Goal: Task Accomplishment & Management: Use online tool/utility

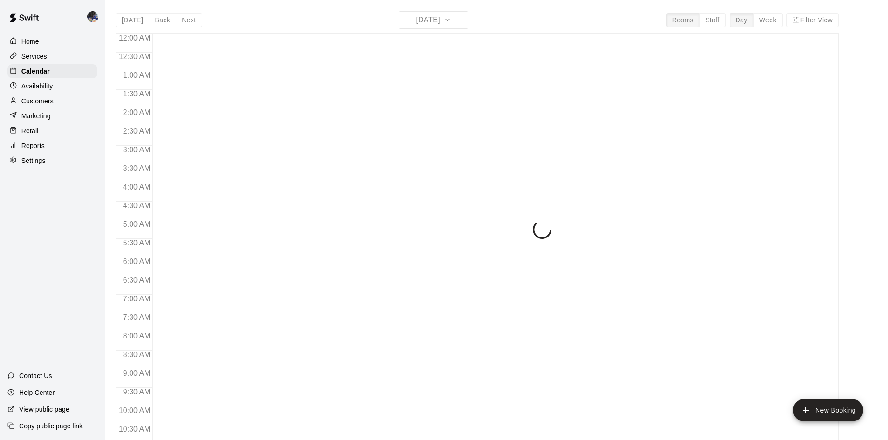
scroll to position [405, 0]
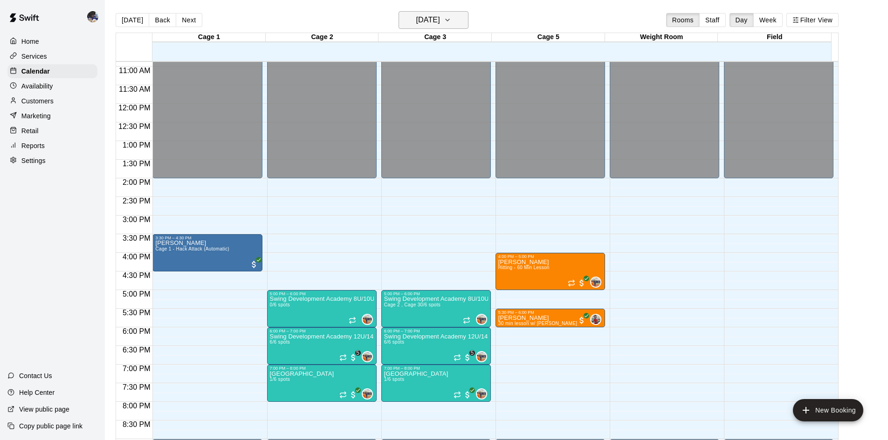
click at [426, 21] on h6 "[DATE]" at bounding box center [428, 20] width 24 height 13
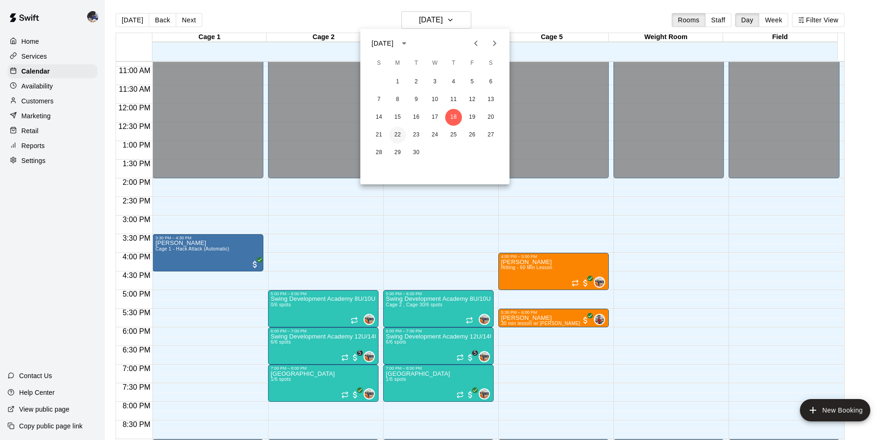
click at [397, 135] on button "22" at bounding box center [397, 135] width 17 height 17
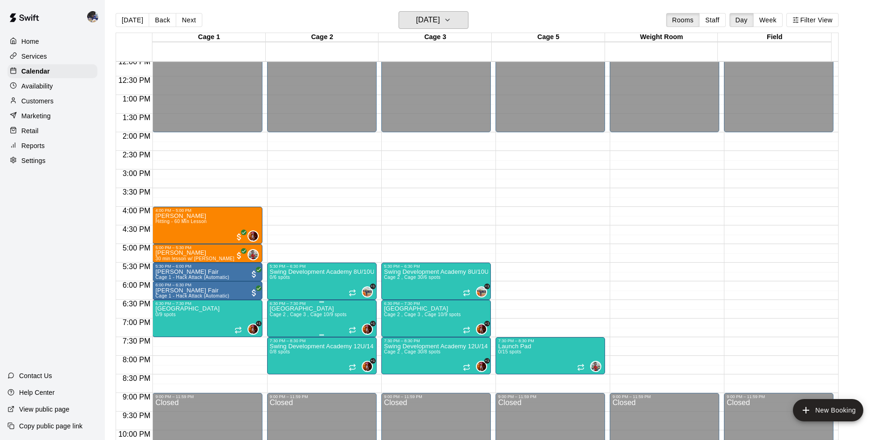
scroll to position [452, 0]
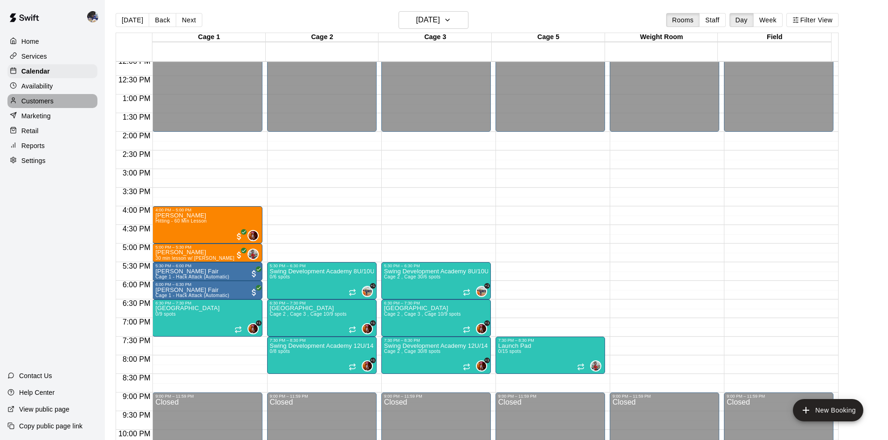
click at [48, 104] on p "Customers" at bounding box center [37, 100] width 32 height 9
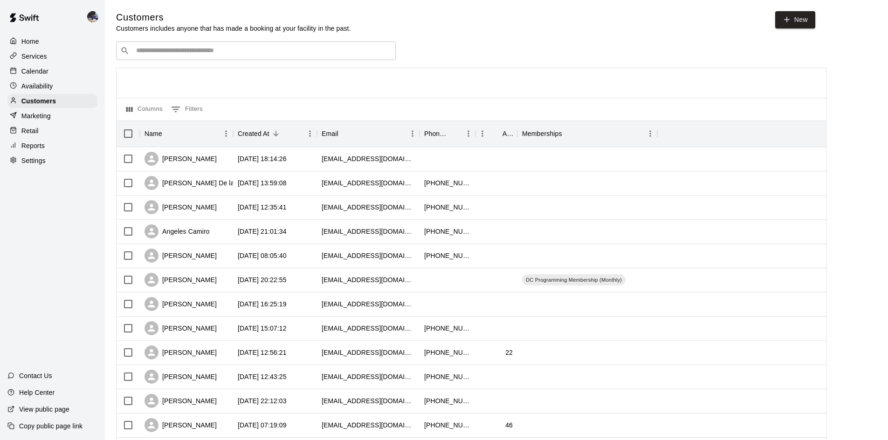
click at [194, 57] on div "​ ​" at bounding box center [256, 50] width 280 height 19
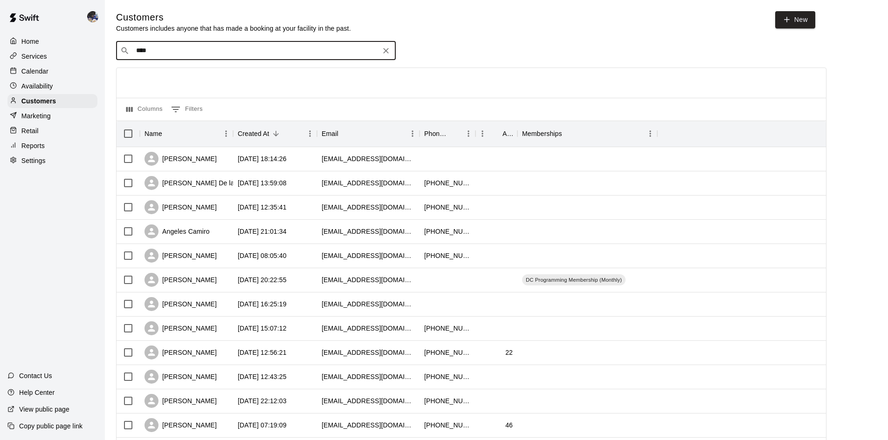
type input "*****"
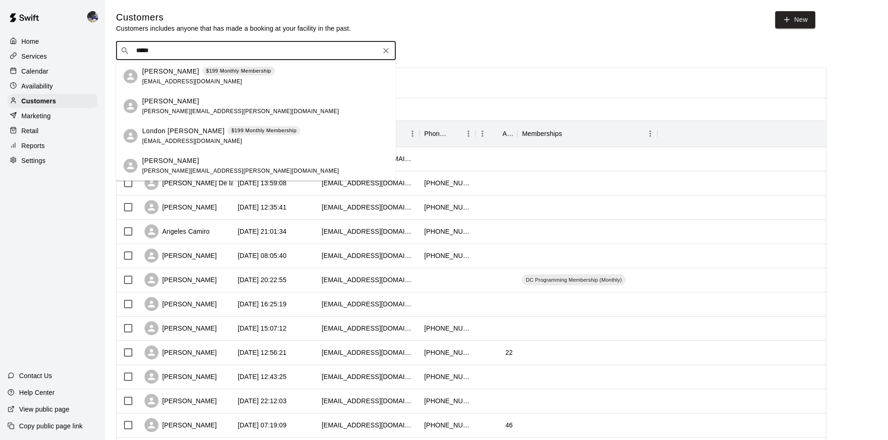
click at [202, 163] on div "[PERSON_NAME]" at bounding box center [240, 161] width 197 height 10
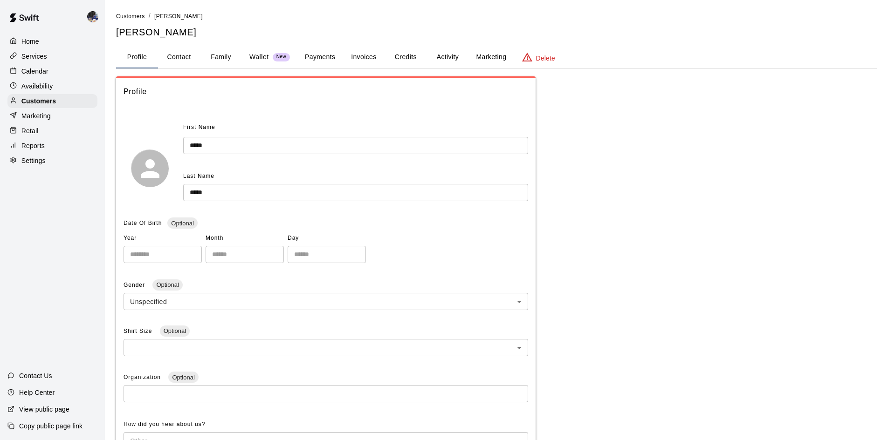
click at [183, 54] on button "Contact" at bounding box center [179, 57] width 42 height 22
select select "**"
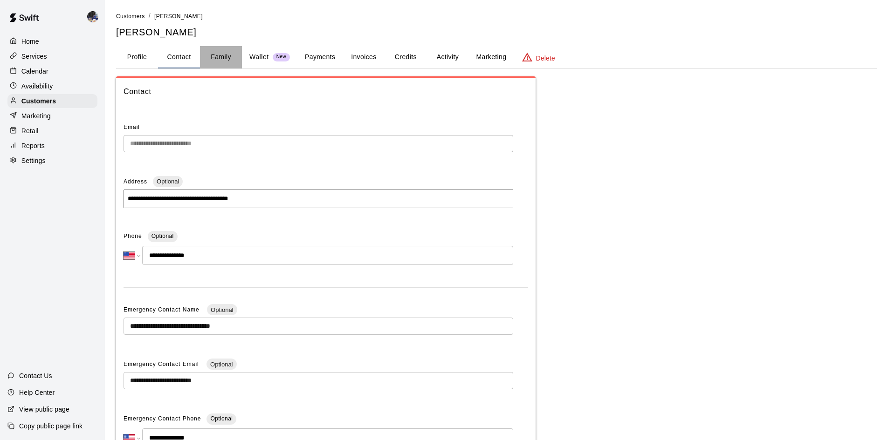
click at [209, 58] on button "Family" at bounding box center [221, 57] width 42 height 22
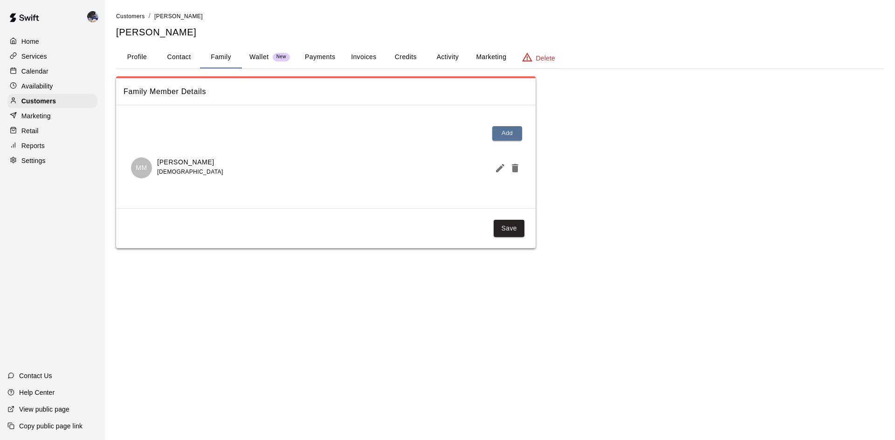
click at [178, 60] on button "Contact" at bounding box center [179, 57] width 42 height 22
select select "**"
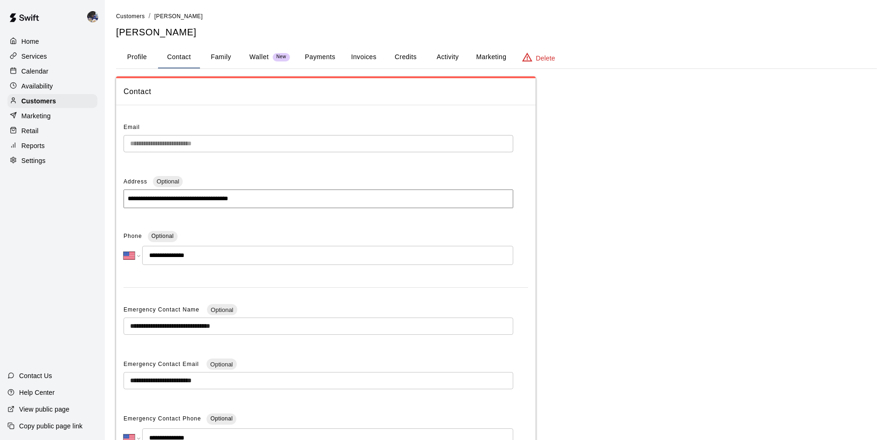
click at [267, 56] on p "Wallet" at bounding box center [259, 57] width 20 height 10
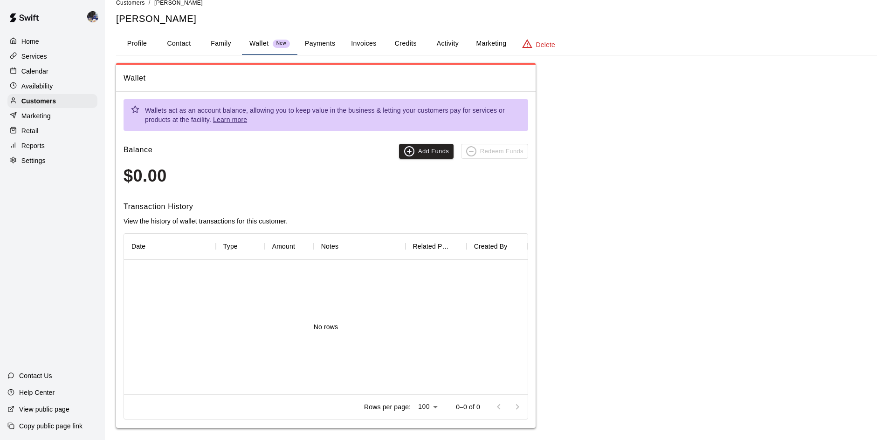
scroll to position [20, 0]
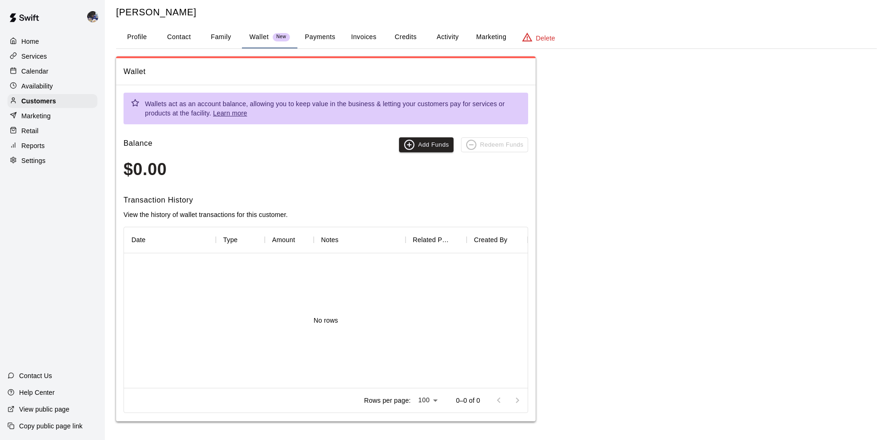
click at [37, 57] on p "Services" at bounding box center [34, 56] width 26 height 9
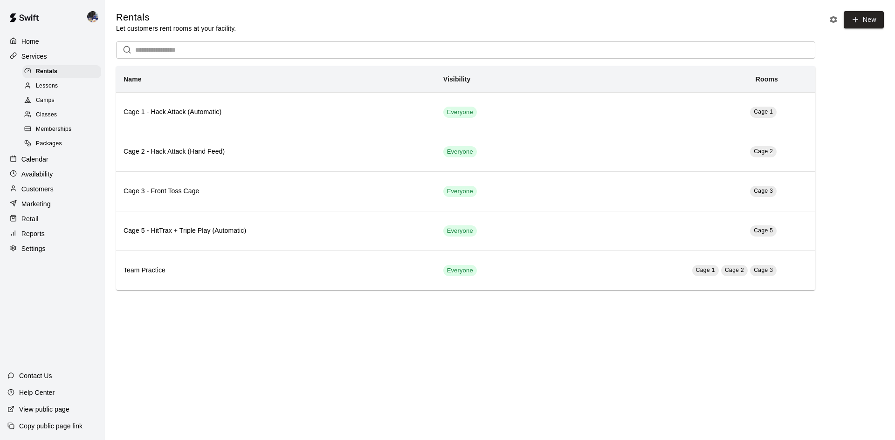
click at [36, 163] on p "Calendar" at bounding box center [34, 159] width 27 height 9
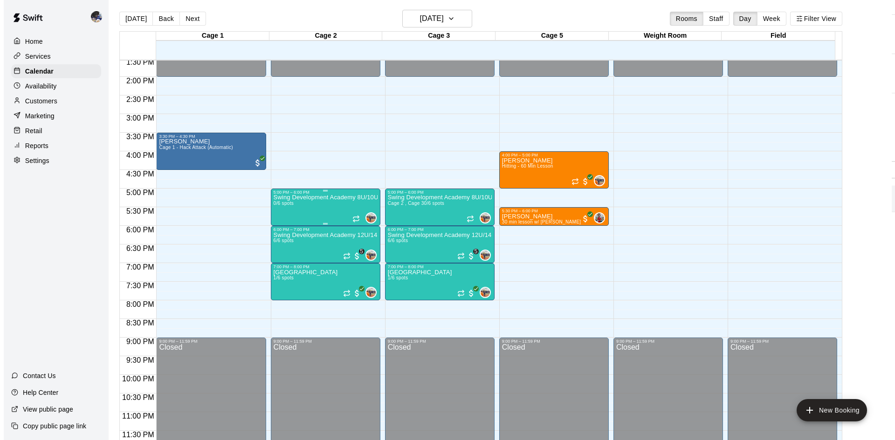
scroll to position [3, 0]
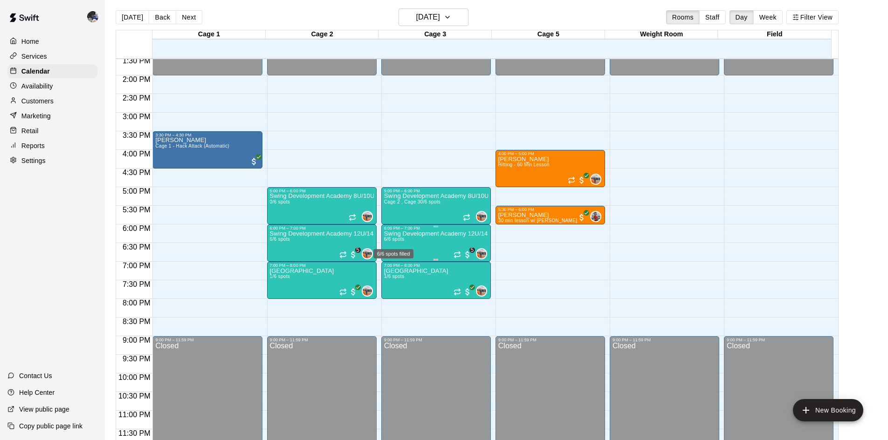
click at [401, 242] on span "6/6 spots" at bounding box center [394, 239] width 21 height 5
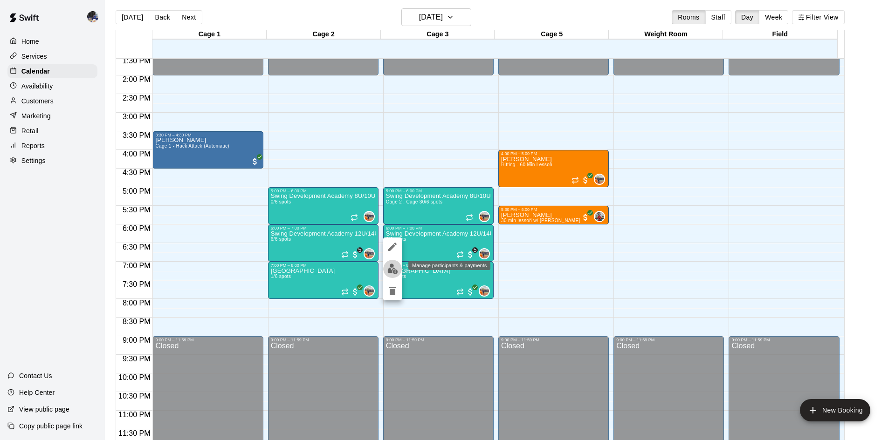
click at [397, 267] on img "edit" at bounding box center [392, 269] width 11 height 11
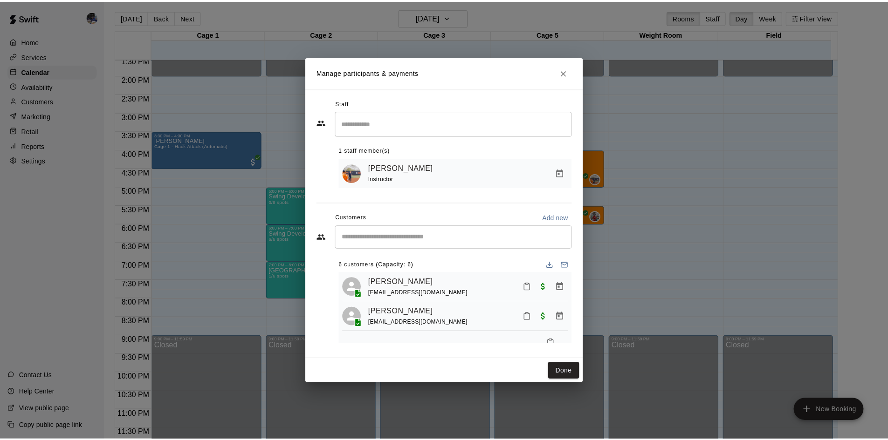
scroll to position [0, 0]
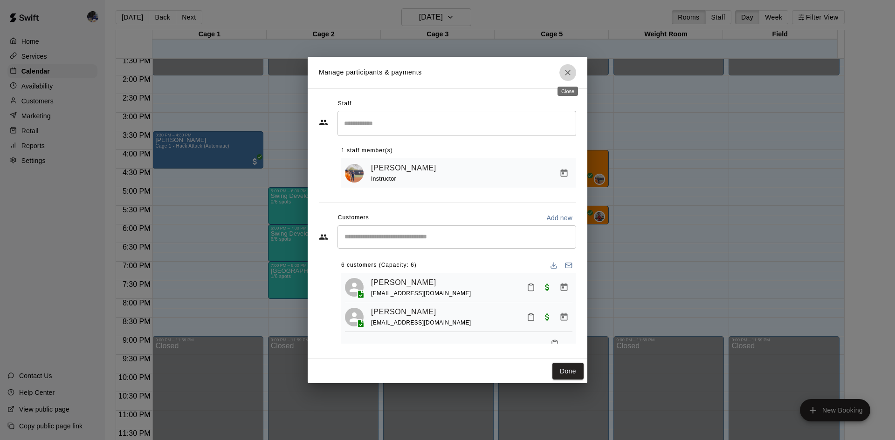
click at [568, 77] on button "Close" at bounding box center [567, 72] width 17 height 17
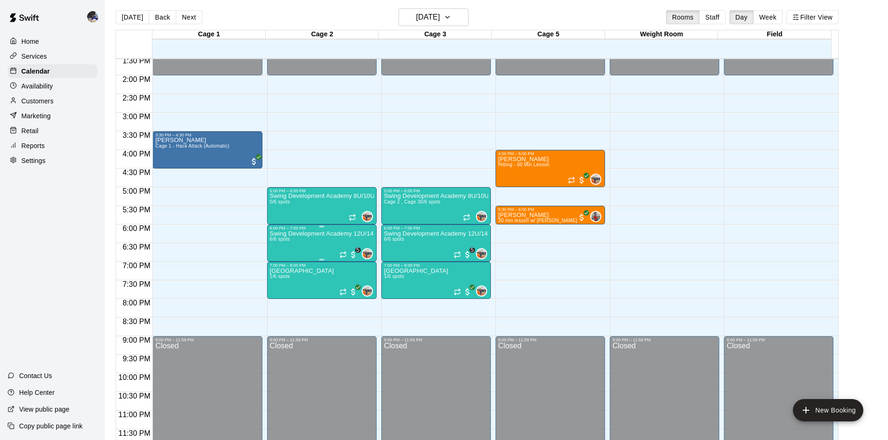
click at [315, 234] on p "Swing Development Academy 12U/14U" at bounding box center [322, 234] width 104 height 0
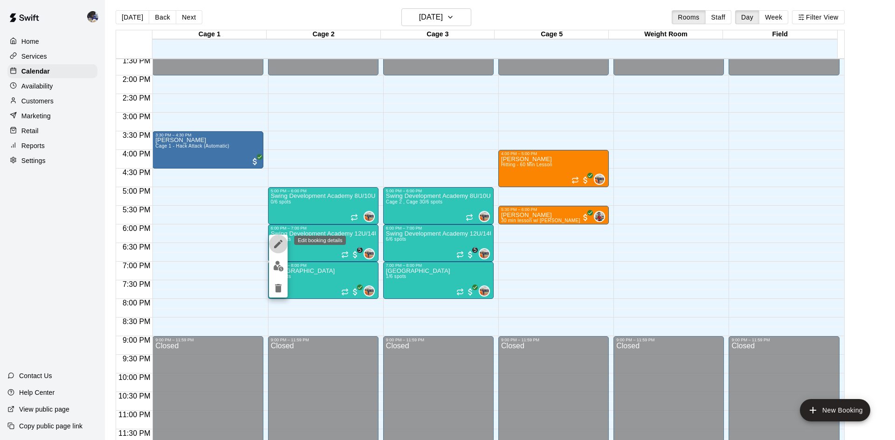
click at [274, 247] on icon "edit" at bounding box center [278, 244] width 11 height 11
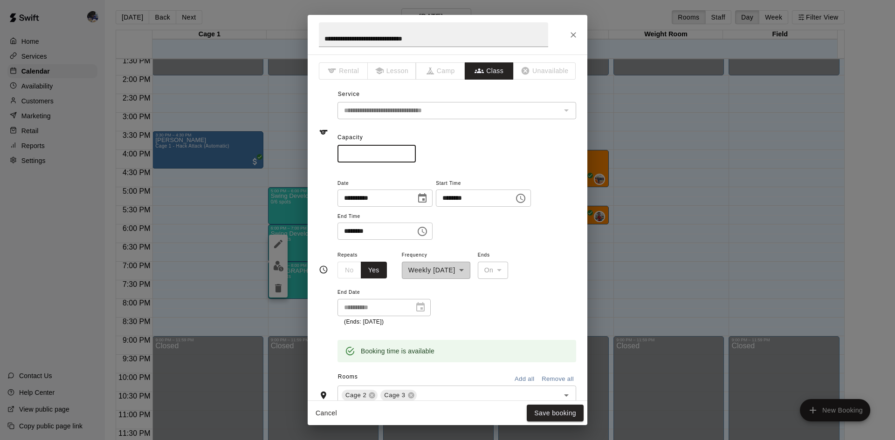
click at [416, 150] on input "*" at bounding box center [376, 153] width 78 height 17
type input "*"
click at [416, 150] on input "*" at bounding box center [376, 153] width 78 height 17
click at [542, 413] on button "Save booking" at bounding box center [555, 413] width 57 height 17
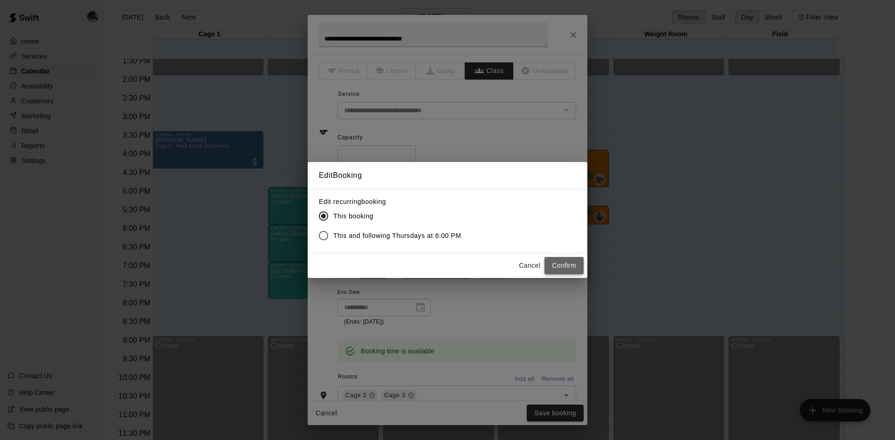
click at [561, 265] on button "Confirm" at bounding box center [563, 265] width 39 height 17
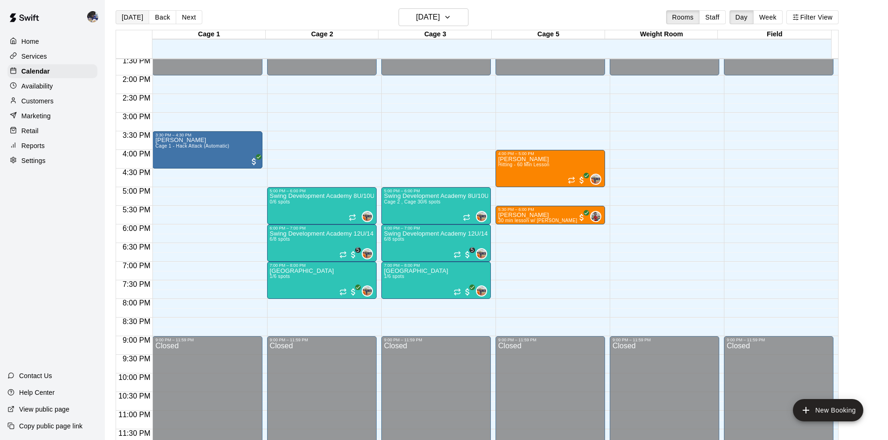
click at [132, 19] on button "[DATE]" at bounding box center [133, 17] width 34 height 14
click at [140, 17] on button "[DATE]" at bounding box center [133, 17] width 34 height 14
click at [440, 18] on h6 "[DATE]" at bounding box center [428, 17] width 24 height 13
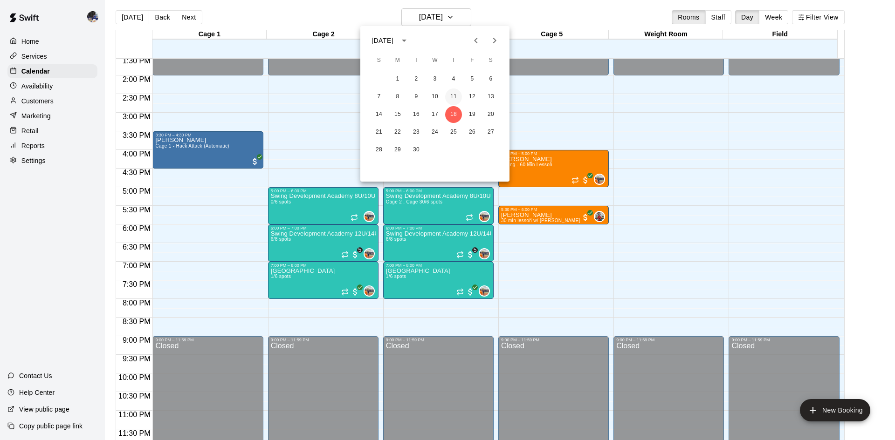
click at [456, 95] on button "11" at bounding box center [453, 97] width 17 height 17
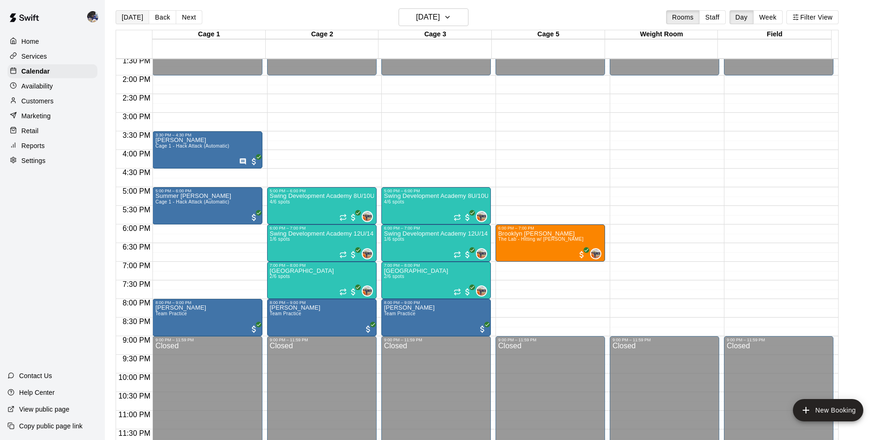
click at [136, 16] on button "[DATE]" at bounding box center [133, 17] width 34 height 14
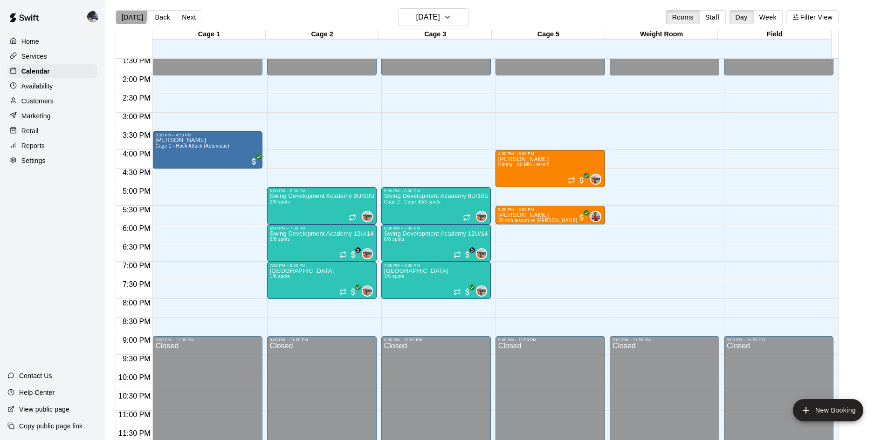
click at [123, 16] on button "[DATE]" at bounding box center [133, 17] width 34 height 14
click at [126, 25] on div "[DATE] Back [DATE][DATE] Rooms Staff Day Week Filter View" at bounding box center [477, 18] width 723 height 21
click at [131, 16] on button "[DATE]" at bounding box center [133, 17] width 34 height 14
click at [440, 17] on h6 "[DATE]" at bounding box center [428, 17] width 24 height 13
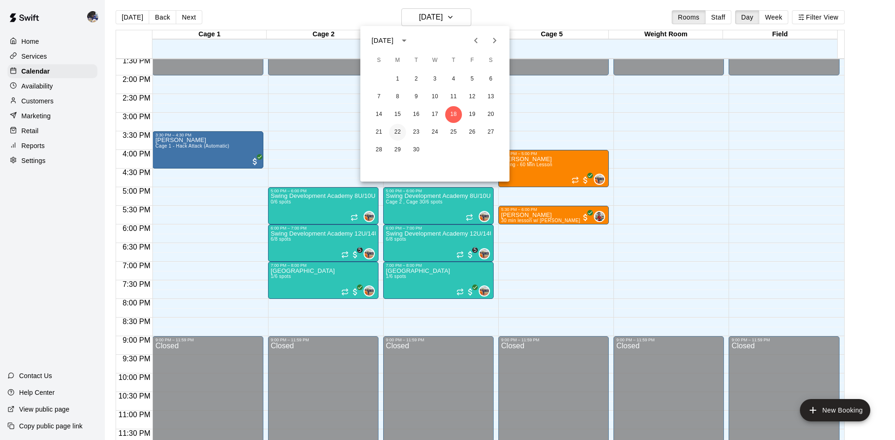
click at [395, 131] on button "22" at bounding box center [397, 132] width 17 height 17
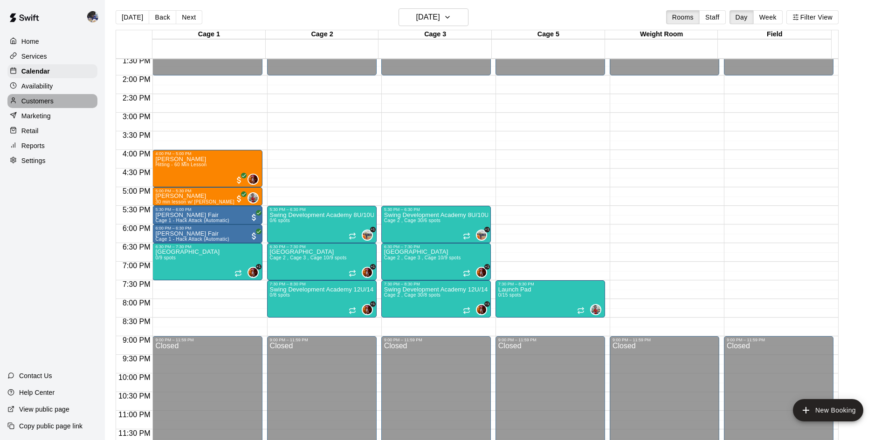
click at [46, 100] on p "Customers" at bounding box center [37, 100] width 32 height 9
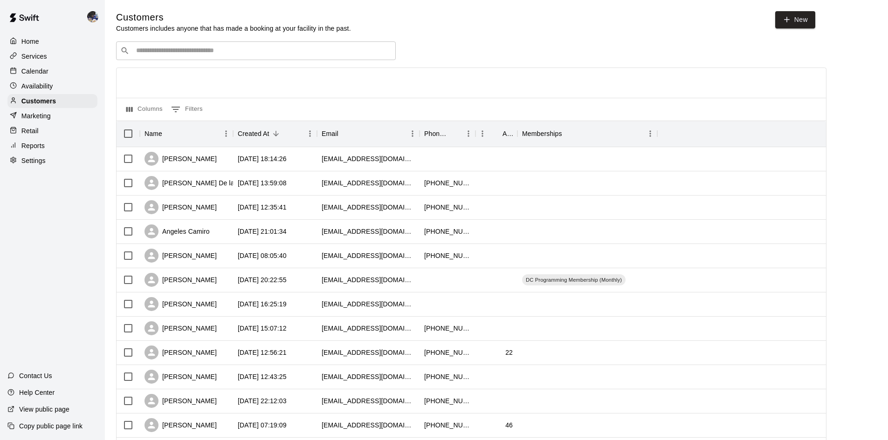
click at [204, 60] on div "​ ​" at bounding box center [256, 50] width 280 height 19
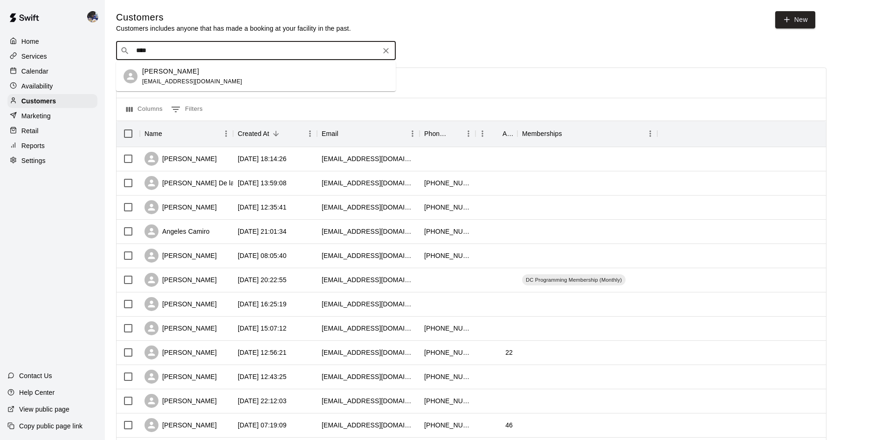
type input "*****"
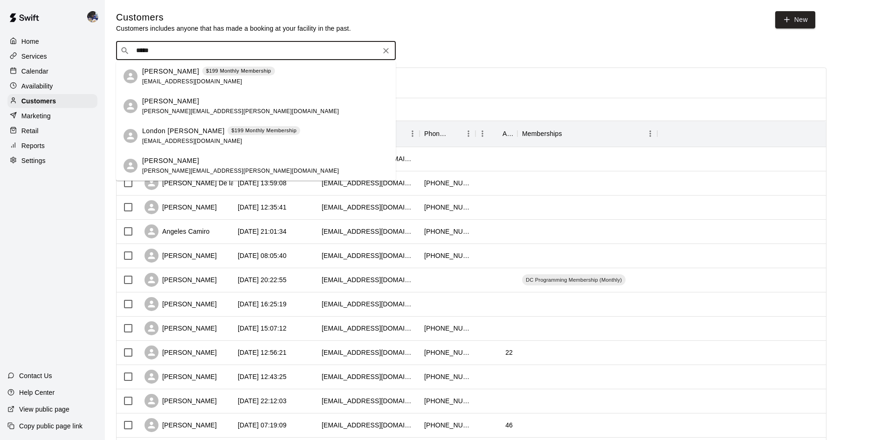
click at [168, 104] on p "[PERSON_NAME]" at bounding box center [170, 101] width 57 height 10
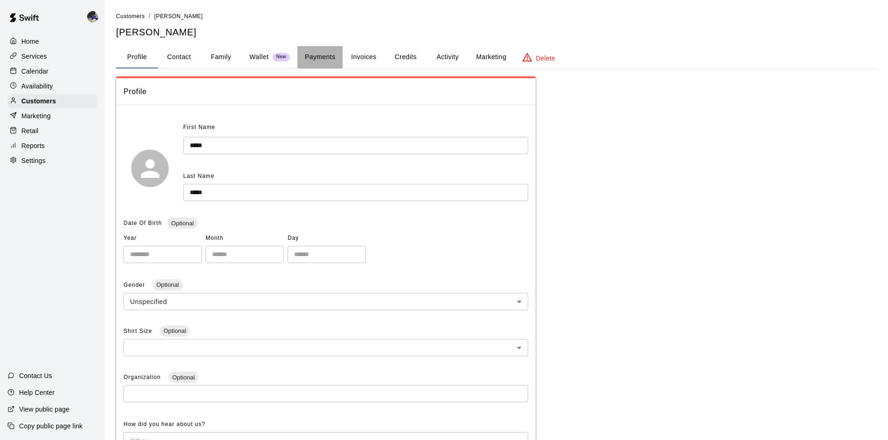
click at [333, 53] on button "Payments" at bounding box center [319, 57] width 45 height 22
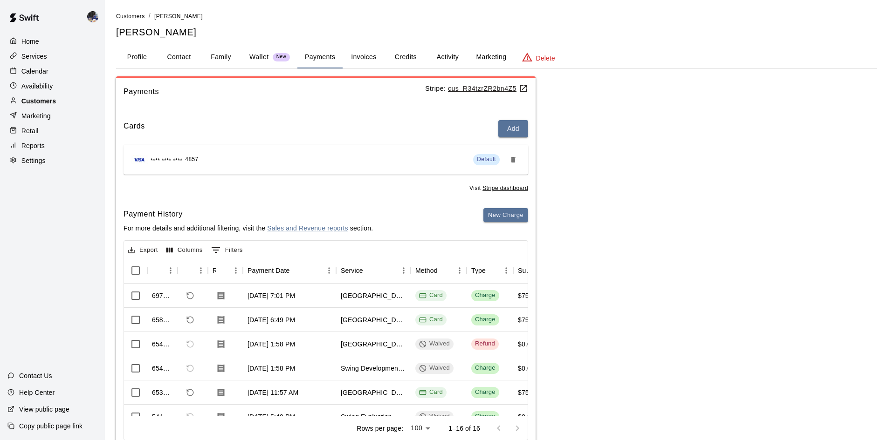
click at [42, 104] on p "Customers" at bounding box center [38, 100] width 34 height 9
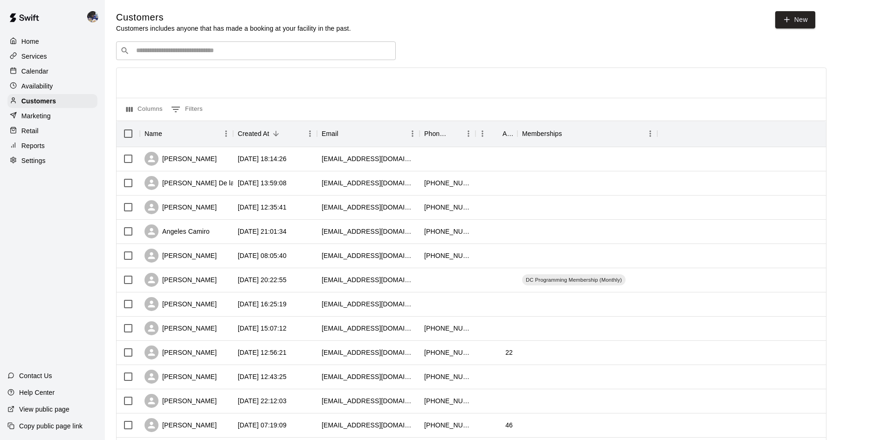
click at [178, 52] on input "Search customers by name or email" at bounding box center [262, 50] width 258 height 9
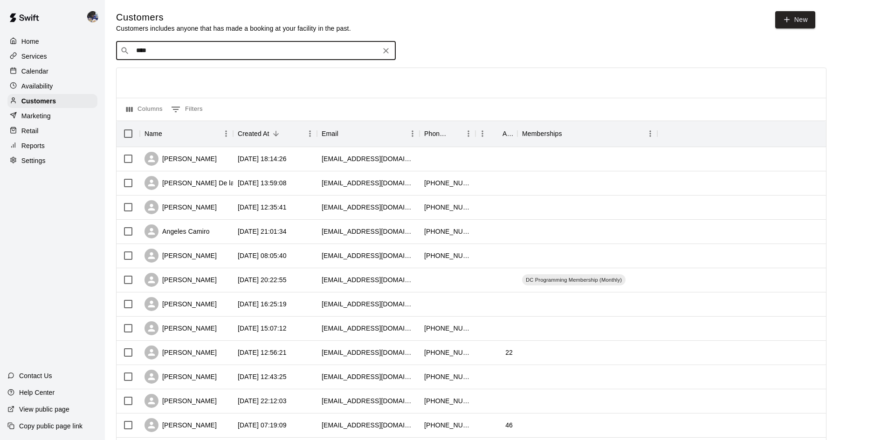
type input "*****"
click at [183, 105] on p "[PERSON_NAME]" at bounding box center [170, 101] width 57 height 10
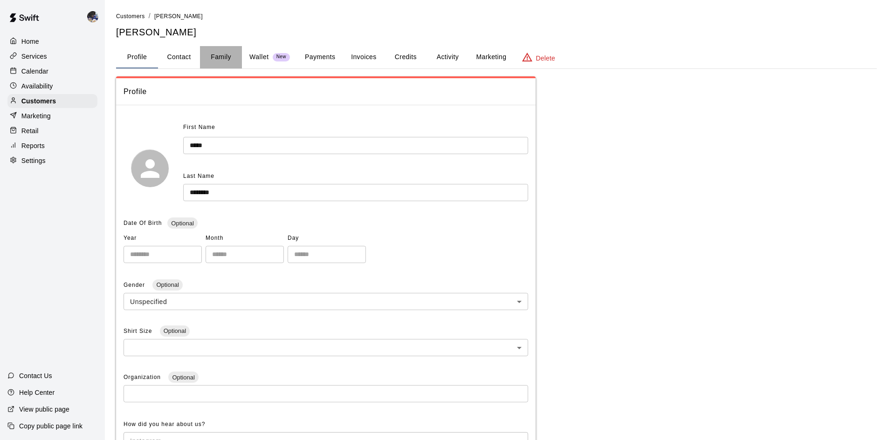
click at [229, 62] on button "Family" at bounding box center [221, 57] width 42 height 22
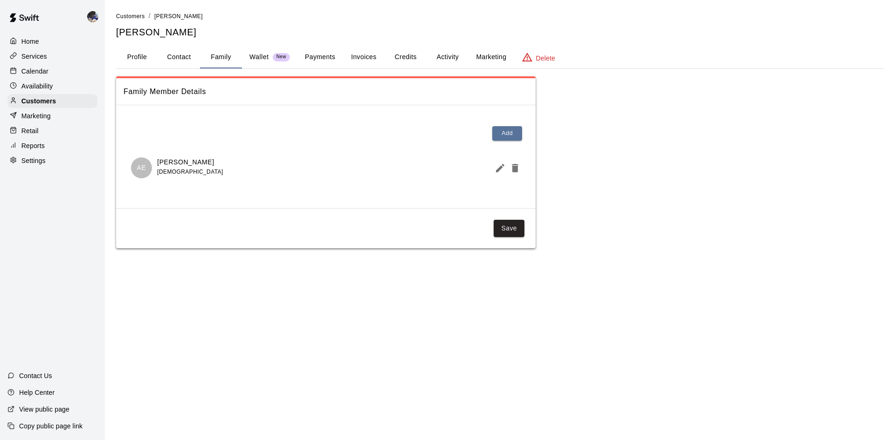
click at [324, 61] on button "Payments" at bounding box center [319, 57] width 45 height 22
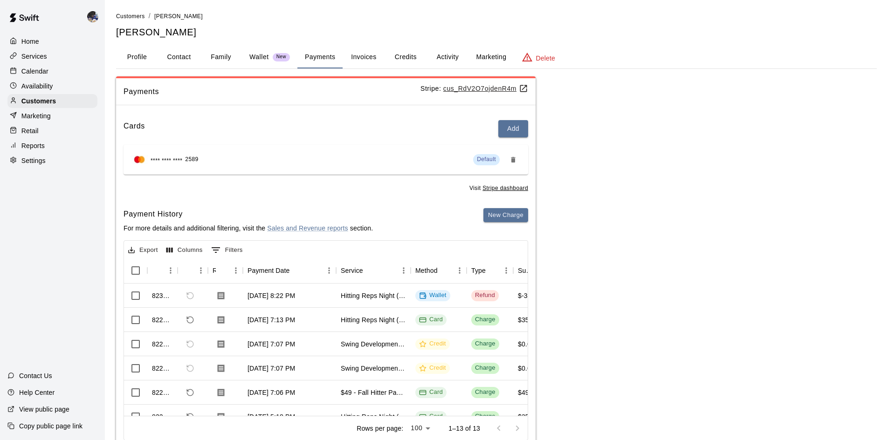
click at [42, 76] on p "Calendar" at bounding box center [34, 71] width 27 height 9
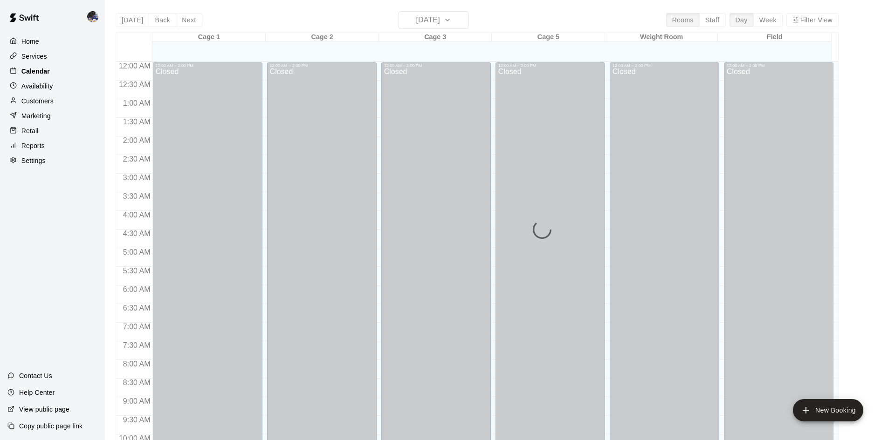
scroll to position [412, 0]
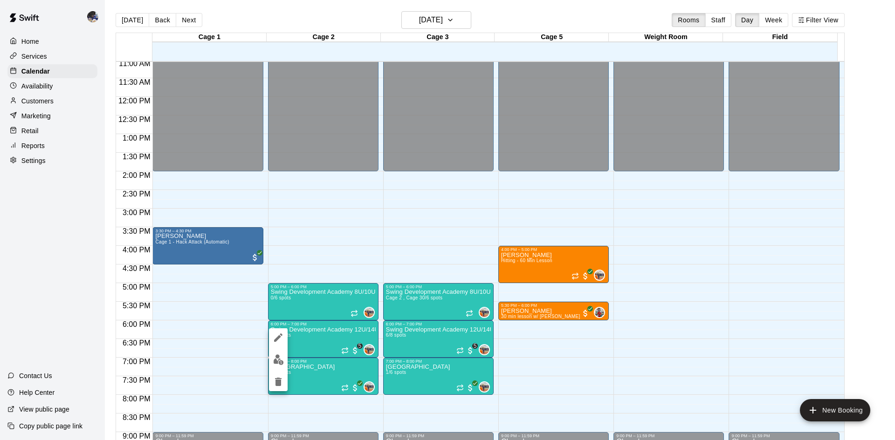
click at [54, 106] on div at bounding box center [447, 220] width 895 height 440
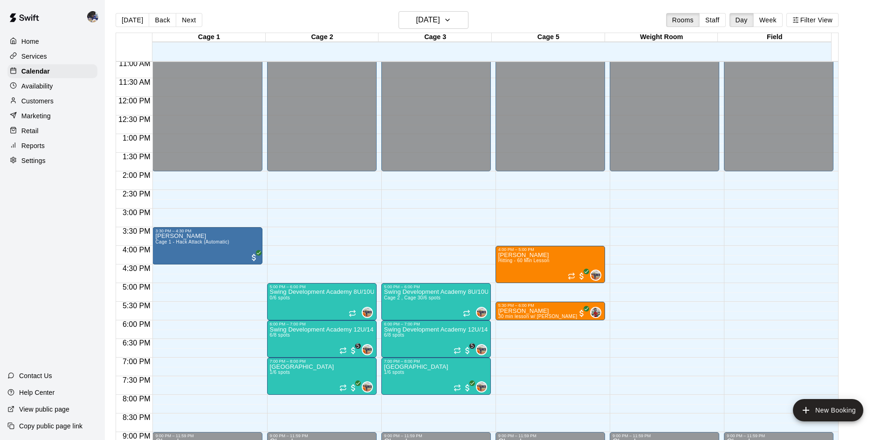
click at [46, 101] on p "Customers" at bounding box center [37, 100] width 32 height 9
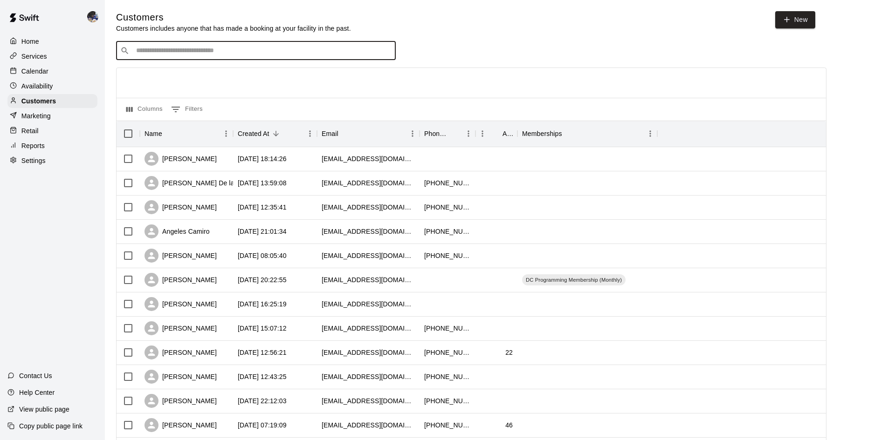
click at [137, 53] on input "Search customers by name or email" at bounding box center [262, 50] width 258 height 9
type input "*****"
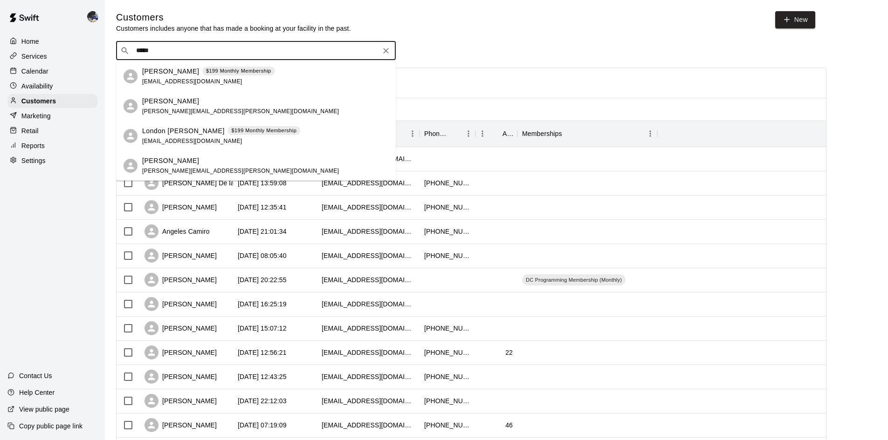
click at [164, 157] on p "[PERSON_NAME]" at bounding box center [170, 161] width 57 height 10
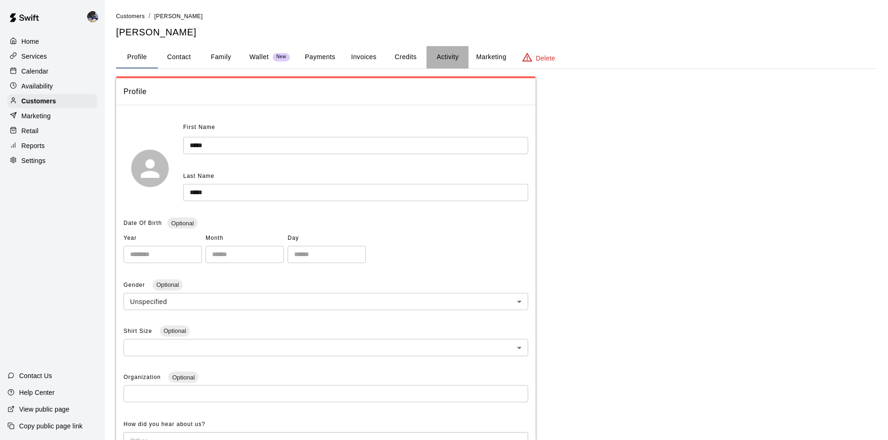
click at [444, 56] on button "Activity" at bounding box center [447, 57] width 42 height 22
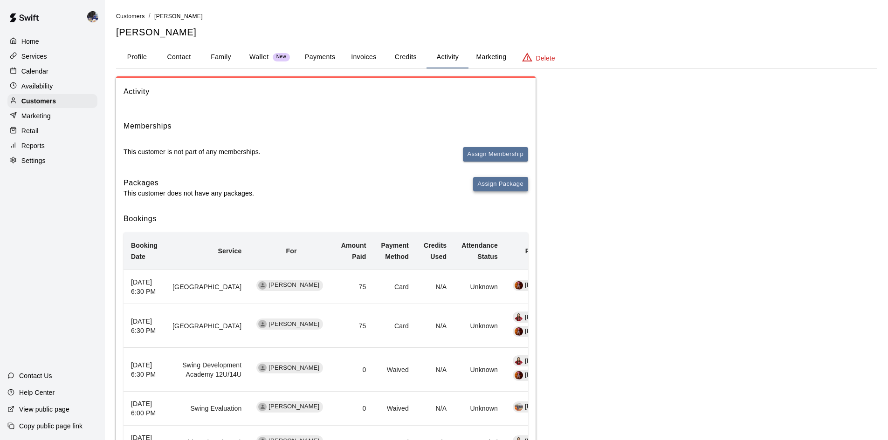
click at [491, 181] on button "Assign Package" at bounding box center [500, 184] width 55 height 14
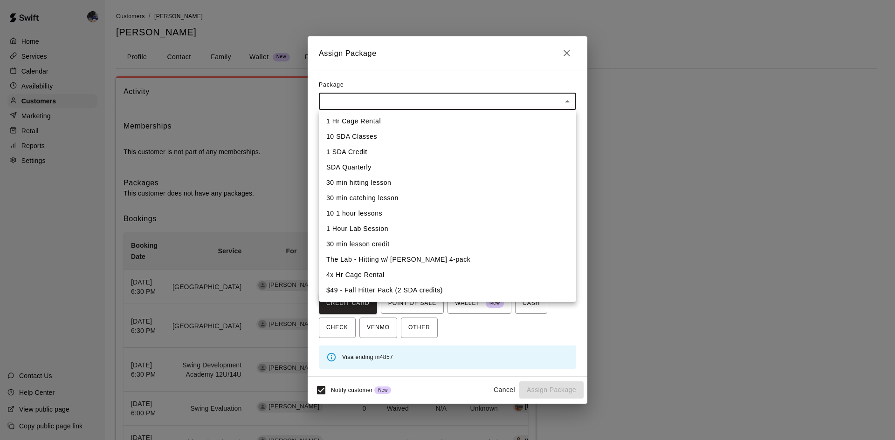
click at [390, 106] on body "Home Services Calendar Availability Customers Marketing Retail Reports Settings…" at bounding box center [447, 356] width 895 height 713
click at [377, 293] on li "$49 - Fall Hitter Pack (2 SDA credits)" at bounding box center [447, 290] width 257 height 15
type input "**********"
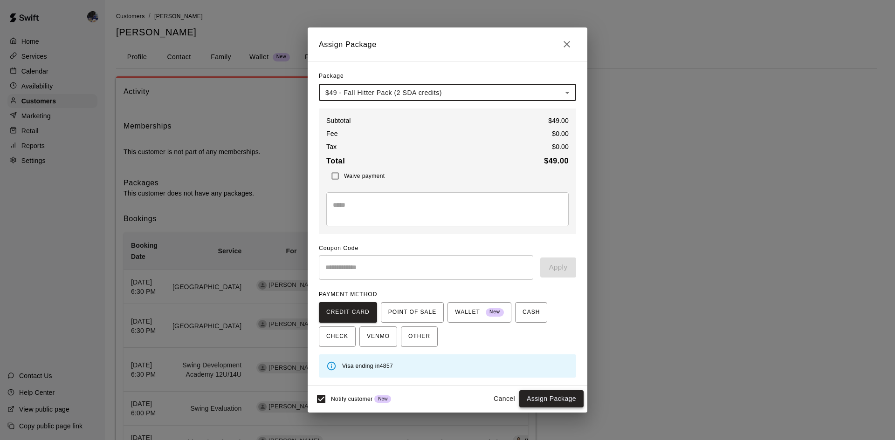
click at [551, 400] on button "Assign Package" at bounding box center [551, 398] width 64 height 17
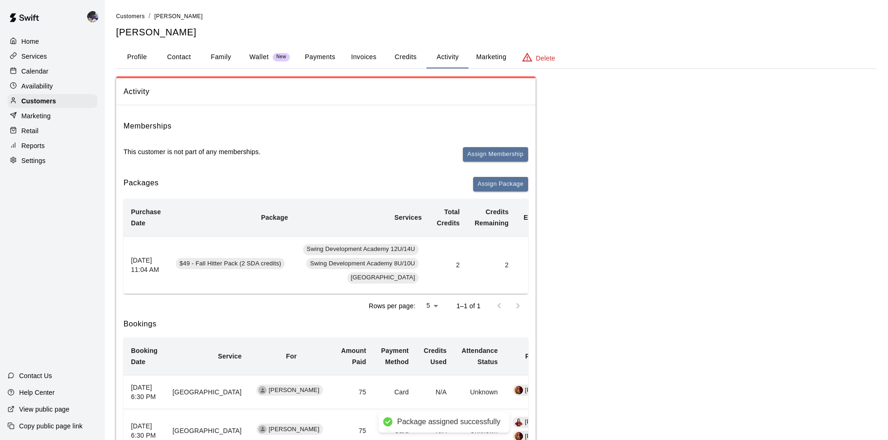
click at [26, 71] on p "Calendar" at bounding box center [34, 71] width 27 height 9
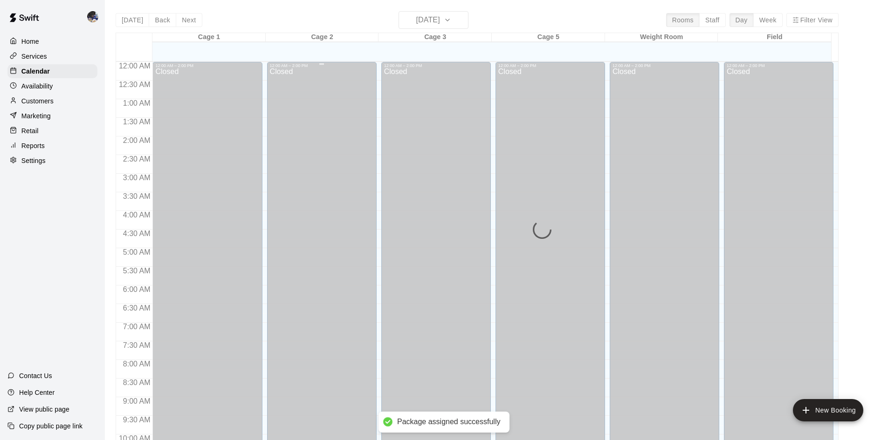
scroll to position [413, 0]
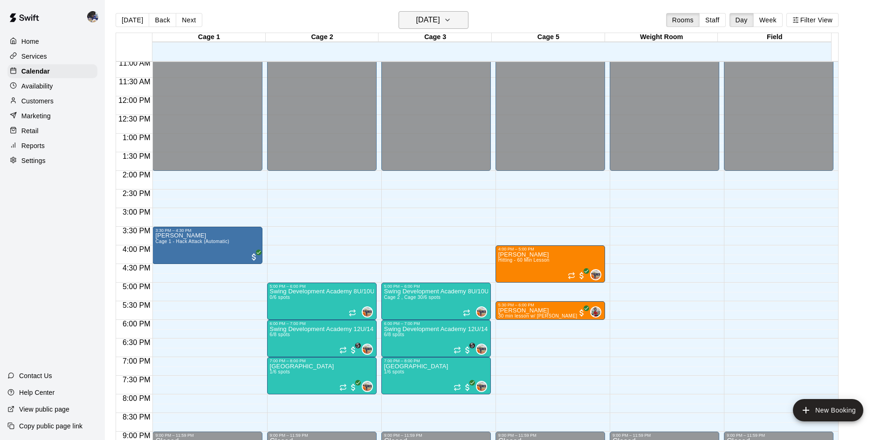
click at [440, 16] on h6 "[DATE]" at bounding box center [428, 20] width 24 height 13
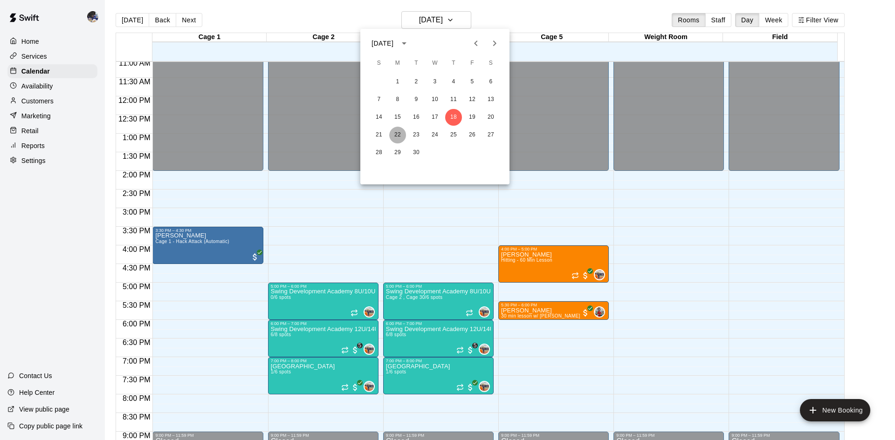
click at [399, 136] on button "22" at bounding box center [397, 135] width 17 height 17
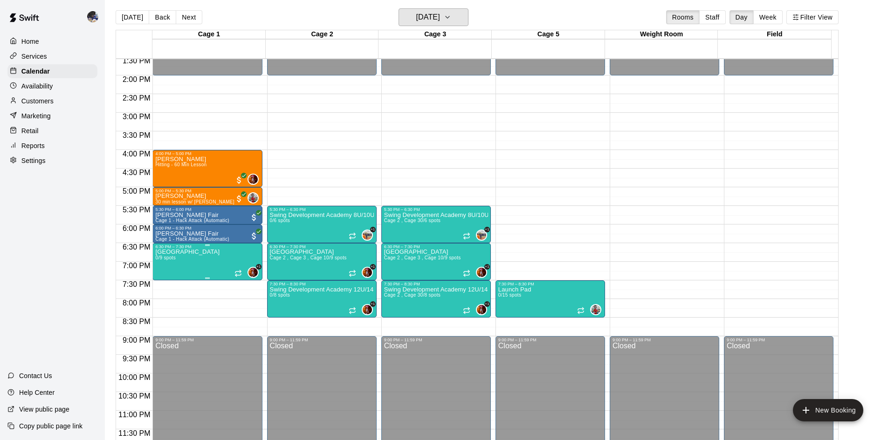
scroll to position [3, 0]
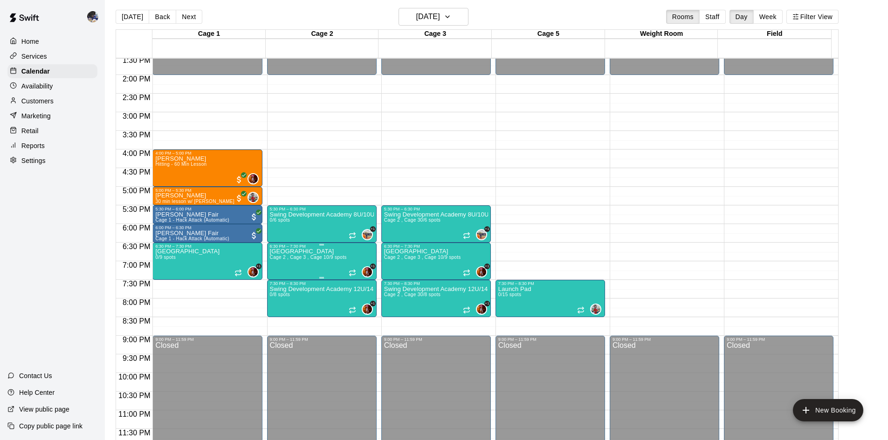
click at [303, 260] on span "Cage 2 , Cage 3 , Cage 1" at bounding box center [298, 257] width 56 height 5
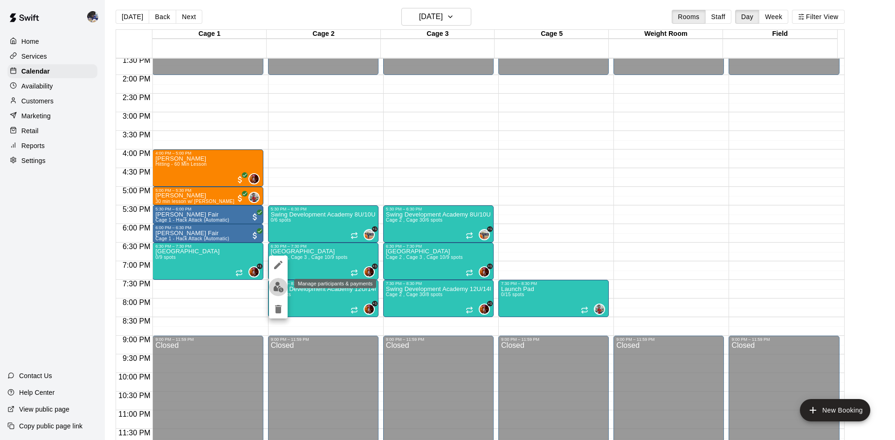
click at [275, 287] on img "edit" at bounding box center [278, 287] width 11 height 11
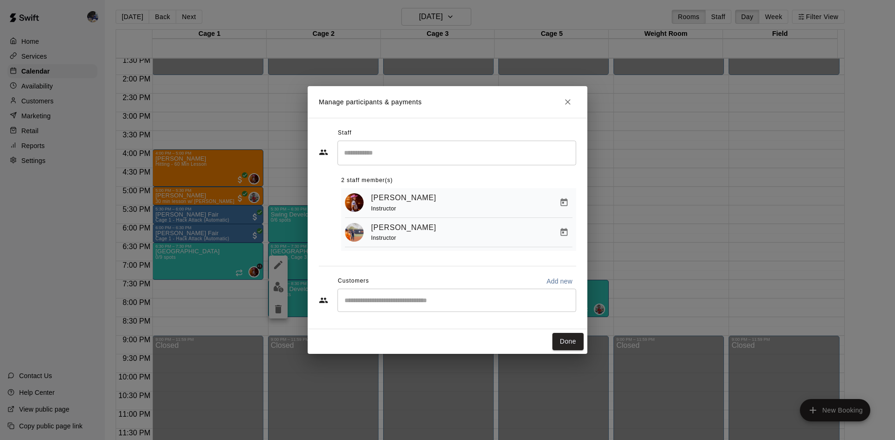
click at [370, 301] on input "Start typing to search customers..." at bounding box center [457, 300] width 230 height 9
type input "*****"
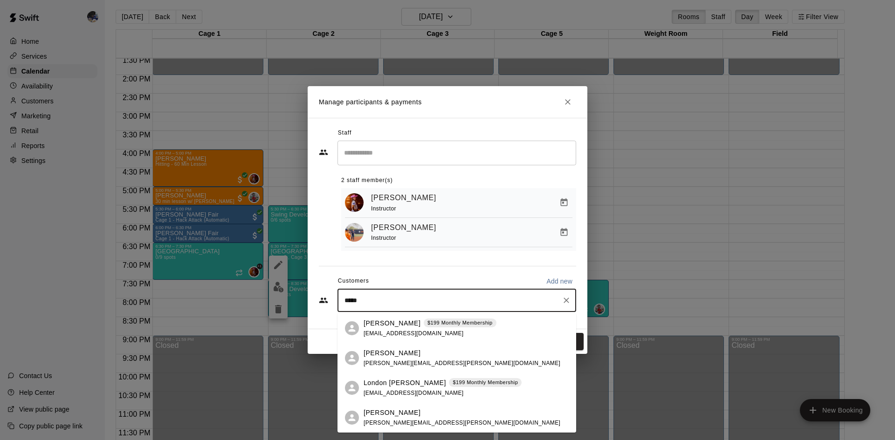
click at [387, 417] on div "[PERSON_NAME] [PERSON_NAME][EMAIL_ADDRESS][PERSON_NAME][DOMAIN_NAME]" at bounding box center [461, 418] width 197 height 20
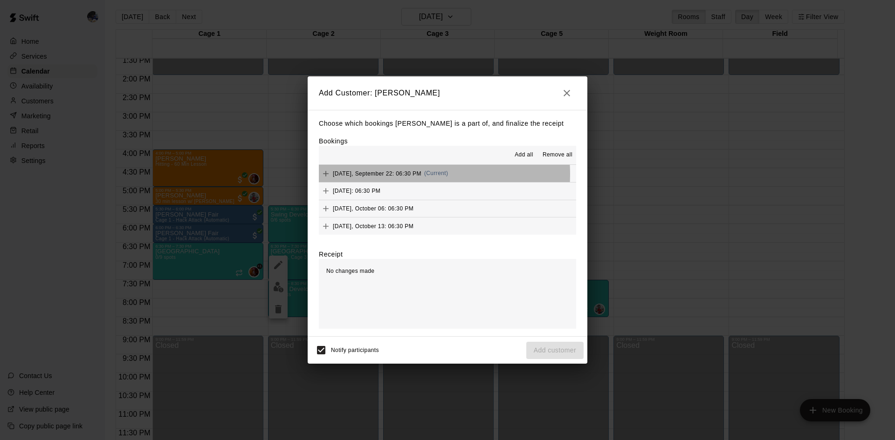
click at [394, 175] on span "[DATE], September 22: 06:30 PM" at bounding box center [377, 173] width 89 height 7
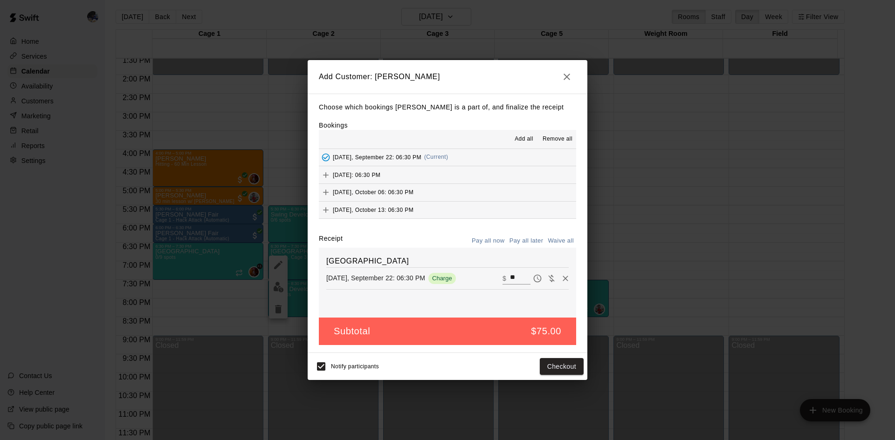
click at [380, 175] on span "[DATE]: 06:30 PM" at bounding box center [357, 174] width 48 height 7
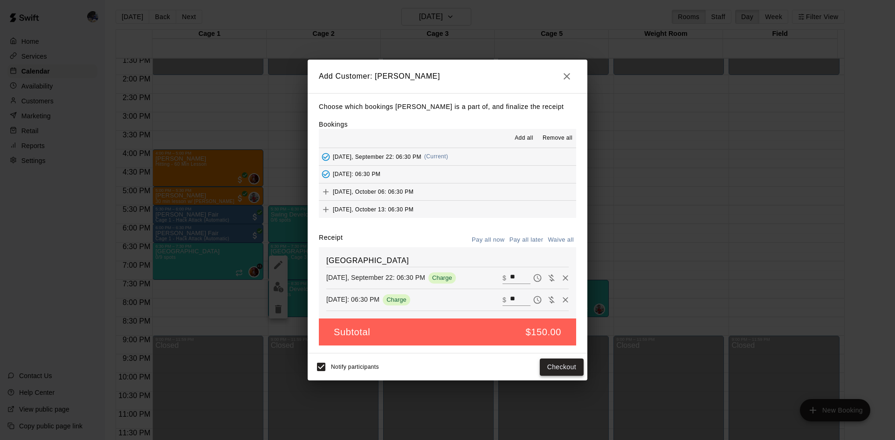
click at [559, 369] on button "Checkout" at bounding box center [562, 367] width 44 height 17
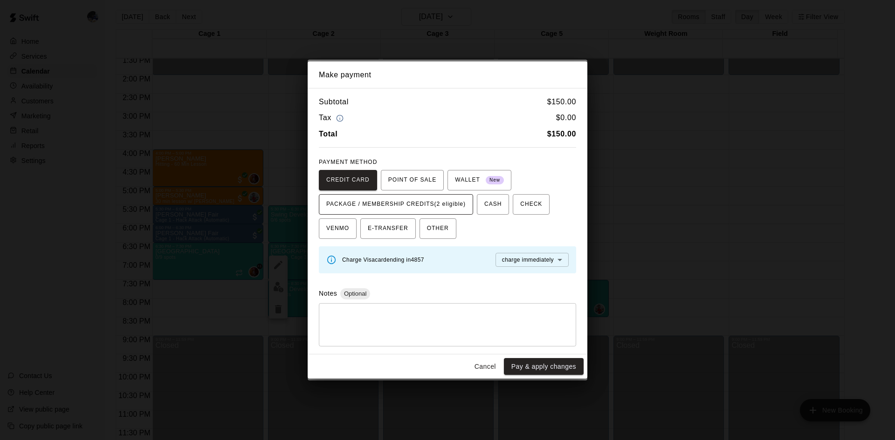
click at [440, 205] on span "PACKAGE / MEMBERSHIP CREDITS (2 eligible)" at bounding box center [395, 204] width 139 height 15
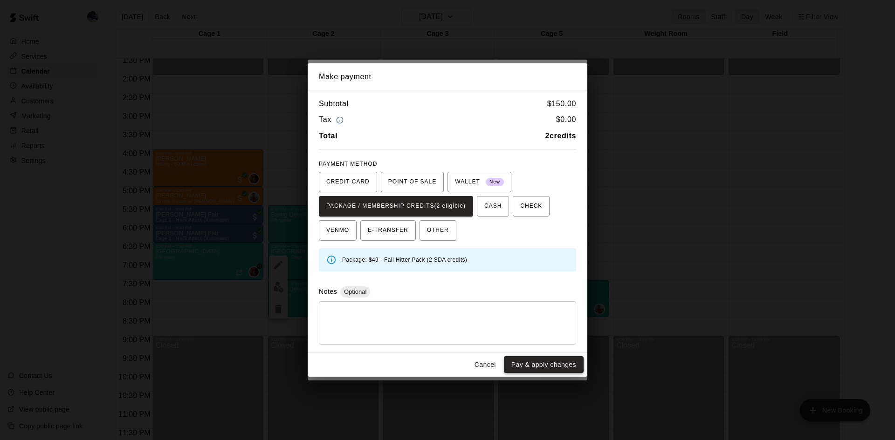
click at [526, 366] on button "Pay & apply changes" at bounding box center [544, 364] width 80 height 17
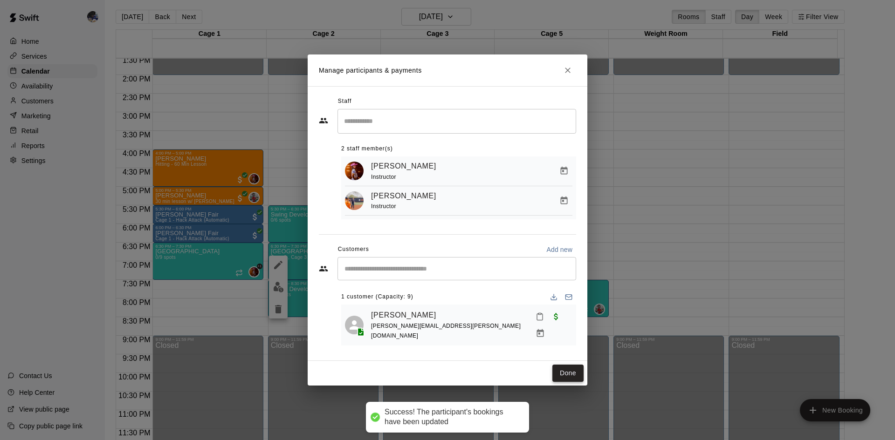
click at [568, 369] on button "Done" at bounding box center [567, 373] width 31 height 17
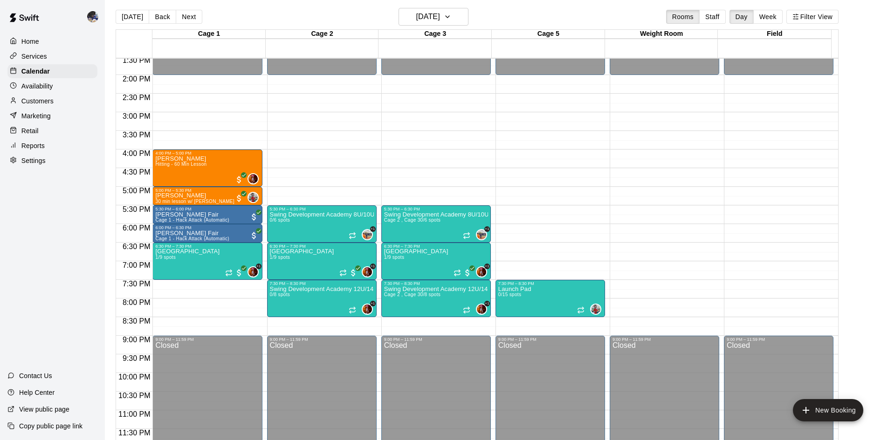
click at [46, 102] on p "Customers" at bounding box center [37, 100] width 32 height 9
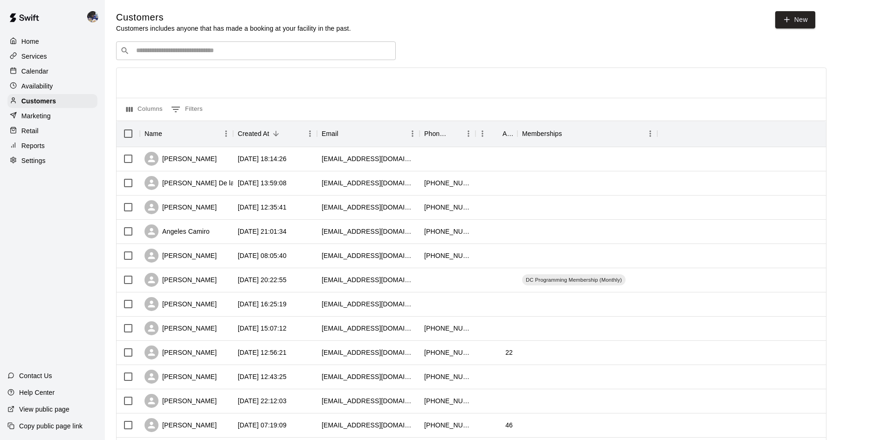
click at [198, 45] on div "​ ​" at bounding box center [256, 50] width 280 height 19
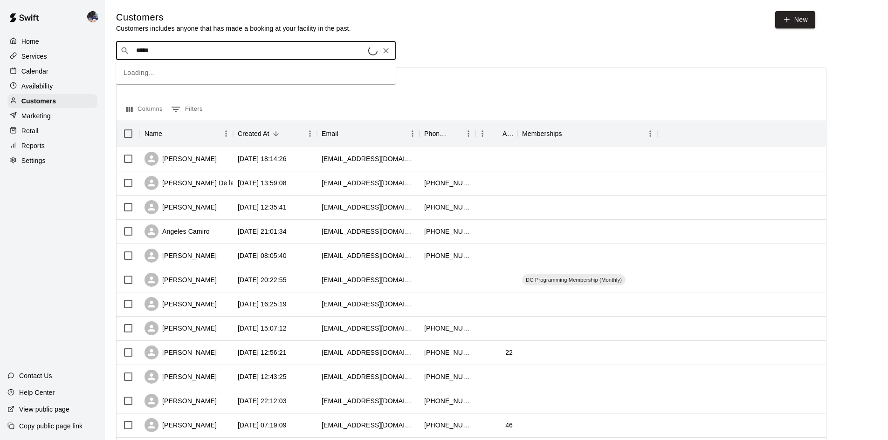
type input "******"
click at [180, 110] on span "[EMAIL_ADDRESS][DOMAIN_NAME]" at bounding box center [192, 111] width 100 height 7
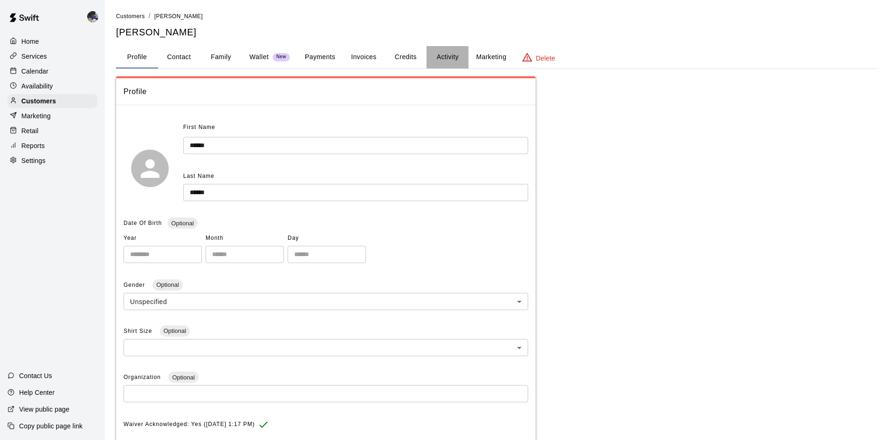
click at [455, 54] on button "Activity" at bounding box center [447, 57] width 42 height 22
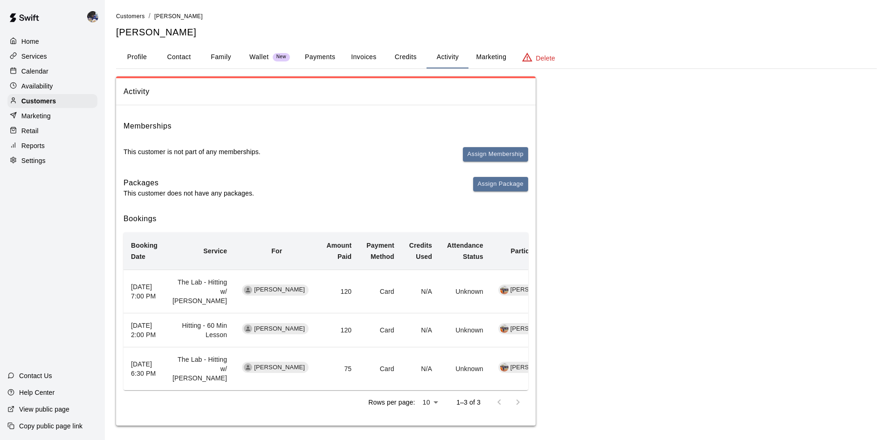
click at [316, 58] on button "Payments" at bounding box center [319, 57] width 45 height 22
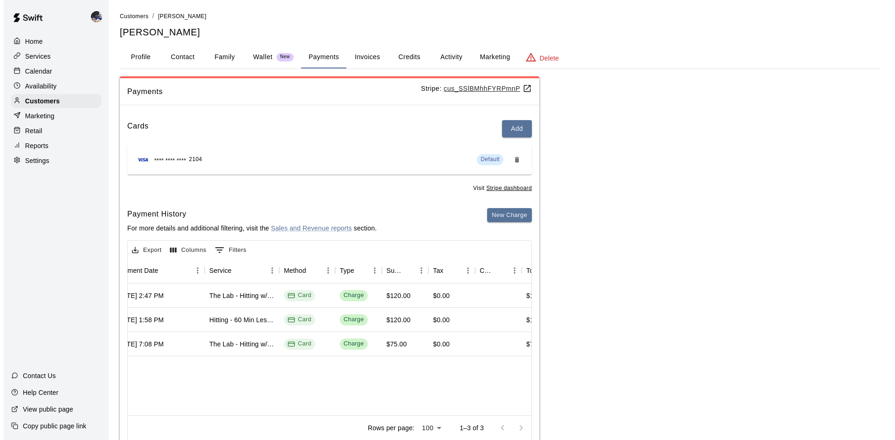
scroll to position [0, 143]
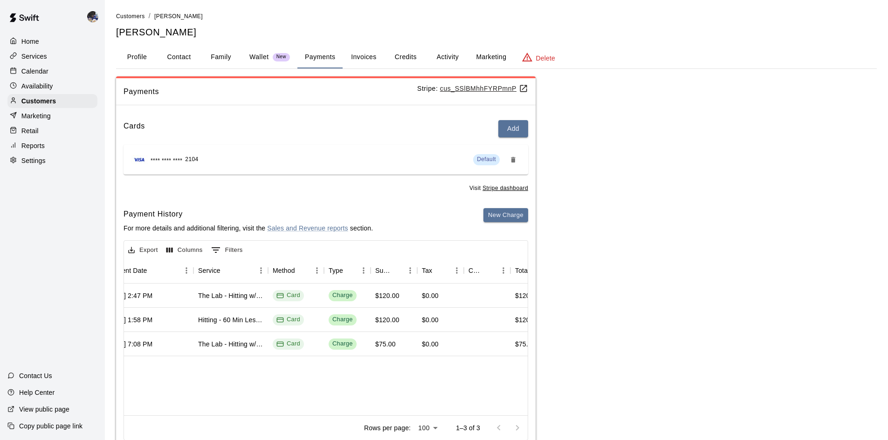
click at [173, 57] on button "Contact" at bounding box center [179, 57] width 42 height 22
select select "**"
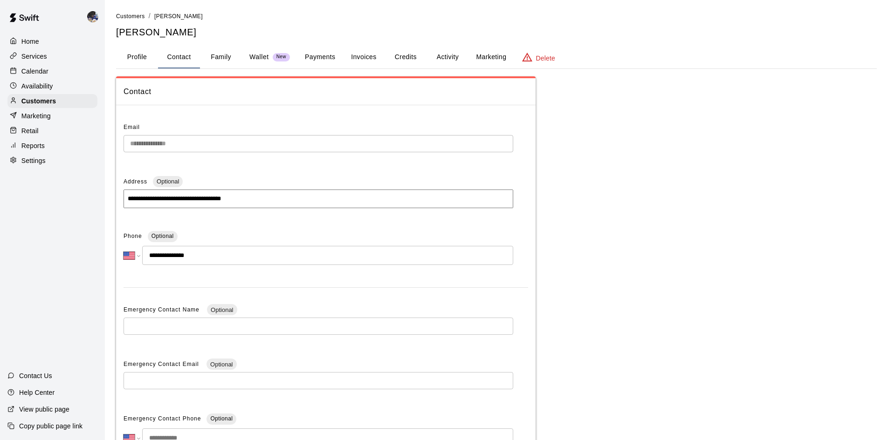
click at [205, 61] on button "Family" at bounding box center [221, 57] width 42 height 22
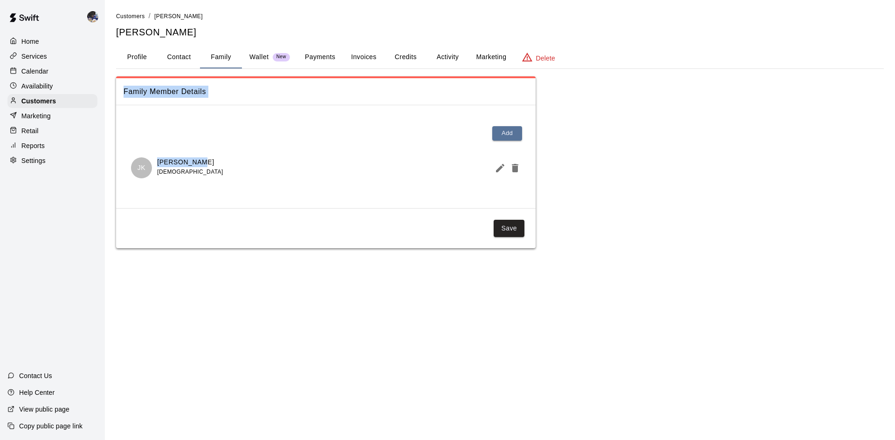
drag, startPoint x: 199, startPoint y: 163, endPoint x: 123, endPoint y: 93, distance: 103.5
click at [123, 93] on div "Family Member Details Add JK [PERSON_NAME] [DEMOGRAPHIC_DATA] Save" at bounding box center [325, 162] width 419 height 172
click at [123, 93] on span "Family Member Details" at bounding box center [325, 92] width 404 height 12
click at [504, 169] on icon "Edit Member" at bounding box center [499, 168] width 11 height 11
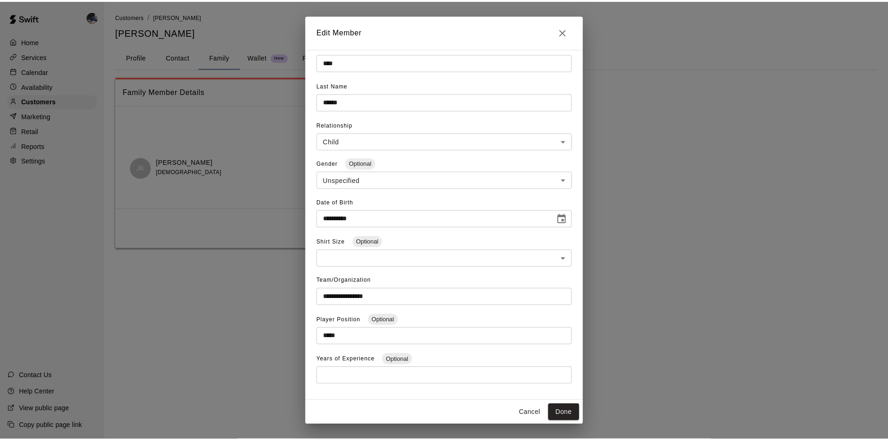
scroll to position [32, 0]
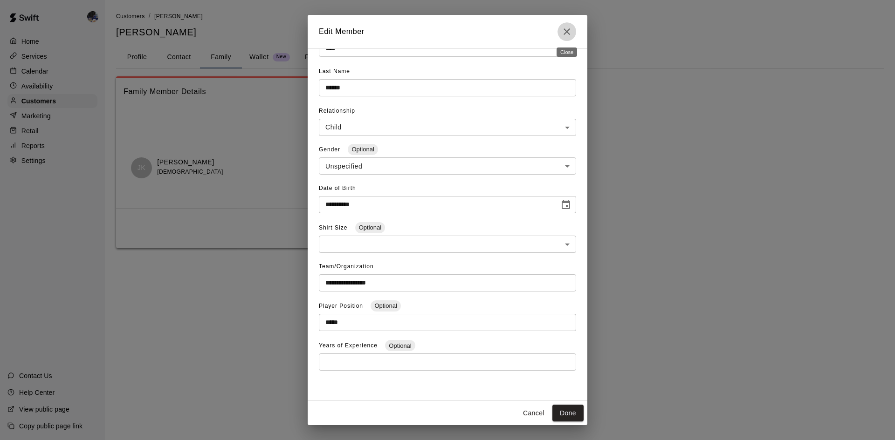
click at [572, 34] on icon "Close" at bounding box center [566, 31] width 11 height 11
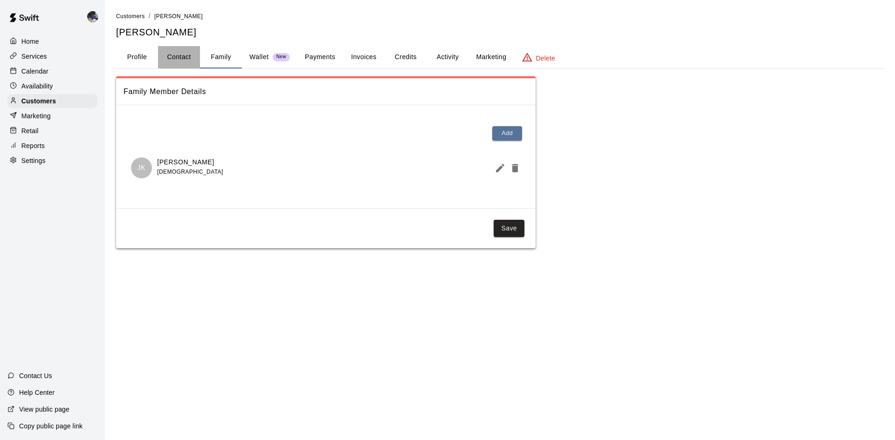
click at [178, 54] on button "Contact" at bounding box center [179, 57] width 42 height 22
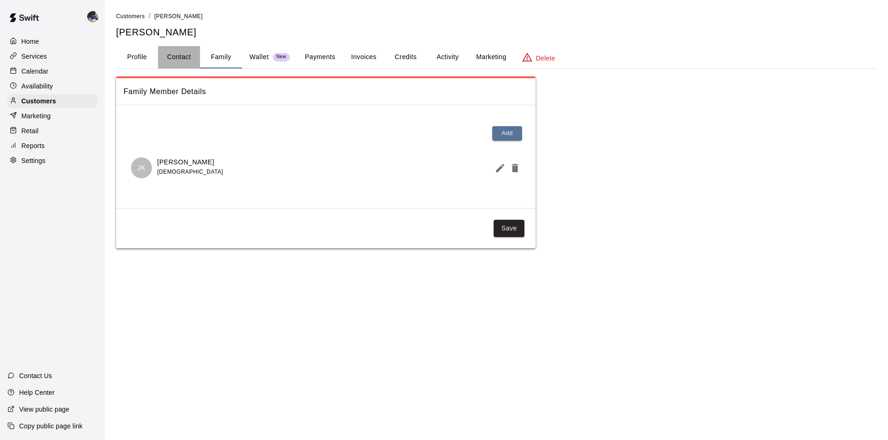
select select "**"
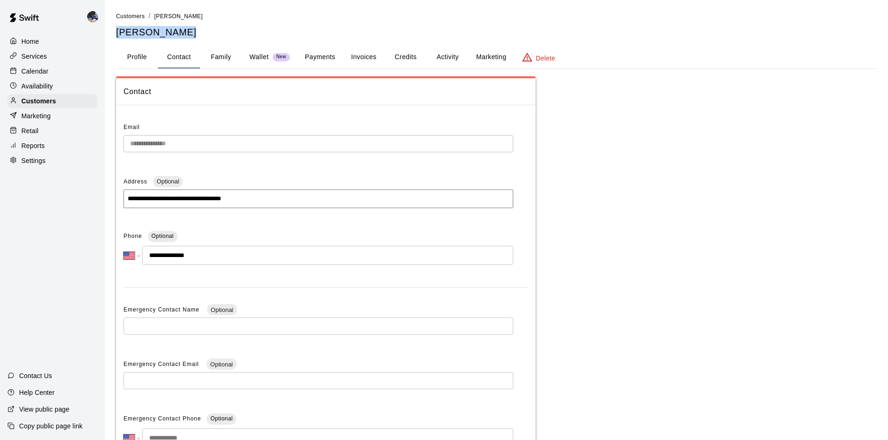
drag, startPoint x: 193, startPoint y: 36, endPoint x: 115, endPoint y: 28, distance: 79.1
click at [115, 28] on div "**********" at bounding box center [496, 262] width 775 height 502
copy h5 "[PERSON_NAME]"
click at [28, 101] on p "Customers" at bounding box center [38, 100] width 34 height 9
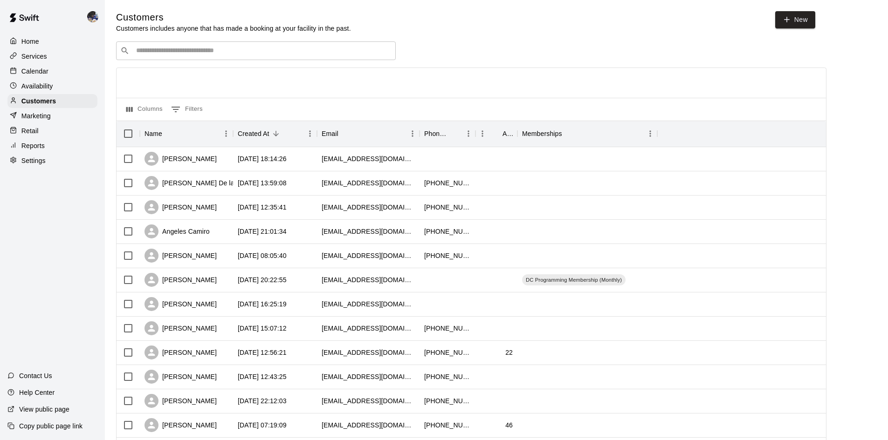
click at [167, 47] on div "​ ​" at bounding box center [256, 50] width 280 height 19
paste input "**********"
type input "**********"
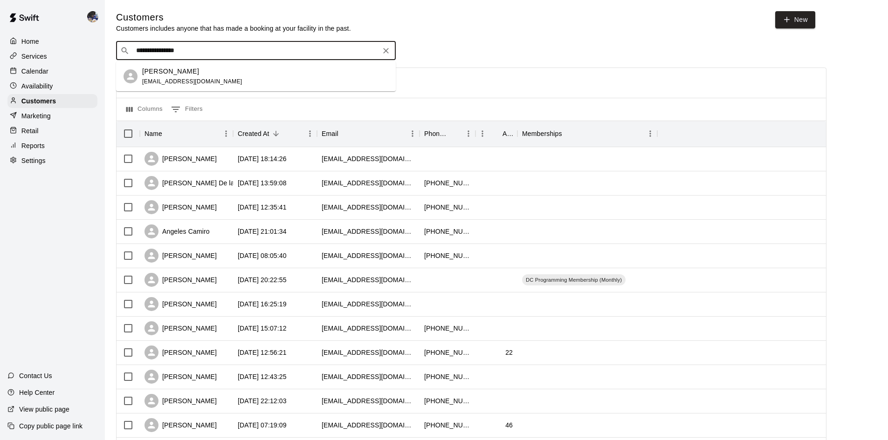
click at [180, 75] on p "[PERSON_NAME]" at bounding box center [170, 72] width 57 height 10
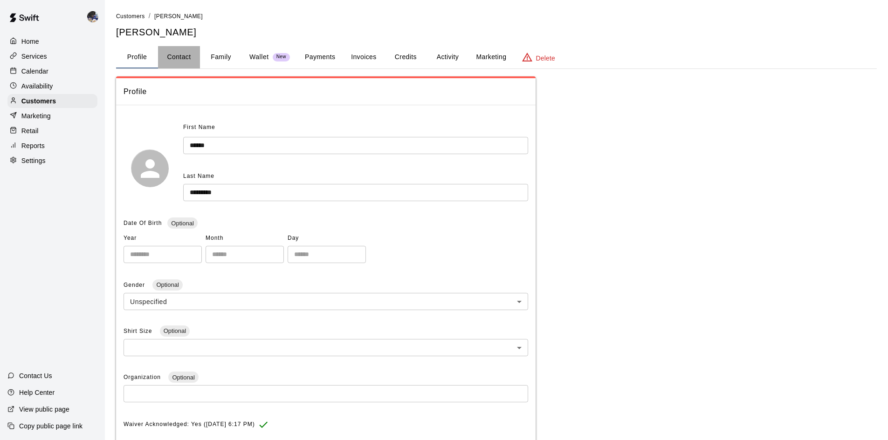
click at [187, 62] on button "Contact" at bounding box center [179, 57] width 42 height 22
select select "**"
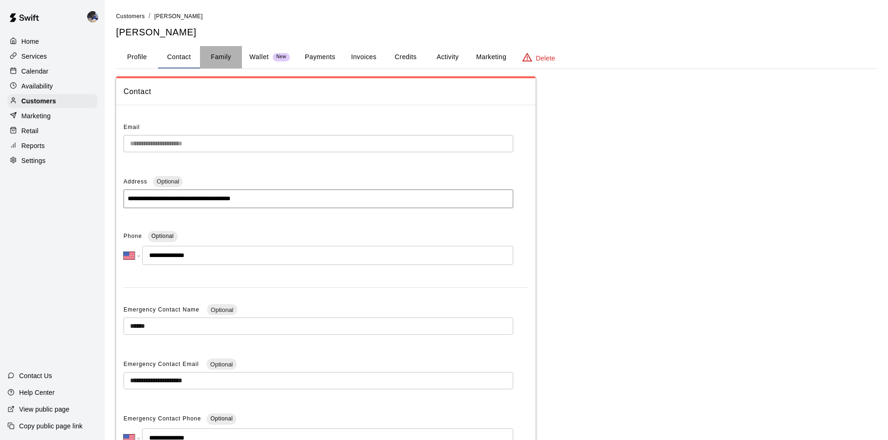
click at [225, 55] on button "Family" at bounding box center [221, 57] width 42 height 22
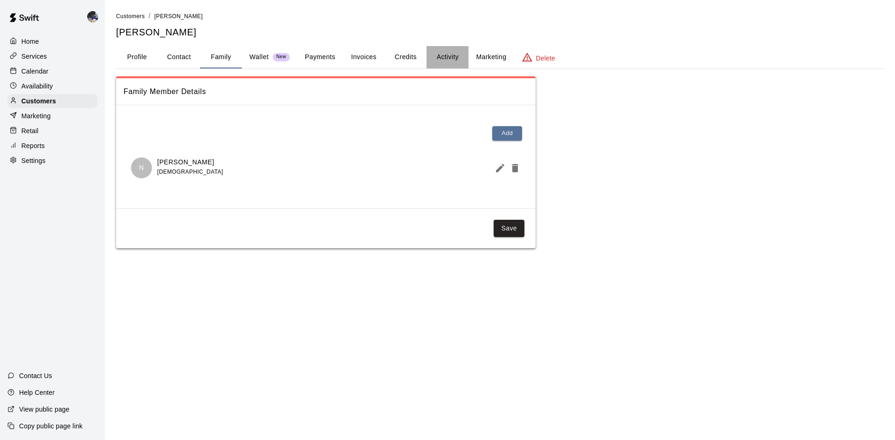
click at [435, 57] on button "Activity" at bounding box center [447, 57] width 42 height 22
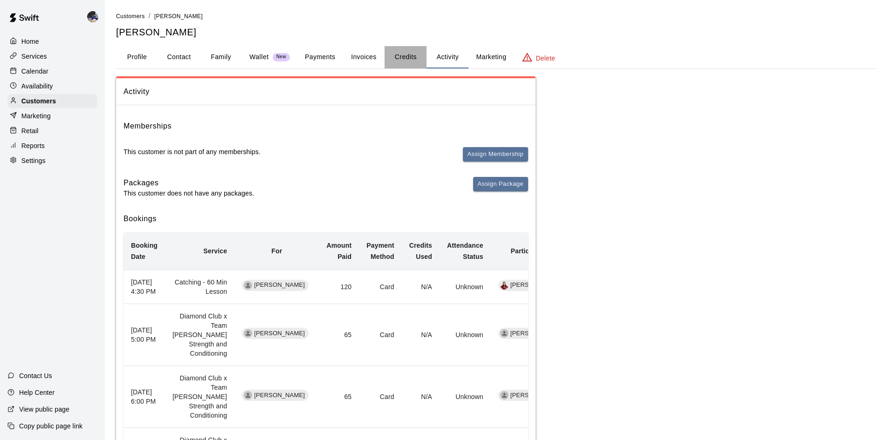
click at [417, 58] on button "Credits" at bounding box center [405, 57] width 42 height 22
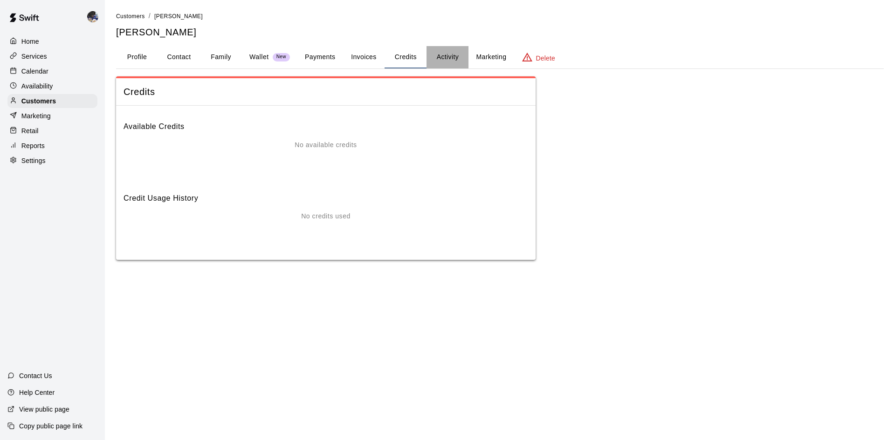
click at [434, 57] on button "Activity" at bounding box center [447, 57] width 42 height 22
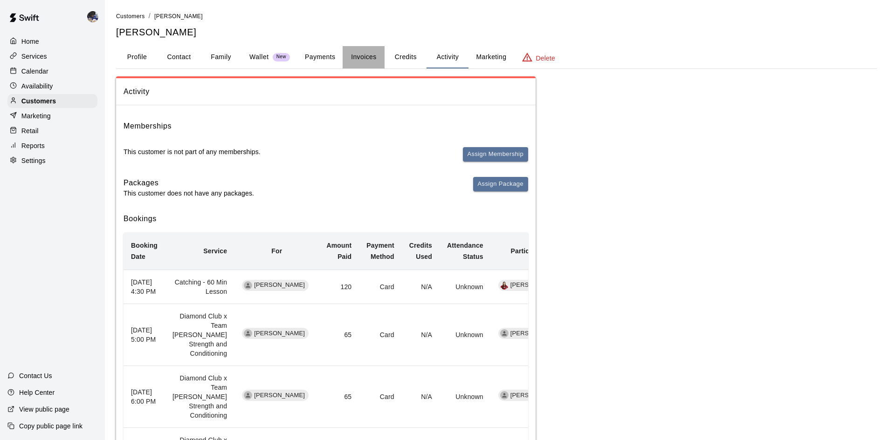
click at [364, 55] on button "Invoices" at bounding box center [363, 57] width 42 height 22
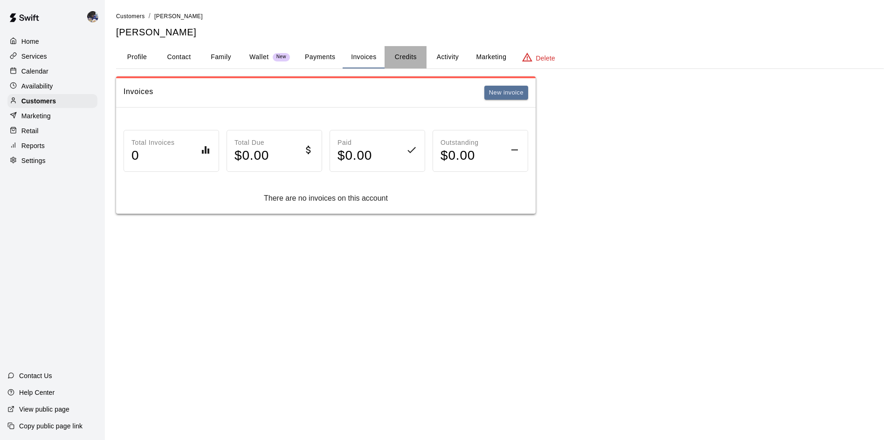
click at [405, 57] on button "Credits" at bounding box center [405, 57] width 42 height 22
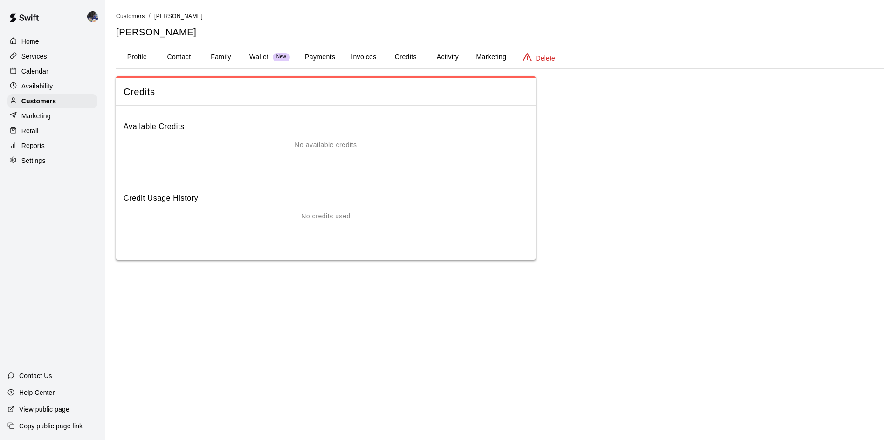
click at [353, 55] on button "Invoices" at bounding box center [363, 57] width 42 height 22
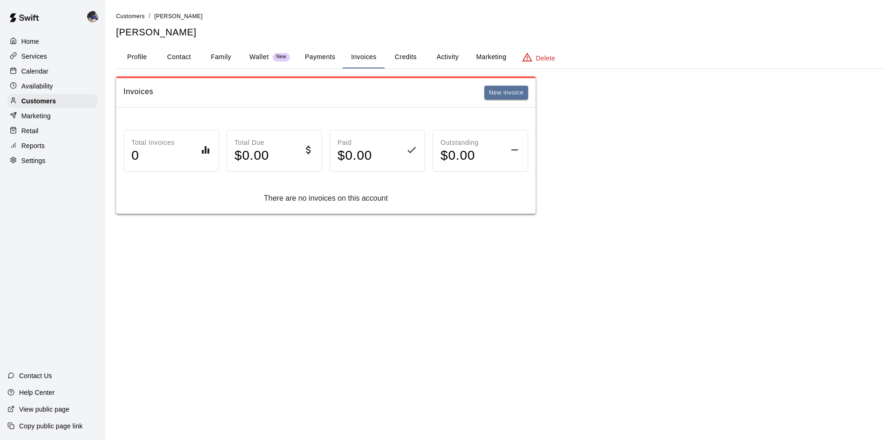
click at [321, 60] on button "Payments" at bounding box center [319, 57] width 45 height 22
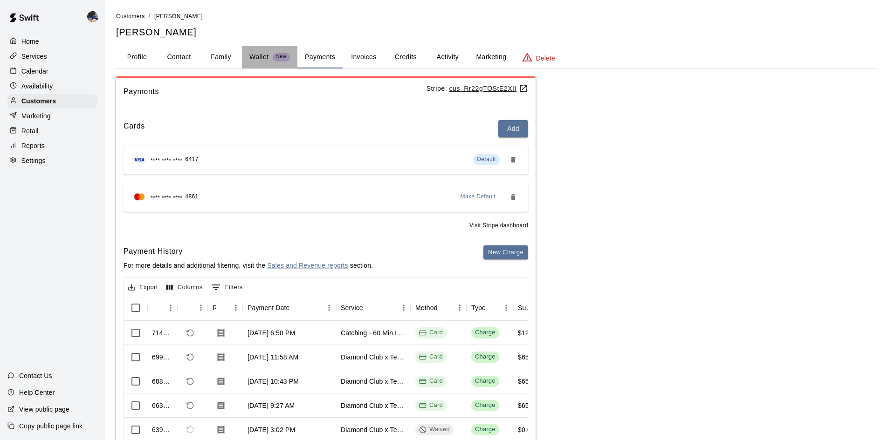
click at [259, 63] on button "Wallet New" at bounding box center [269, 57] width 55 height 22
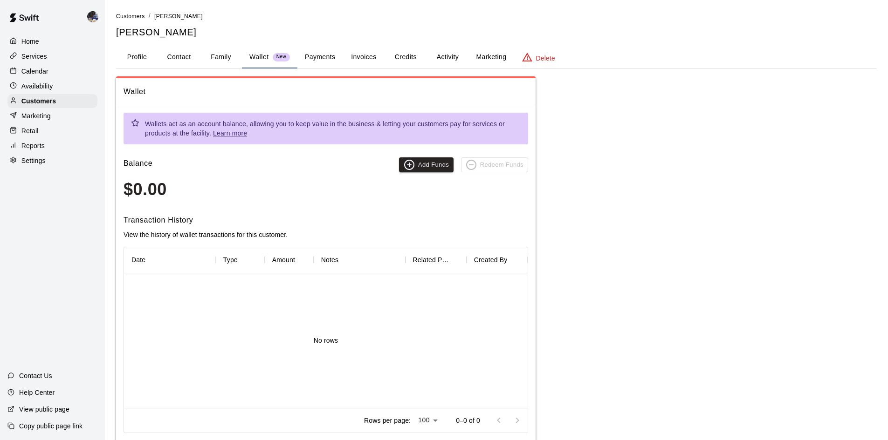
click at [217, 64] on button "Family" at bounding box center [221, 57] width 42 height 22
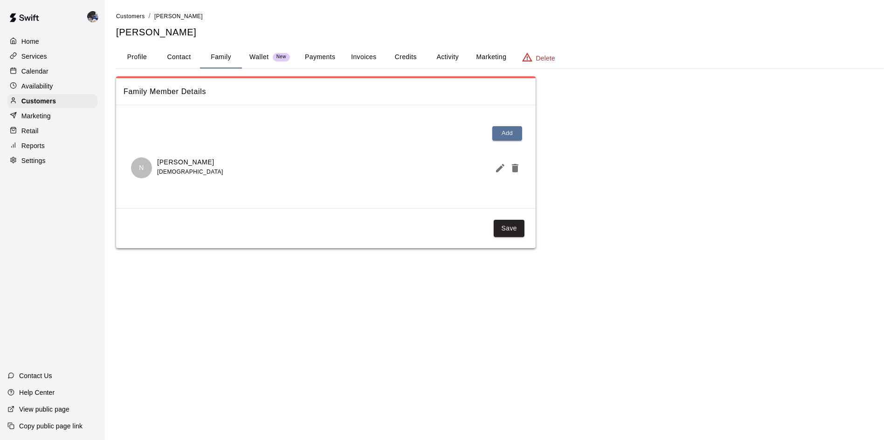
click at [187, 58] on button "Contact" at bounding box center [179, 57] width 42 height 22
select select "**"
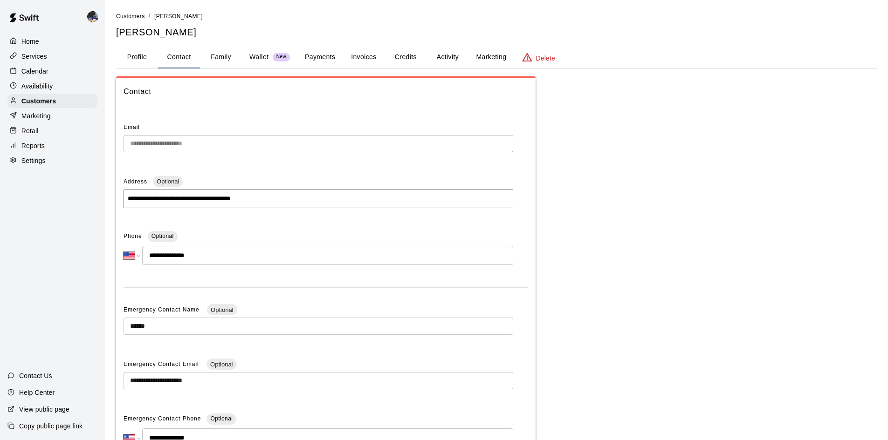
click at [215, 52] on button "Family" at bounding box center [221, 57] width 42 height 22
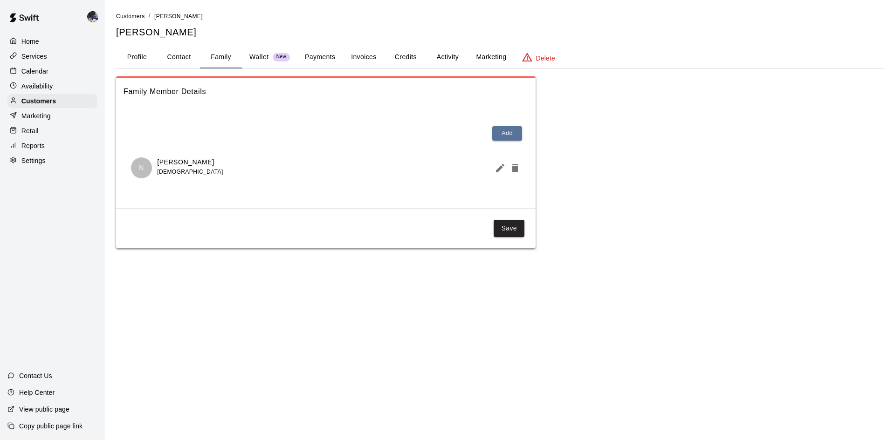
click at [193, 58] on button "Contact" at bounding box center [179, 57] width 42 height 22
select select "**"
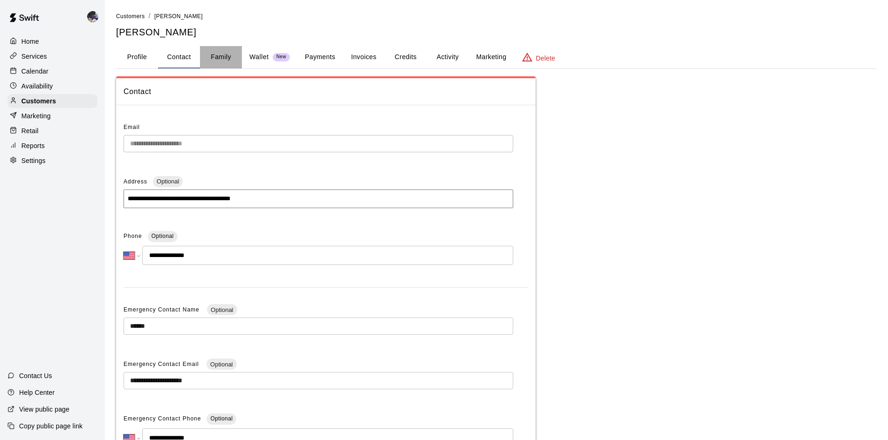
click at [224, 60] on button "Family" at bounding box center [221, 57] width 42 height 22
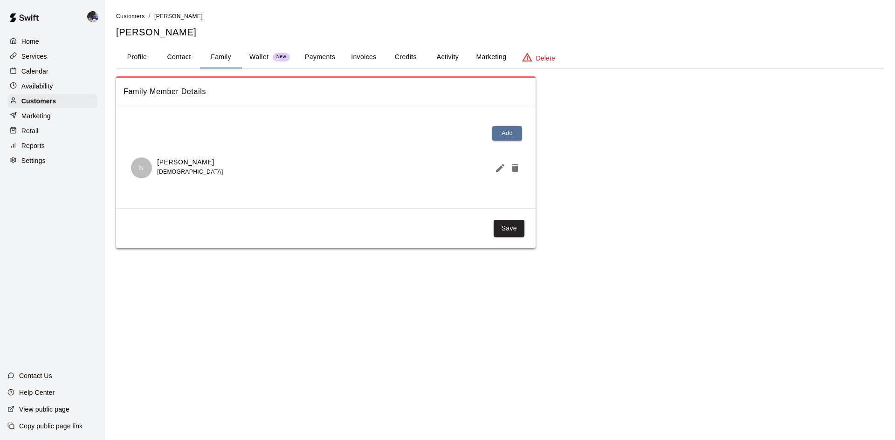
drag, startPoint x: 189, startPoint y: 34, endPoint x: 116, endPoint y: 37, distance: 72.3
click at [116, 37] on h5 "[PERSON_NAME]" at bounding box center [499, 32] width 767 height 13
copy h5 "[PERSON_NAME]"
click at [57, 101] on div "Customers" at bounding box center [52, 101] width 90 height 14
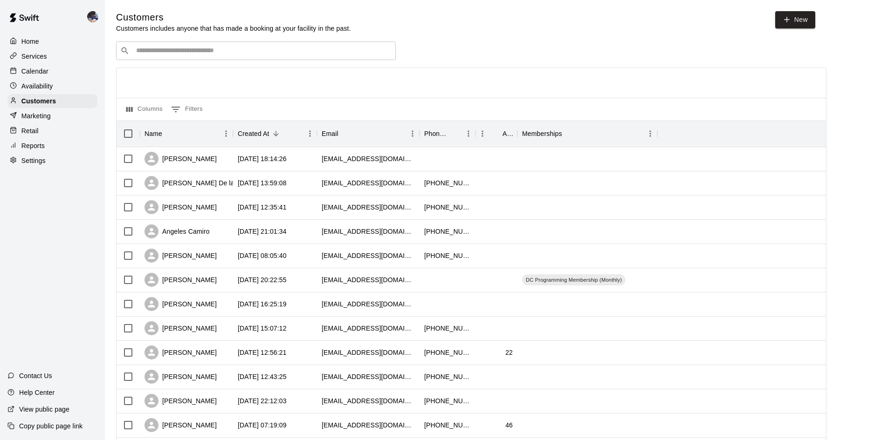
click at [150, 59] on div "​ ​" at bounding box center [256, 50] width 280 height 19
paste input "**********"
type input "**********"
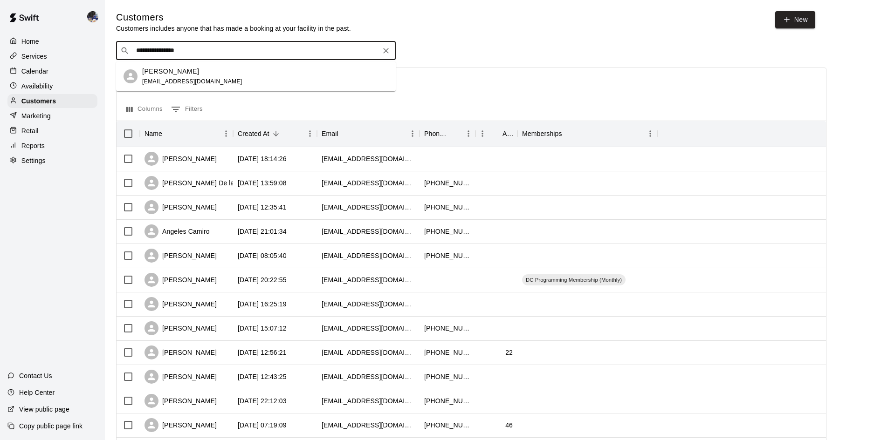
click at [195, 79] on span "[EMAIL_ADDRESS][DOMAIN_NAME]" at bounding box center [192, 81] width 100 height 7
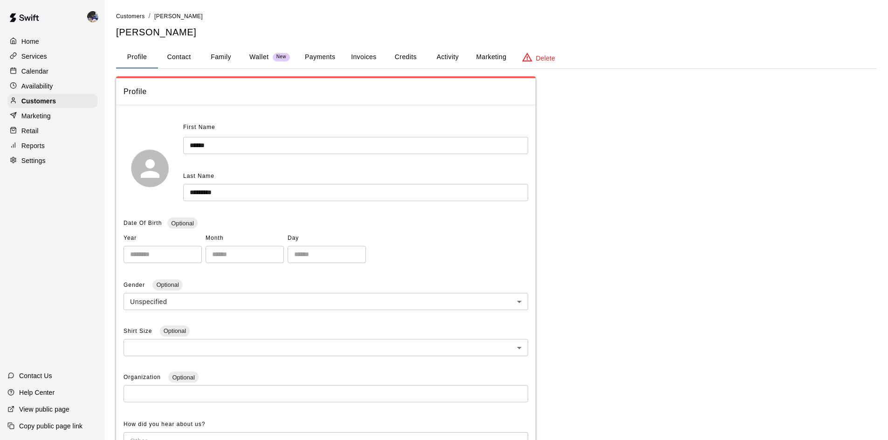
click at [190, 63] on button "Contact" at bounding box center [179, 57] width 42 height 22
select select "**"
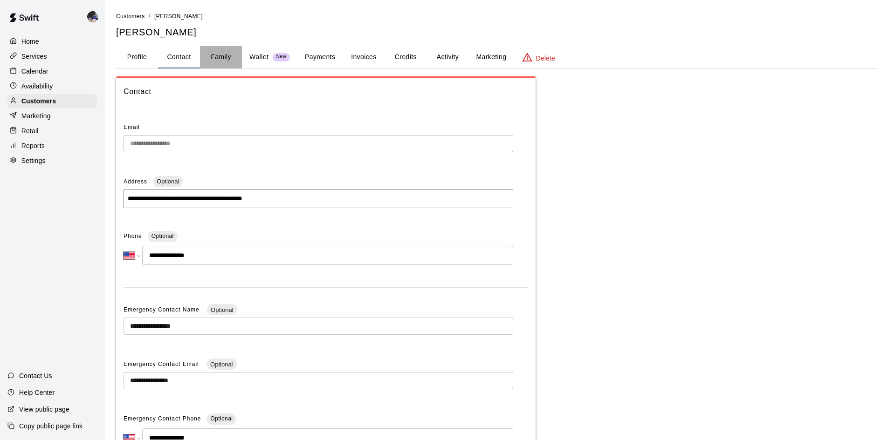
click at [217, 61] on button "Family" at bounding box center [221, 57] width 42 height 22
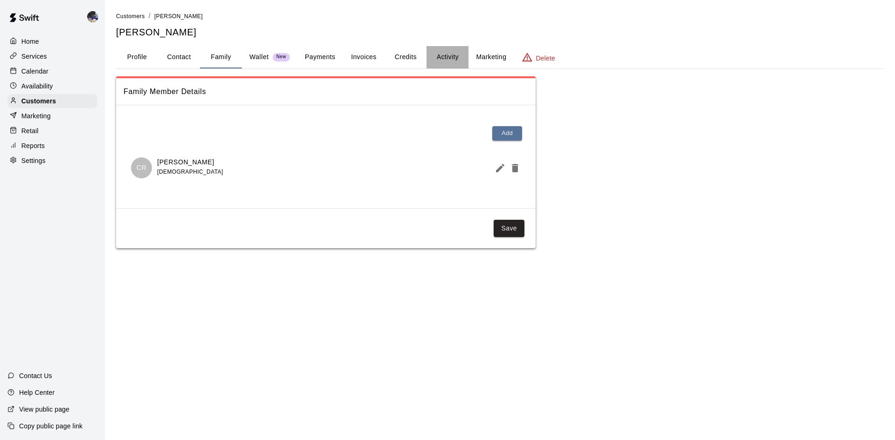
click at [443, 53] on button "Activity" at bounding box center [447, 57] width 42 height 22
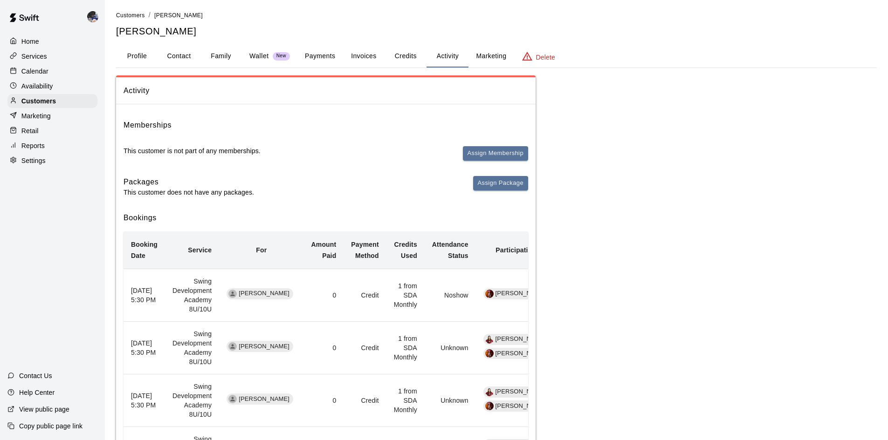
scroll to position [2, 0]
click at [184, 58] on button "Contact" at bounding box center [179, 55] width 42 height 22
select select "**"
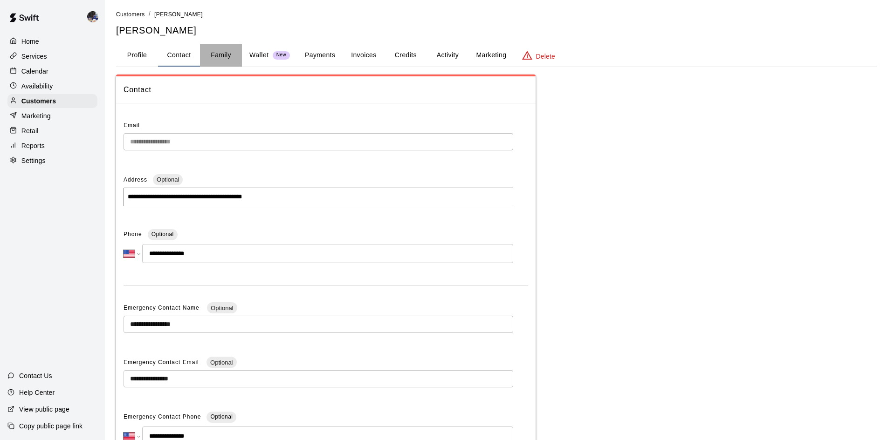
click at [219, 55] on button "Family" at bounding box center [221, 55] width 42 height 22
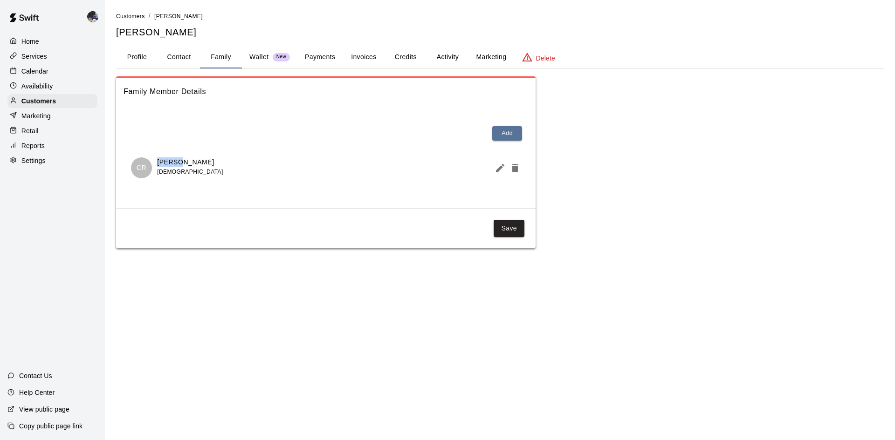
drag, startPoint x: 178, startPoint y: 161, endPoint x: 122, endPoint y: 156, distance: 56.7
click at [122, 156] on div "Add CR [PERSON_NAME] [DEMOGRAPHIC_DATA]" at bounding box center [325, 157] width 419 height 88
copy p "Camila"
drag, startPoint x: 199, startPoint y: 31, endPoint x: 114, endPoint y: 30, distance: 85.3
click at [114, 30] on div "Customers / [PERSON_NAME] [PERSON_NAME] Profile Contact Family Wallet New Payme…" at bounding box center [500, 129] width 782 height 237
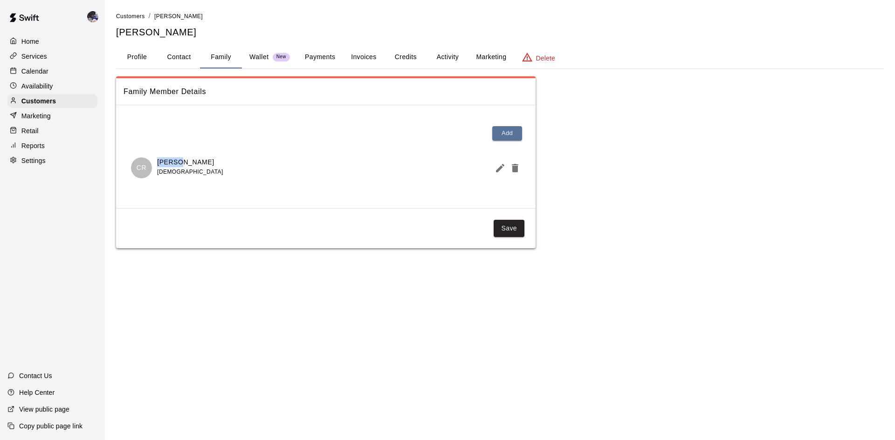
copy h5 "[PERSON_NAME]"
click at [25, 102] on p "Customers" at bounding box center [38, 100] width 34 height 9
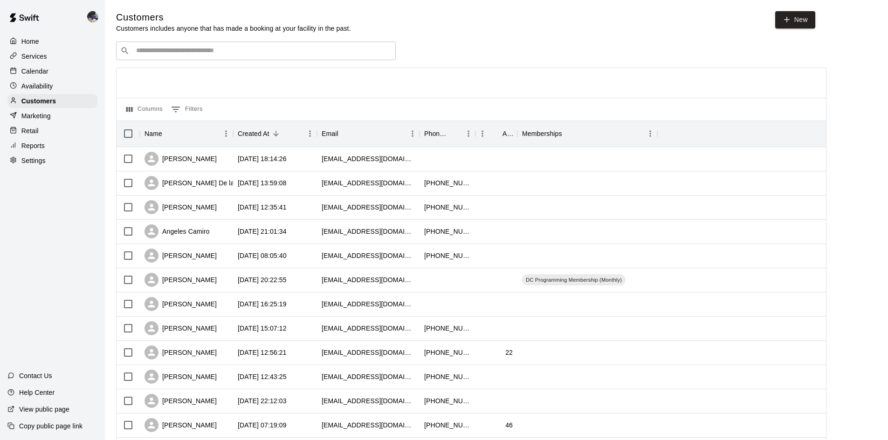
click at [161, 46] on div "​ ​" at bounding box center [256, 50] width 280 height 19
paste input "**********"
type input "**********"
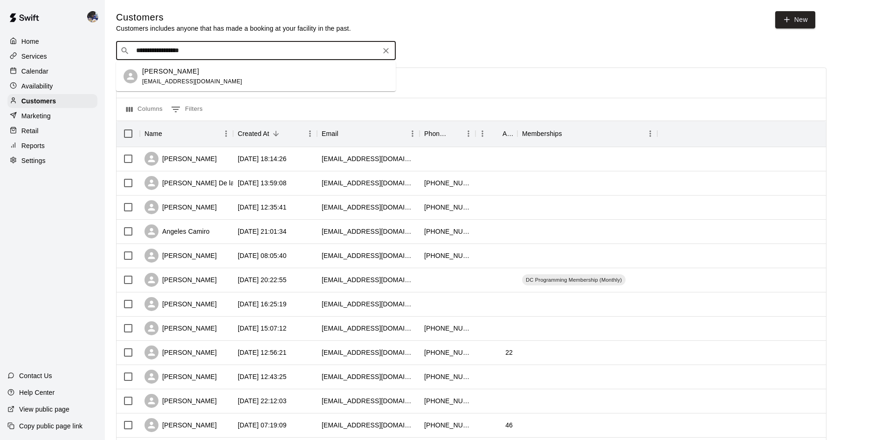
click at [186, 80] on span "[EMAIL_ADDRESS][DOMAIN_NAME]" at bounding box center [192, 81] width 100 height 7
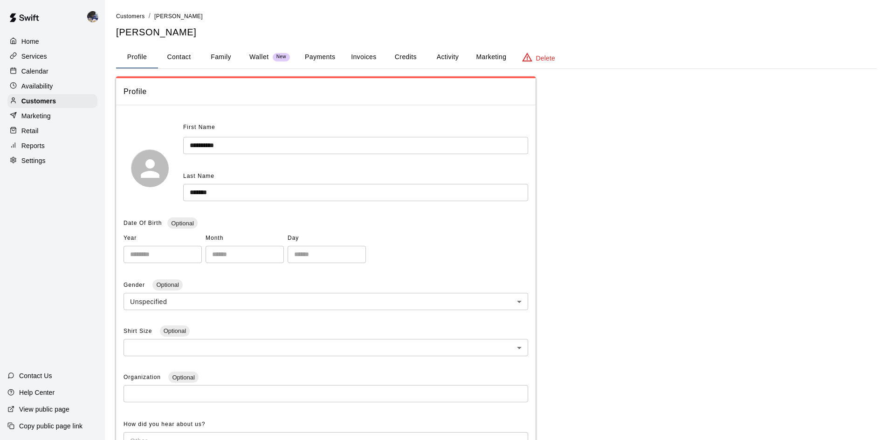
click at [433, 58] on button "Activity" at bounding box center [447, 57] width 42 height 22
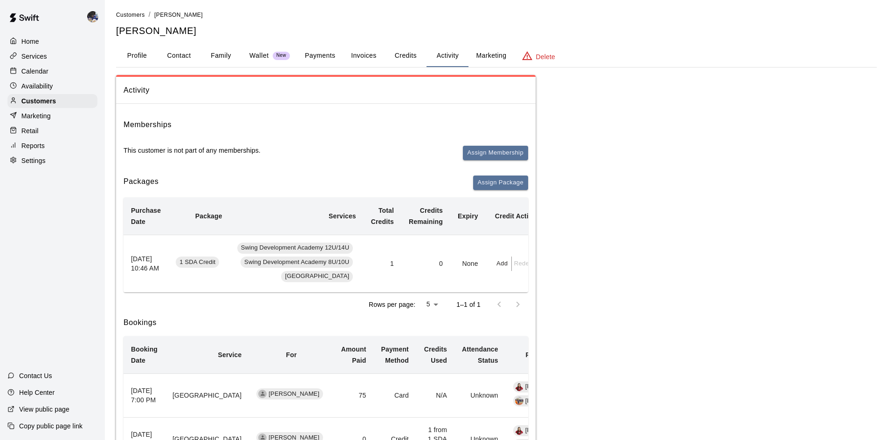
scroll to position [0, 0]
click at [216, 56] on button "Family" at bounding box center [221, 57] width 42 height 22
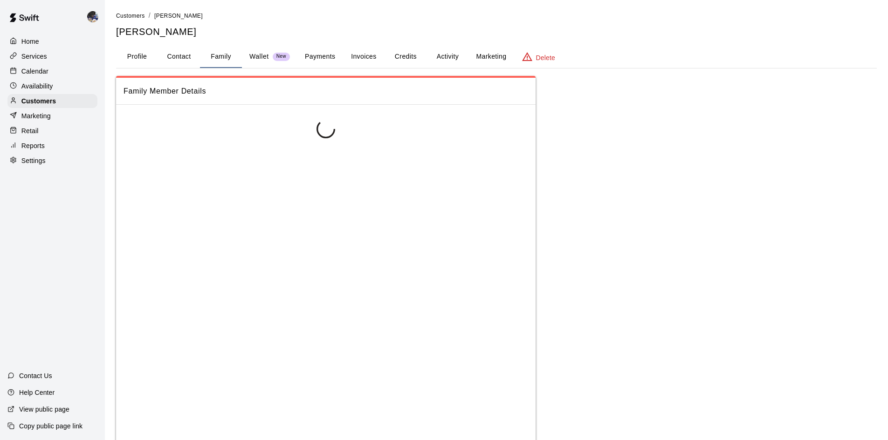
scroll to position [0, 0]
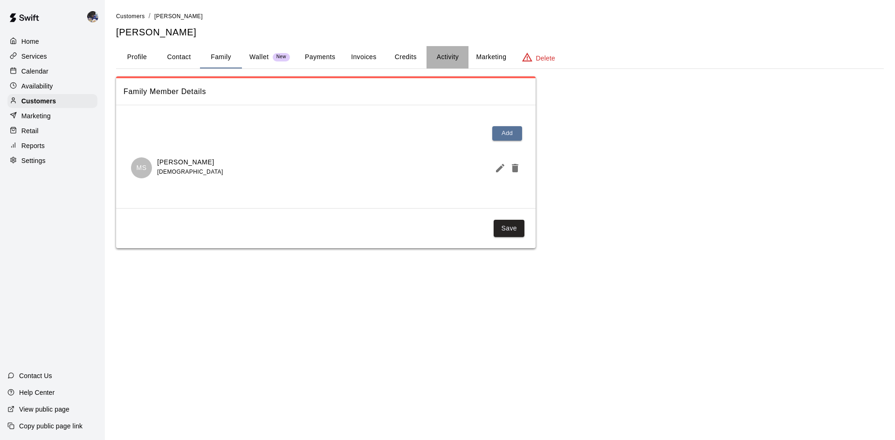
click at [433, 61] on button "Activity" at bounding box center [447, 57] width 42 height 22
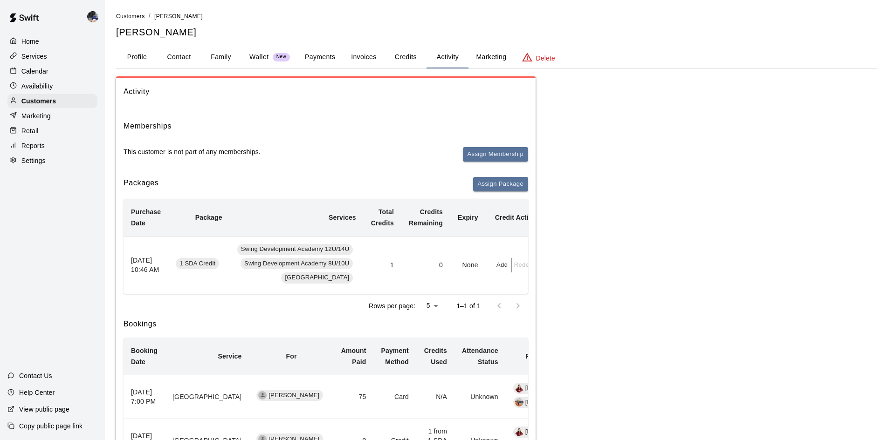
scroll to position [0, 28]
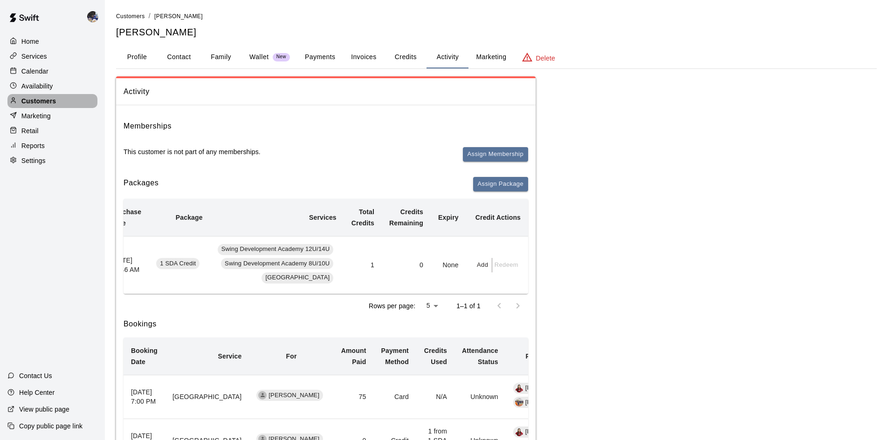
click at [23, 103] on p "Customers" at bounding box center [38, 100] width 34 height 9
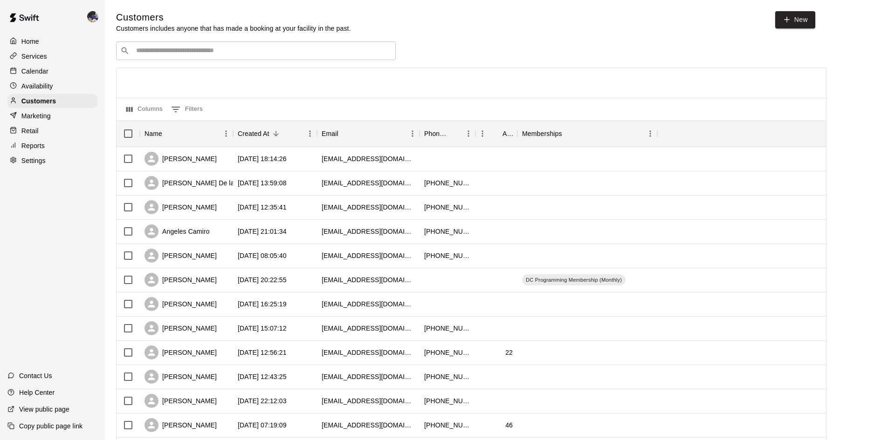
click at [156, 62] on div "​ ​ Columns 0 Filters Name Created At Email Phone Number Age Memberships [PERSO…" at bounding box center [471, 409] width 710 height 737
click at [164, 53] on input "Search customers by name or email" at bounding box center [262, 50] width 258 height 9
paste input "**********"
type input "**********"
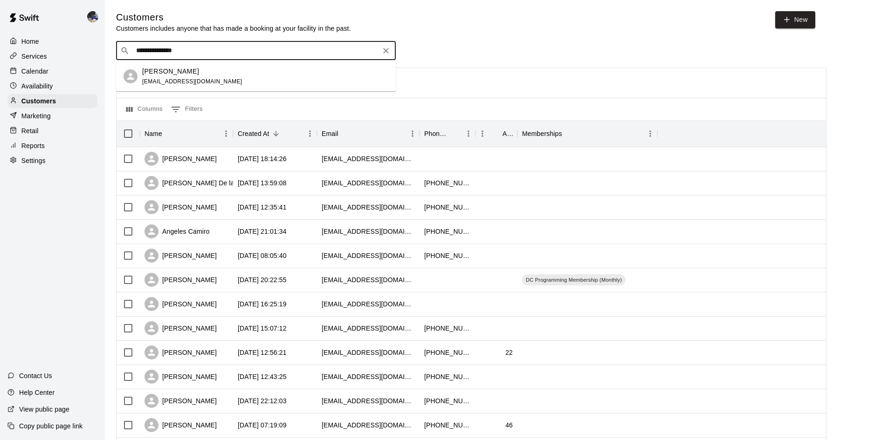
click at [178, 81] on span "[EMAIL_ADDRESS][DOMAIN_NAME]" at bounding box center [192, 81] width 100 height 7
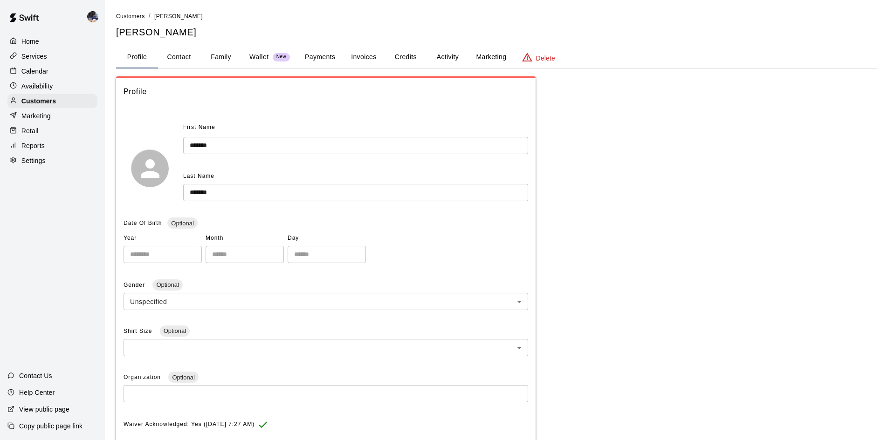
click at [191, 60] on button "Contact" at bounding box center [179, 57] width 42 height 22
select select "**"
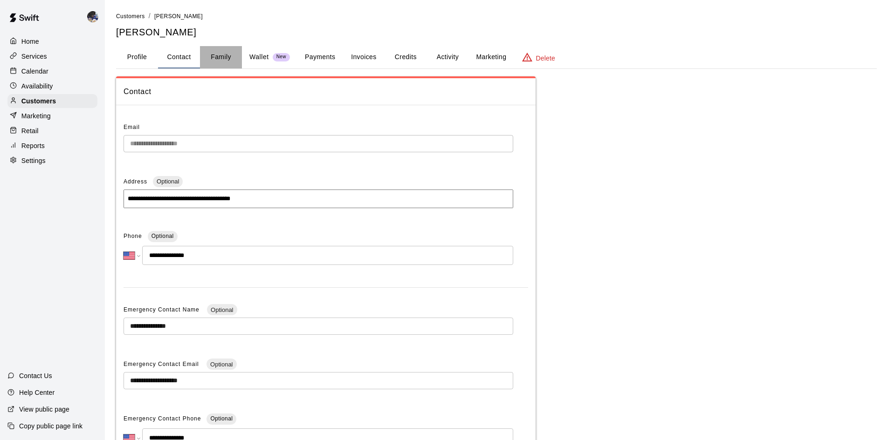
click at [226, 60] on button "Family" at bounding box center [221, 57] width 42 height 22
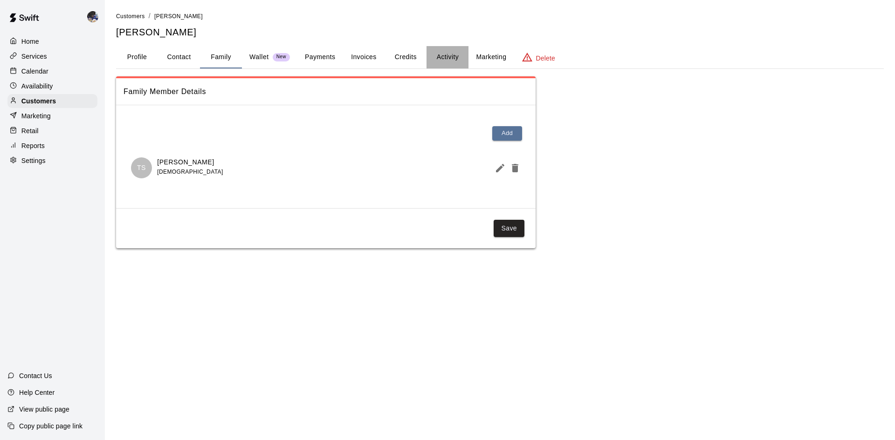
click at [434, 57] on button "Activity" at bounding box center [447, 57] width 42 height 22
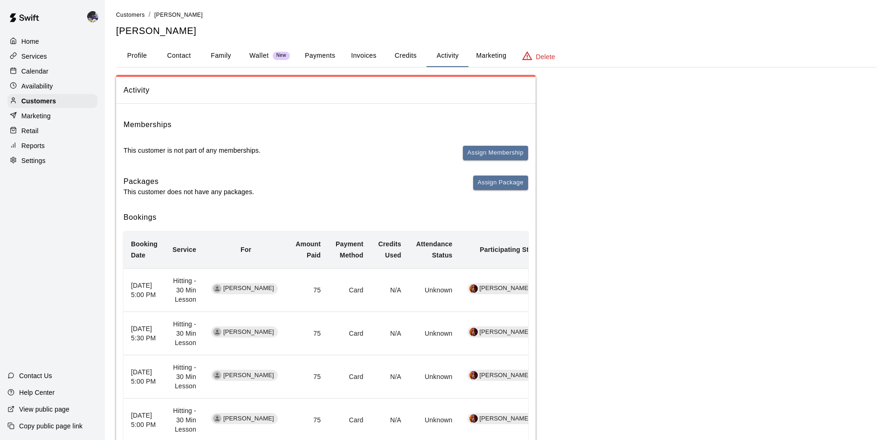
scroll to position [0, 0]
click at [180, 64] on button "Contact" at bounding box center [179, 57] width 42 height 22
select select "**"
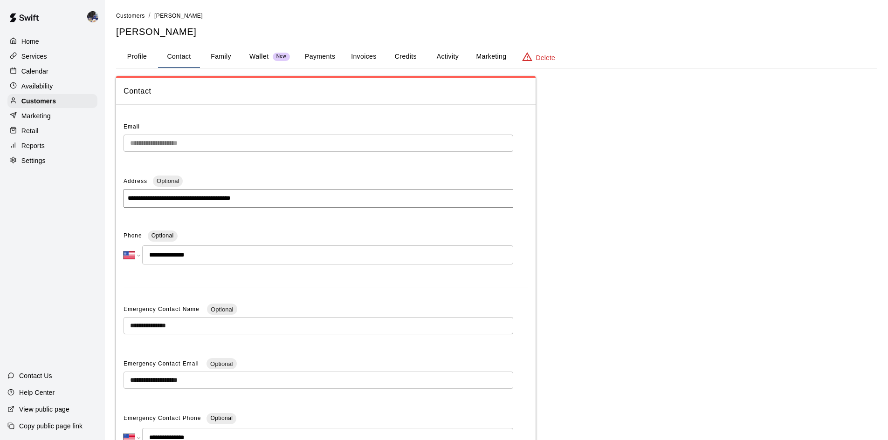
click at [211, 59] on button "Family" at bounding box center [221, 57] width 42 height 22
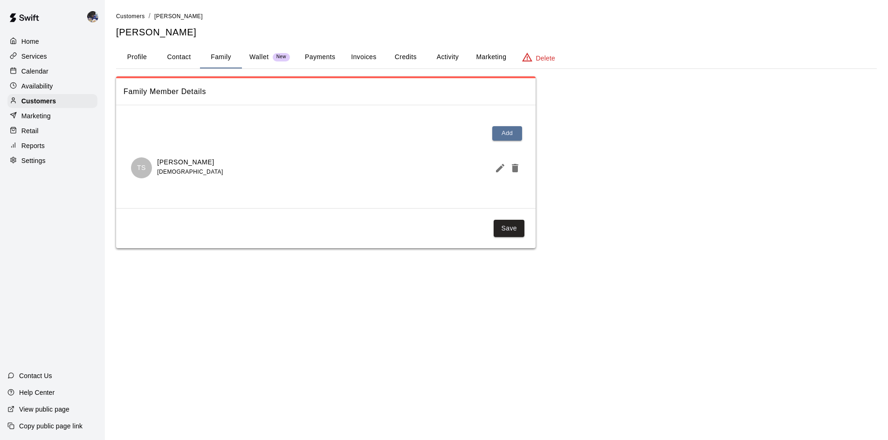
scroll to position [0, 0]
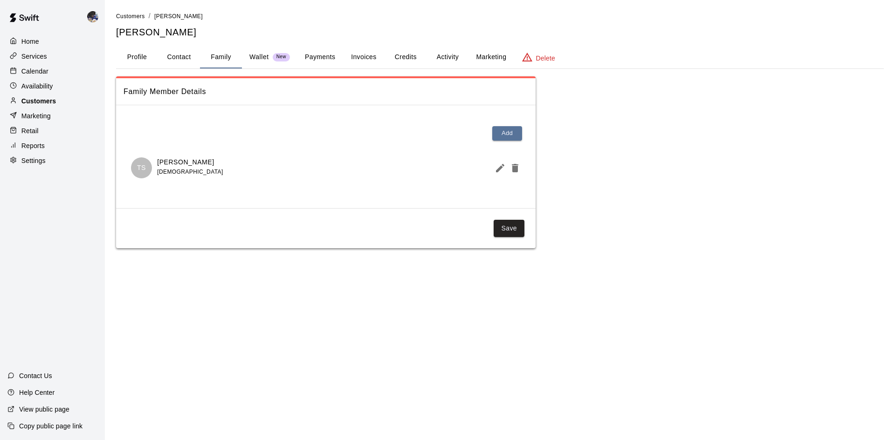
click at [50, 108] on div "Customers" at bounding box center [52, 101] width 90 height 14
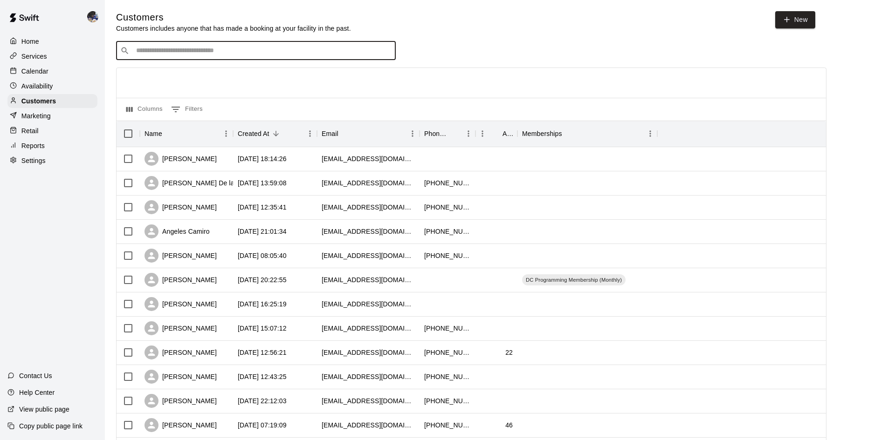
click at [166, 55] on input "Search customers by name or email" at bounding box center [262, 50] width 258 height 9
paste input "**********"
type input "**********"
click at [175, 81] on span "[EMAIL_ADDRESS][DOMAIN_NAME]" at bounding box center [192, 81] width 100 height 7
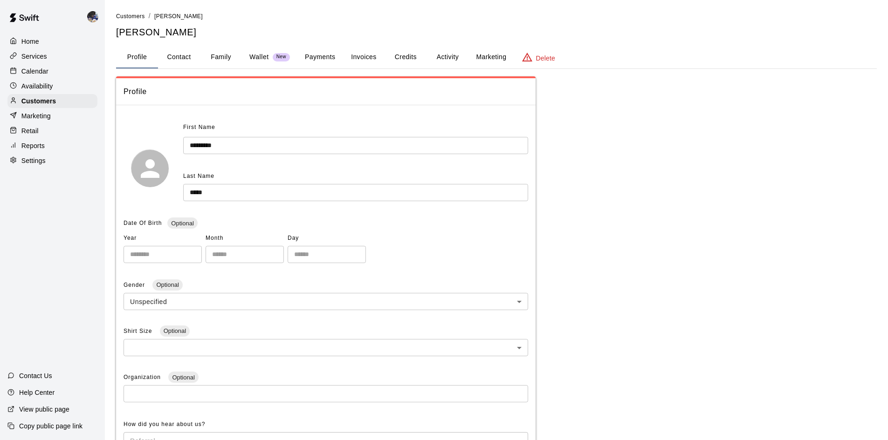
click at [212, 59] on button "Family" at bounding box center [221, 57] width 42 height 22
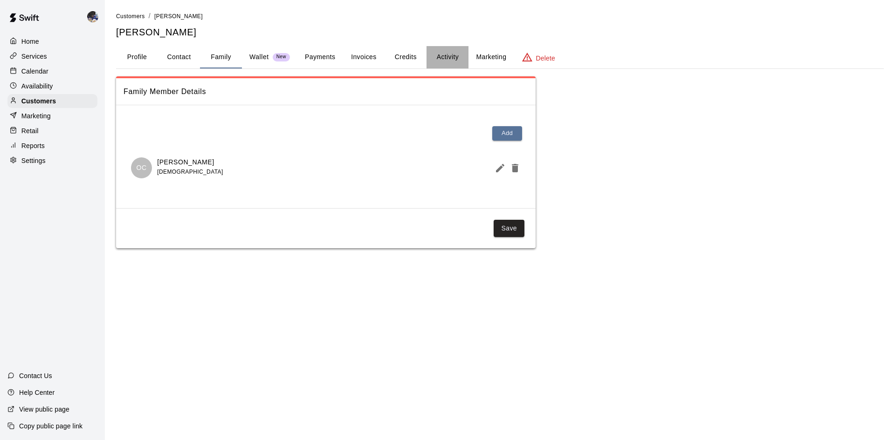
click at [454, 60] on button "Activity" at bounding box center [447, 57] width 42 height 22
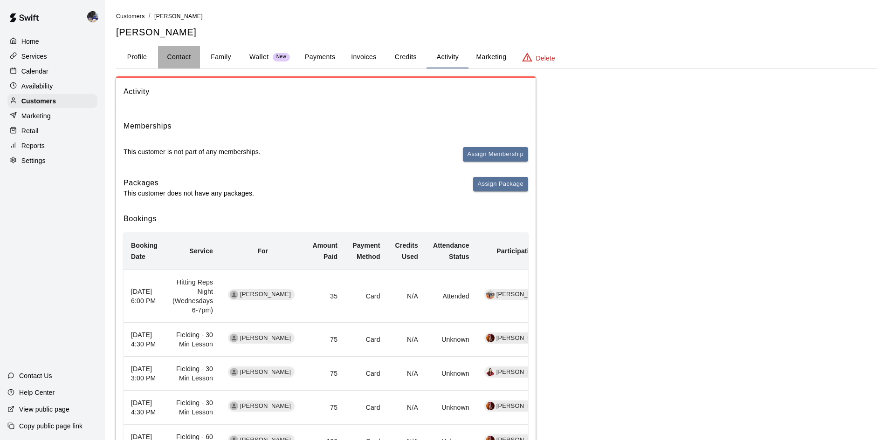
click at [178, 49] on button "Contact" at bounding box center [179, 57] width 42 height 22
select select "**"
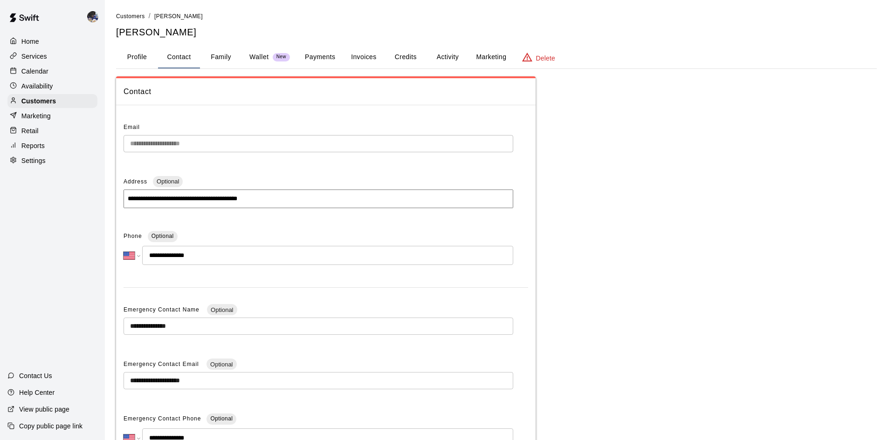
click at [225, 58] on button "Family" at bounding box center [221, 57] width 42 height 22
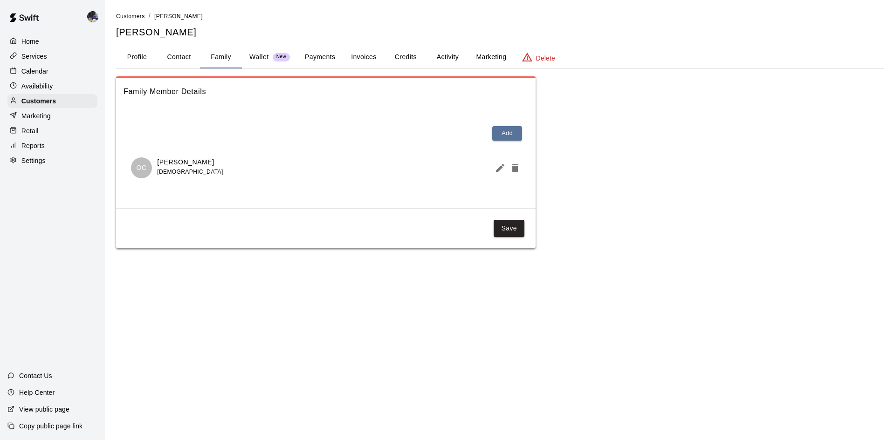
click at [145, 59] on button "Profile" at bounding box center [137, 57] width 42 height 22
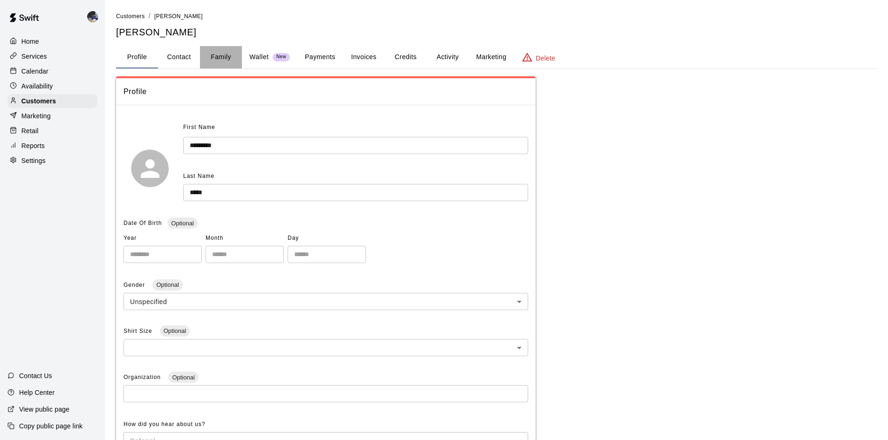
click at [231, 59] on button "Family" at bounding box center [221, 57] width 42 height 22
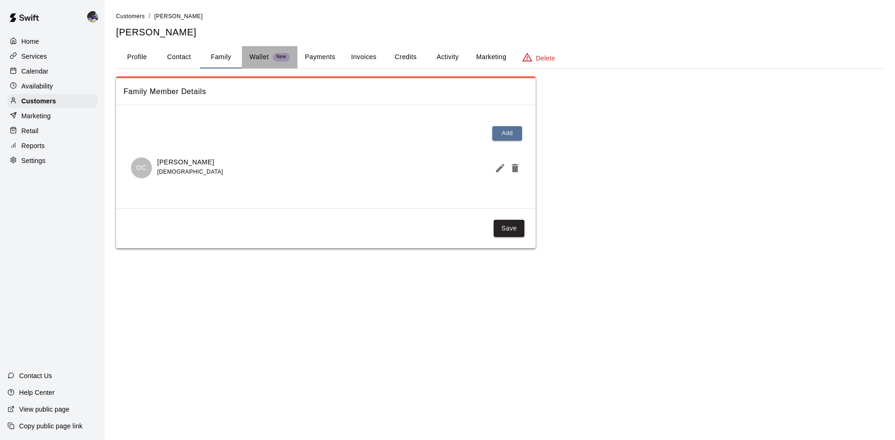
click at [260, 56] on p "Wallet" at bounding box center [259, 57] width 20 height 10
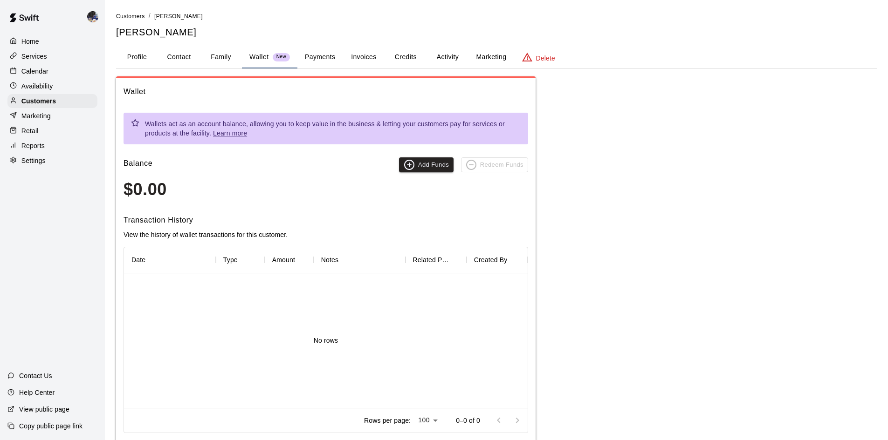
click at [308, 61] on button "Payments" at bounding box center [319, 57] width 45 height 22
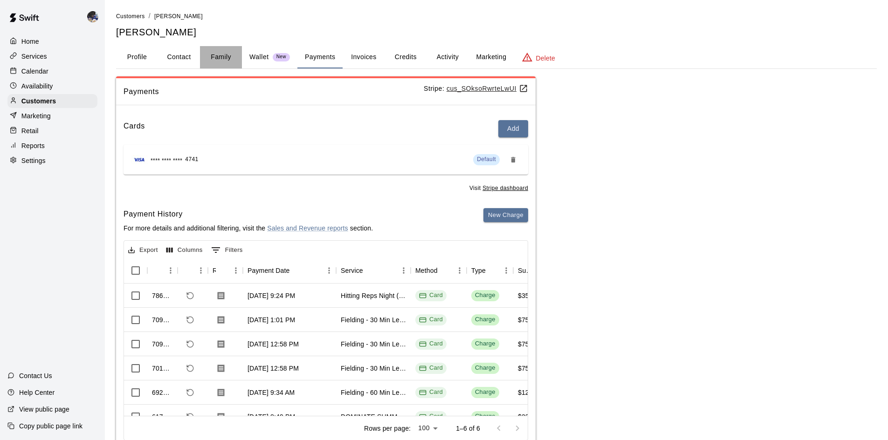
click at [223, 58] on button "Family" at bounding box center [221, 57] width 42 height 22
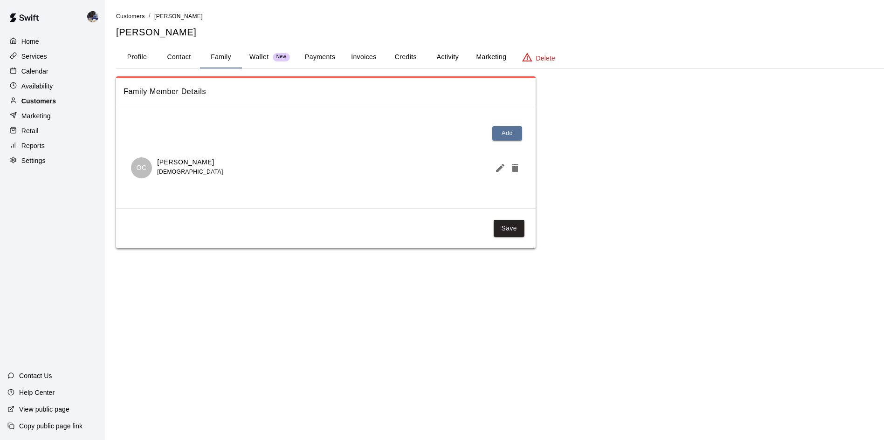
click at [45, 100] on p "Customers" at bounding box center [38, 100] width 34 height 9
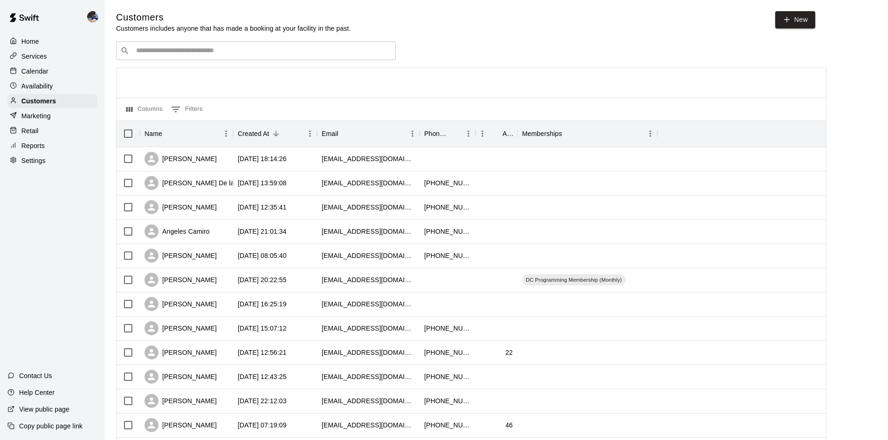
click at [122, 51] on icon "Search customers by name or email" at bounding box center [125, 50] width 7 height 7
paste input "**********"
type input "**********"
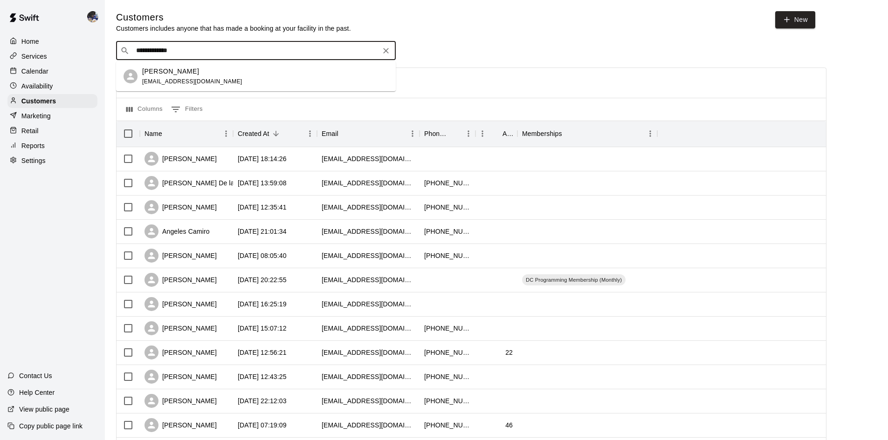
click at [181, 78] on span "[EMAIL_ADDRESS][DOMAIN_NAME]" at bounding box center [192, 81] width 100 height 7
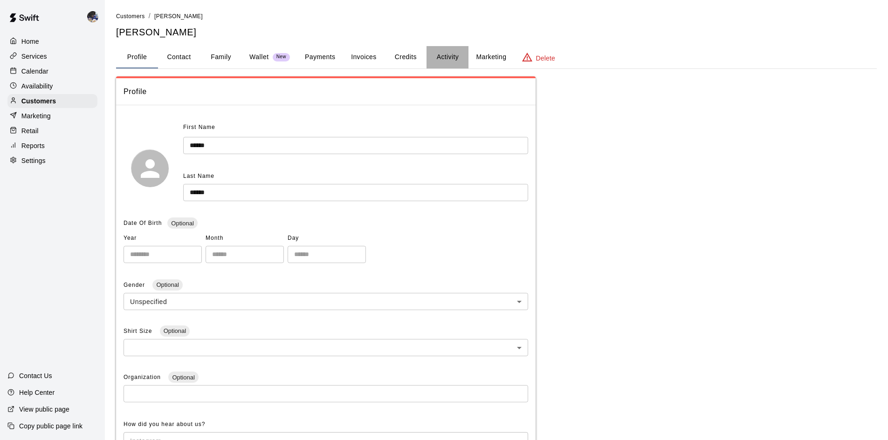
click at [438, 58] on button "Activity" at bounding box center [447, 57] width 42 height 22
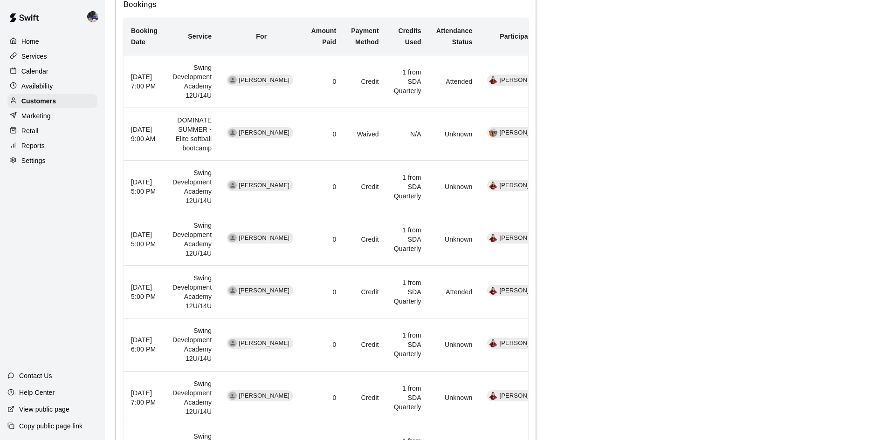
scroll to position [279, 0]
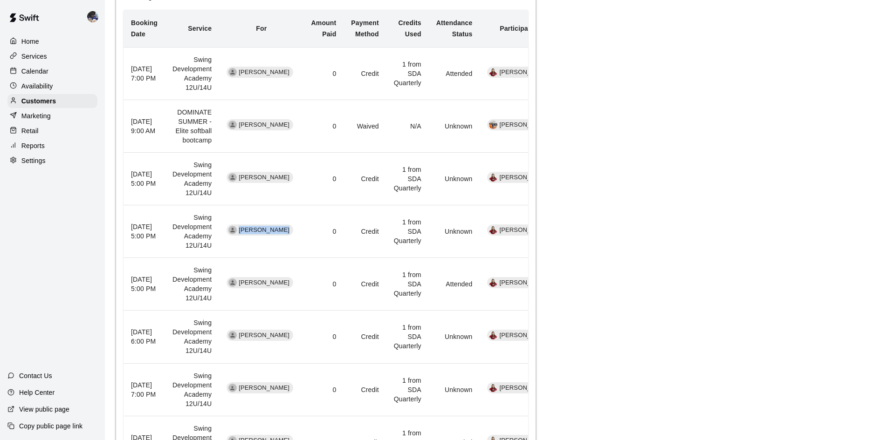
drag, startPoint x: 286, startPoint y: 232, endPoint x: 234, endPoint y: 230, distance: 51.3
click at [234, 230] on div "[PERSON_NAME]" at bounding box center [259, 230] width 67 height 11
click at [234, 230] on icon "simple table" at bounding box center [232, 230] width 7 height 7
click at [240, 233] on span "[PERSON_NAME]" at bounding box center [264, 230] width 58 height 9
click at [238, 231] on span "[PERSON_NAME]" at bounding box center [264, 230] width 58 height 9
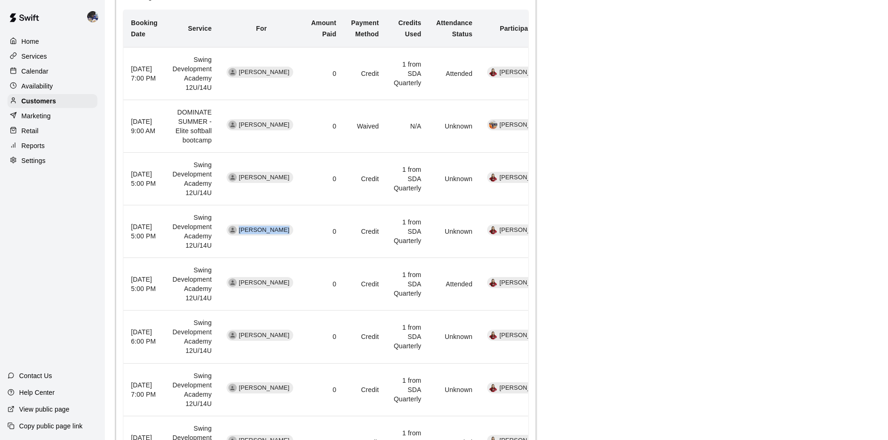
drag, startPoint x: 239, startPoint y: 231, endPoint x: 299, endPoint y: 231, distance: 59.6
click at [299, 231] on tr "[DATE] 5:00 PM Swing Development Academy 12U/14U [PERSON_NAME] 0 Credit 1 from …" at bounding box center [343, 231] width 441 height 53
click at [304, 231] on td "0" at bounding box center [324, 231] width 40 height 53
drag, startPoint x: 286, startPoint y: 232, endPoint x: 240, endPoint y: 228, distance: 45.8
click at [240, 228] on span "[PERSON_NAME]" at bounding box center [264, 230] width 58 height 9
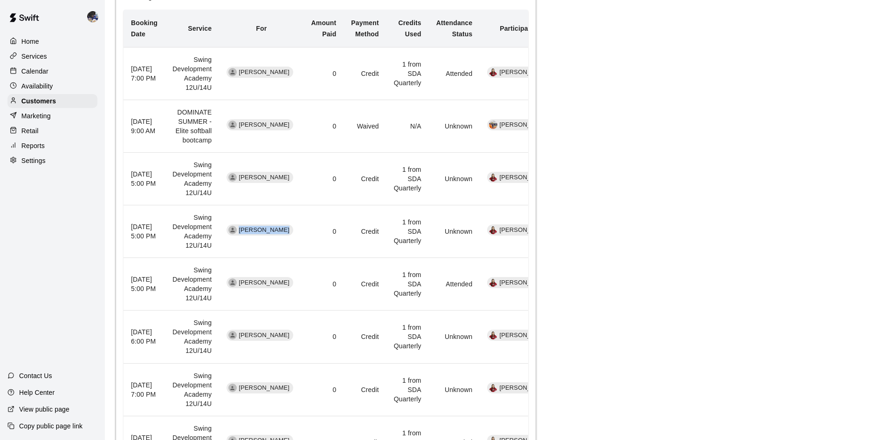
click at [240, 228] on span "[PERSON_NAME]" at bounding box center [264, 230] width 58 height 9
drag, startPoint x: 239, startPoint y: 230, endPoint x: 308, endPoint y: 228, distance: 69.9
click at [308, 228] on tr "[DATE] 5:00 PM Swing Development Academy 12U/14U [PERSON_NAME] 0 Credit 1 from …" at bounding box center [343, 231] width 441 height 53
click at [289, 229] on td "[PERSON_NAME]" at bounding box center [261, 231] width 84 height 53
drag, startPoint x: 266, startPoint y: 229, endPoint x: 239, endPoint y: 228, distance: 27.5
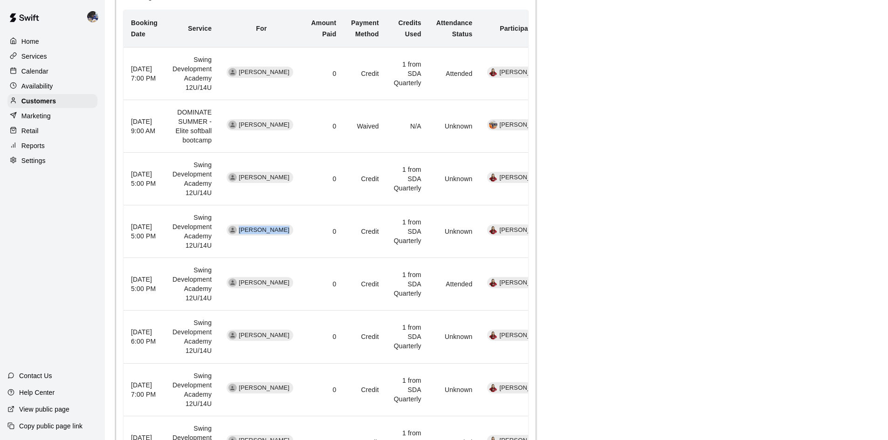
click at [239, 228] on span "[PERSON_NAME]" at bounding box center [264, 230] width 58 height 9
drag, startPoint x: 239, startPoint y: 228, endPoint x: 301, endPoint y: 230, distance: 62.5
click at [301, 230] on tr "[DATE] 5:00 PM Swing Development Academy 12U/14U [PERSON_NAME] 0 Credit 1 from …" at bounding box center [343, 231] width 441 height 53
click at [286, 230] on span "[PERSON_NAME]" at bounding box center [264, 230] width 58 height 9
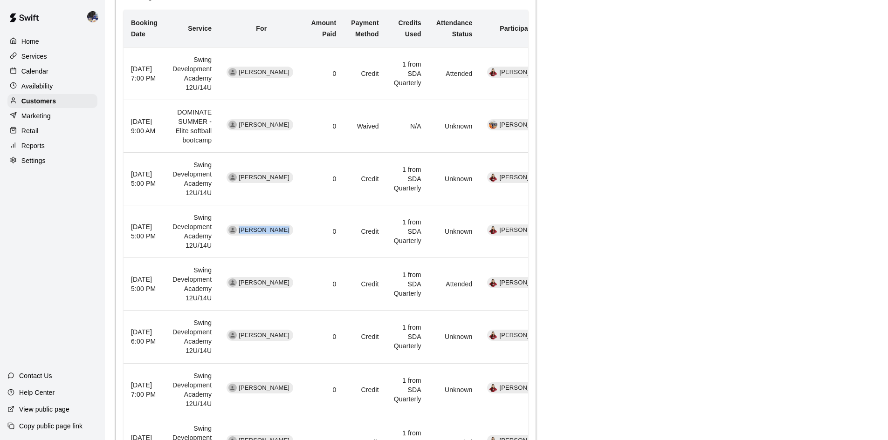
drag, startPoint x: 278, startPoint y: 230, endPoint x: 239, endPoint y: 230, distance: 38.7
click at [239, 230] on span "[PERSON_NAME]" at bounding box center [264, 230] width 58 height 9
drag, startPoint x: 238, startPoint y: 229, endPoint x: 299, endPoint y: 232, distance: 61.1
click at [299, 232] on tr "[DATE] 5:00 PM Swing Development Academy 12U/14U [PERSON_NAME] 0 Credit 1 from …" at bounding box center [343, 231] width 441 height 53
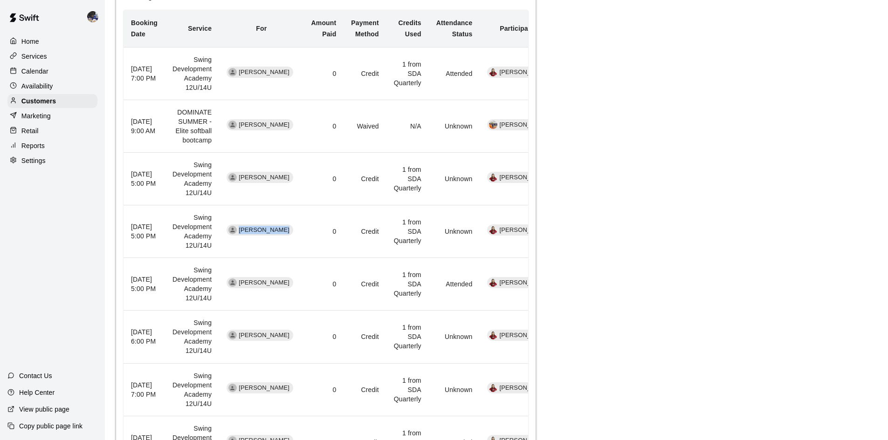
click at [292, 229] on td "[PERSON_NAME]" at bounding box center [261, 231] width 84 height 53
drag, startPoint x: 283, startPoint y: 230, endPoint x: 241, endPoint y: 230, distance: 42.4
click at [241, 230] on span "[PERSON_NAME]" at bounding box center [264, 230] width 58 height 9
drag, startPoint x: 239, startPoint y: 230, endPoint x: 294, endPoint y: 232, distance: 54.5
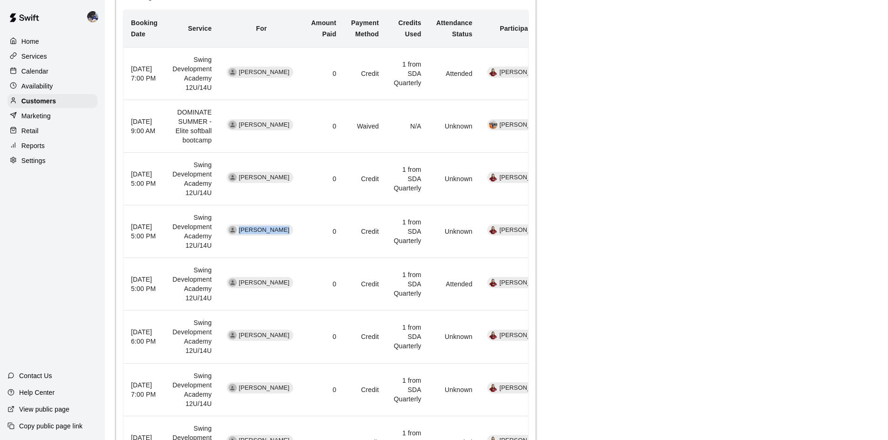
click at [294, 232] on td "[PERSON_NAME]" at bounding box center [261, 231] width 84 height 53
click at [293, 231] on td "[PERSON_NAME]" at bounding box center [261, 231] width 84 height 53
click at [48, 101] on p "Customers" at bounding box center [38, 100] width 34 height 9
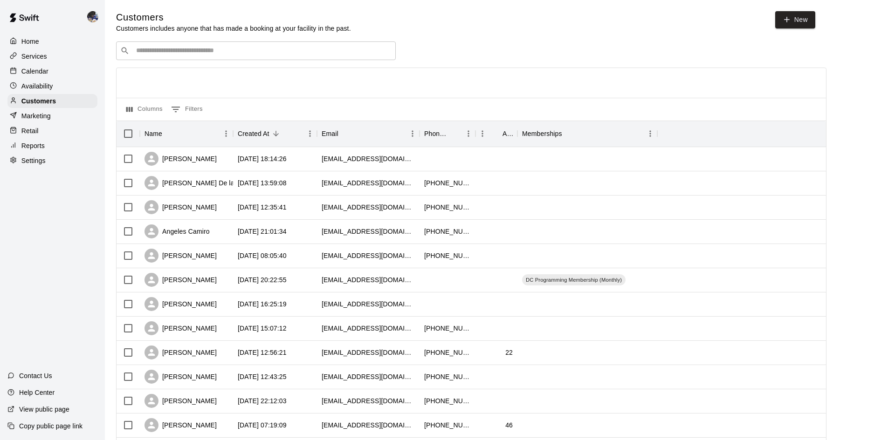
click at [134, 52] on input "Search customers by name or email" at bounding box center [262, 50] width 258 height 9
paste input "**********"
type input "**********"
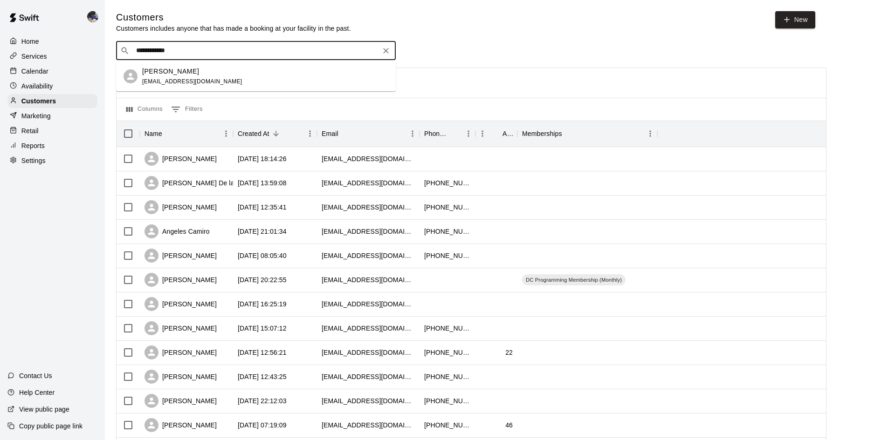
click at [179, 76] on div "[PERSON_NAME] [PERSON_NAME][EMAIL_ADDRESS][DOMAIN_NAME]" at bounding box center [192, 77] width 100 height 20
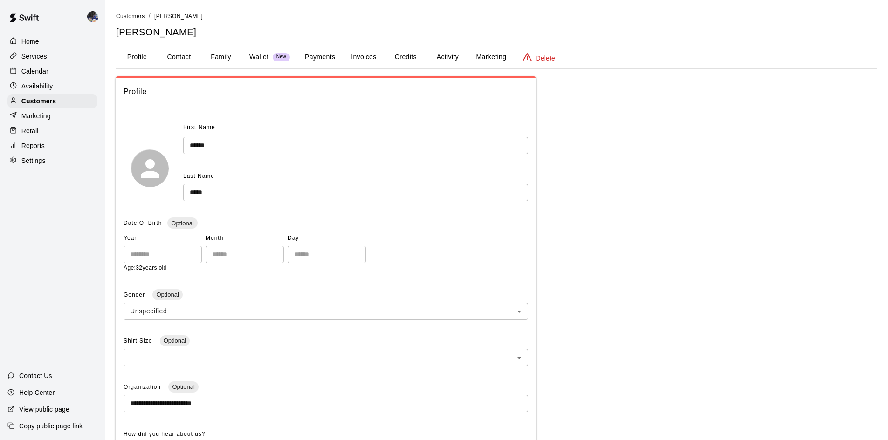
click at [190, 58] on button "Contact" at bounding box center [179, 57] width 42 height 22
select select "**"
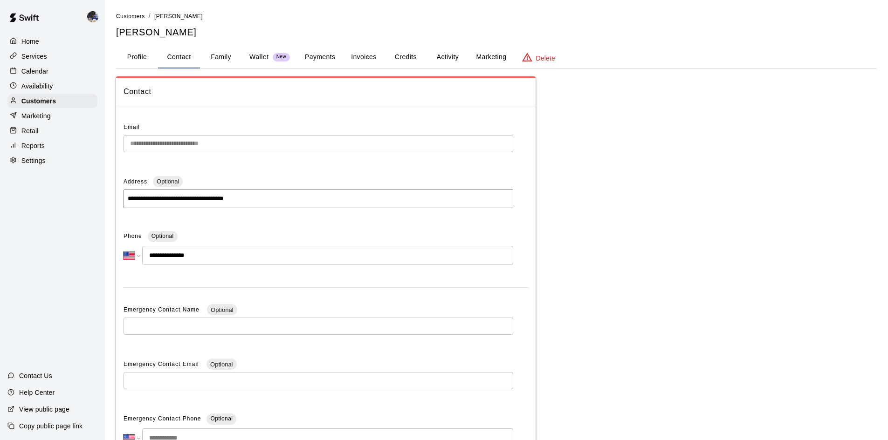
click at [231, 62] on button "Family" at bounding box center [221, 57] width 42 height 22
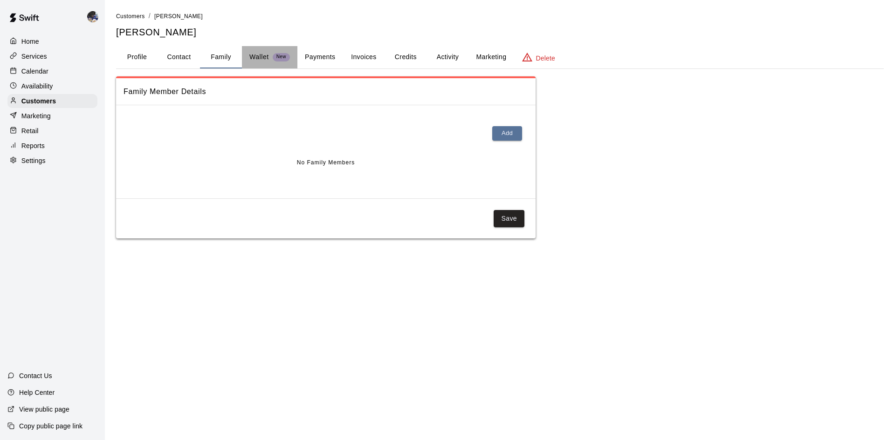
click at [257, 58] on p "Wallet" at bounding box center [259, 57] width 20 height 10
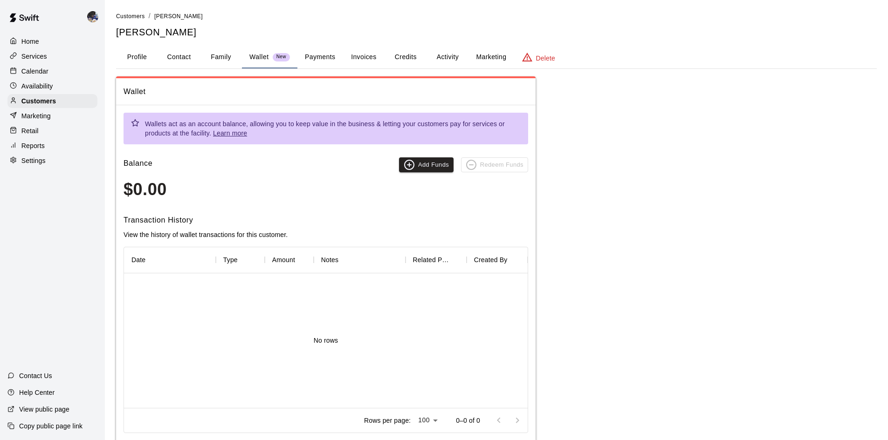
click at [395, 56] on button "Credits" at bounding box center [405, 57] width 42 height 22
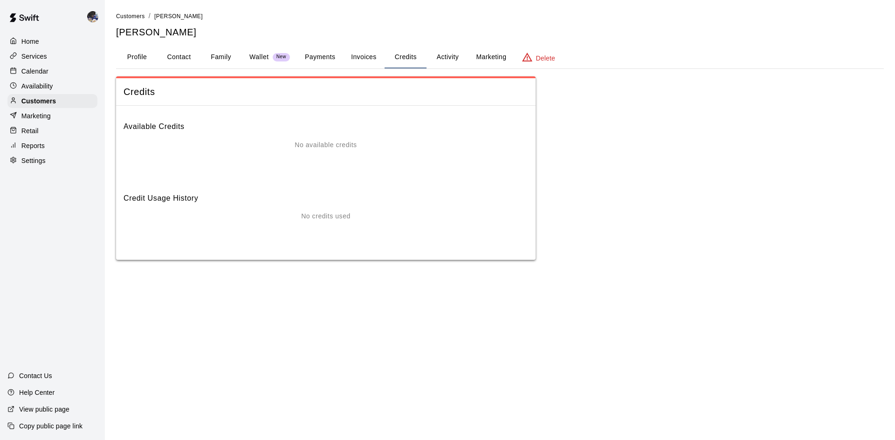
click at [357, 57] on button "Invoices" at bounding box center [363, 57] width 42 height 22
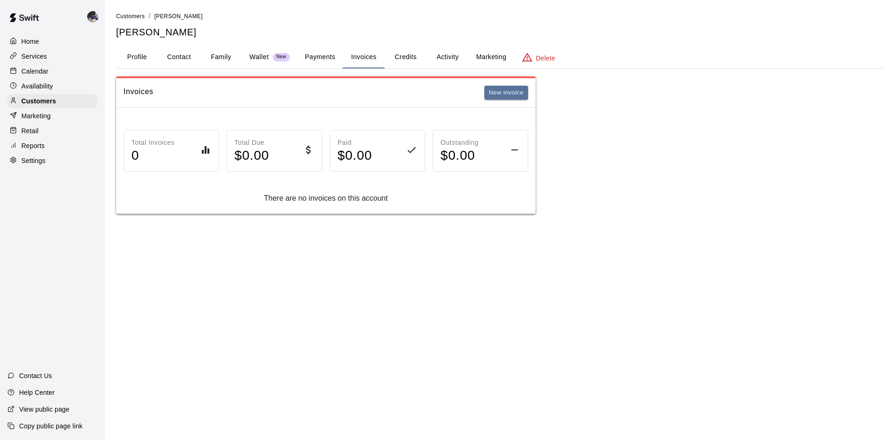
click at [396, 57] on button "Credits" at bounding box center [405, 57] width 42 height 22
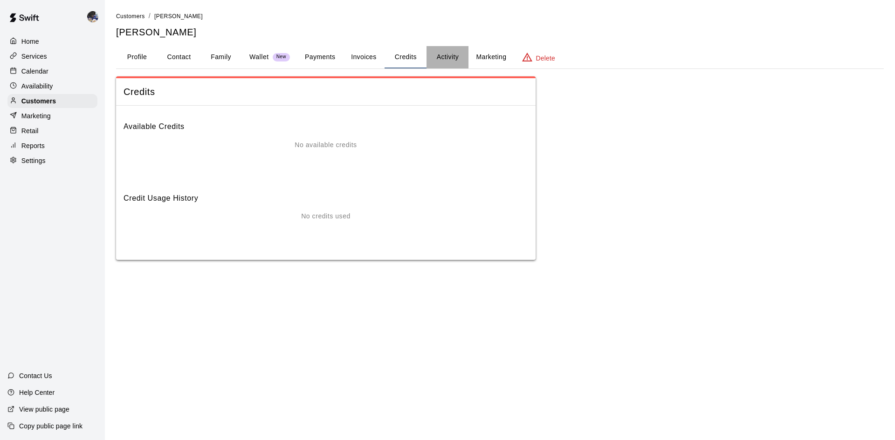
click at [436, 58] on button "Activity" at bounding box center [447, 57] width 42 height 22
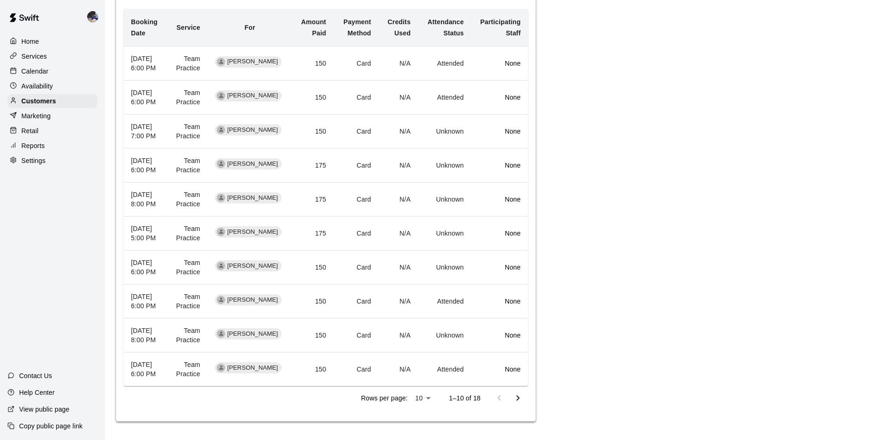
scroll to position [280, 0]
click at [46, 106] on p "Customers" at bounding box center [38, 100] width 34 height 9
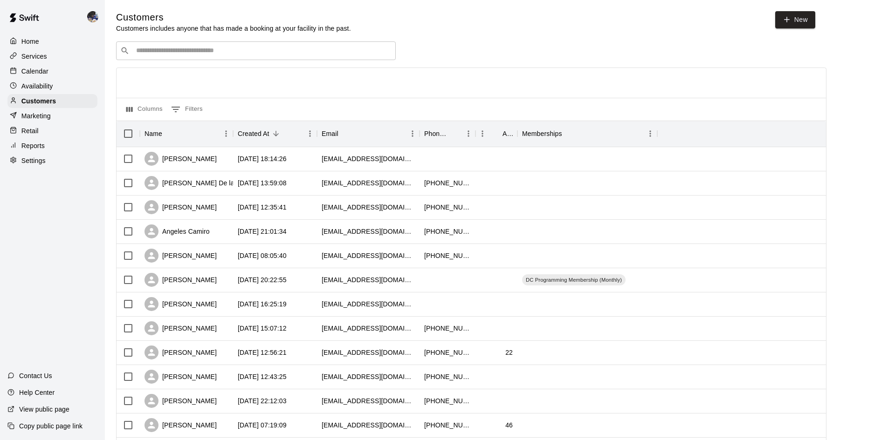
click at [232, 47] on div "​ ​" at bounding box center [256, 50] width 280 height 19
paste input "**********"
type input "**********"
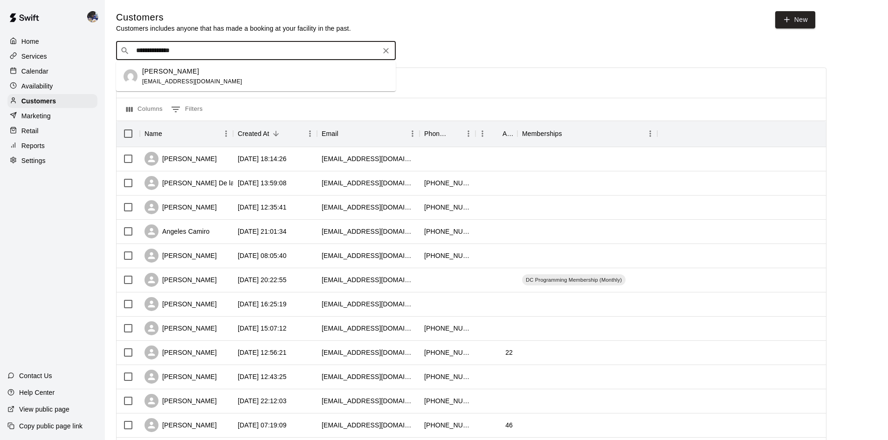
click at [187, 77] on div "[PERSON_NAME] [EMAIL_ADDRESS][DOMAIN_NAME]" at bounding box center [192, 77] width 100 height 20
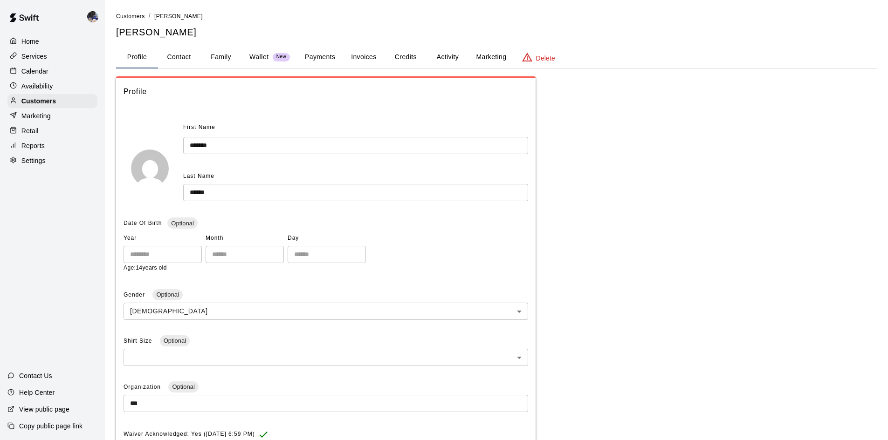
click at [322, 58] on button "Payments" at bounding box center [319, 57] width 45 height 22
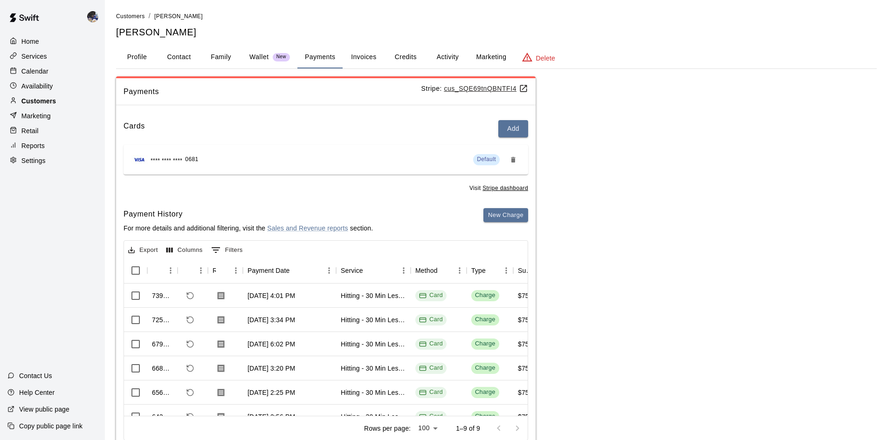
click at [41, 103] on p "Customers" at bounding box center [38, 100] width 34 height 9
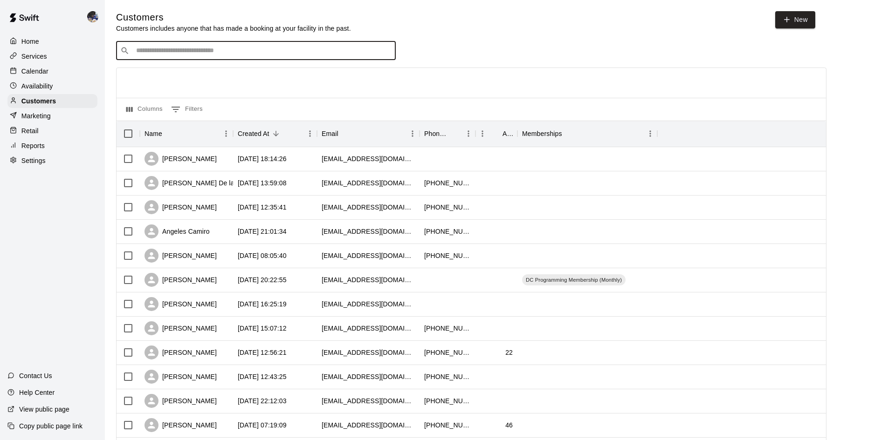
click at [173, 52] on input "Search customers by name or email" at bounding box center [262, 50] width 258 height 9
paste input "**********"
type input "**********"
click at [196, 81] on span "[EMAIL_ADDRESS][DOMAIN_NAME]" at bounding box center [192, 81] width 100 height 7
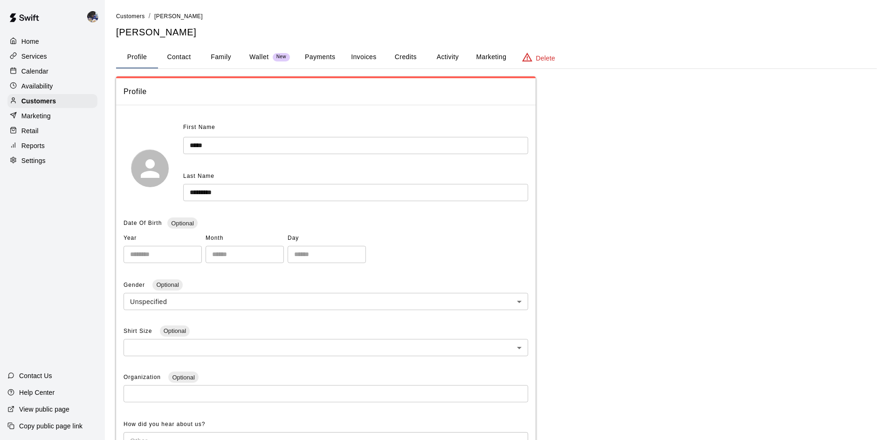
click at [226, 63] on button "Family" at bounding box center [221, 57] width 42 height 22
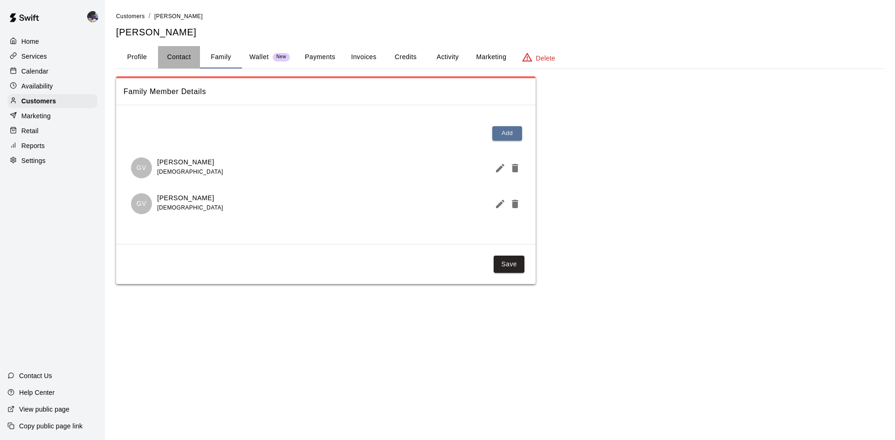
click at [187, 54] on button "Contact" at bounding box center [179, 57] width 42 height 22
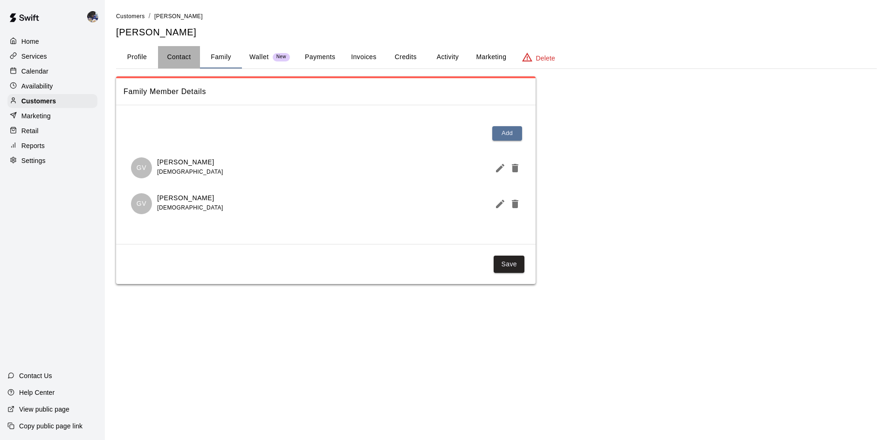
select select "**"
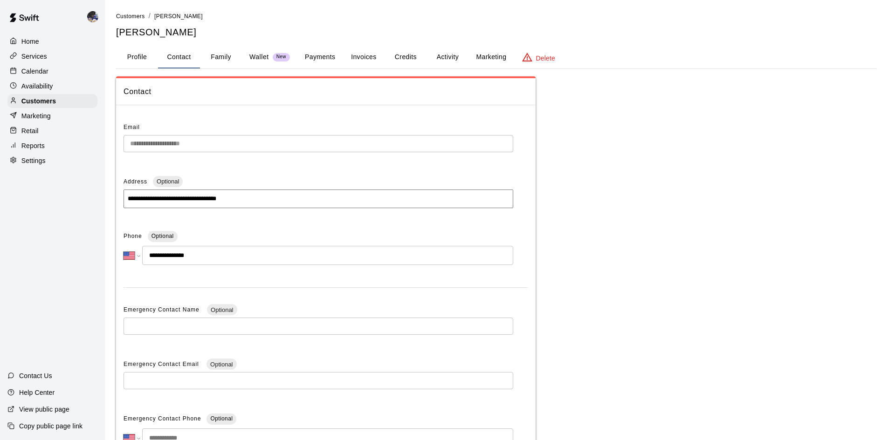
click at [146, 56] on button "Profile" at bounding box center [137, 57] width 42 height 22
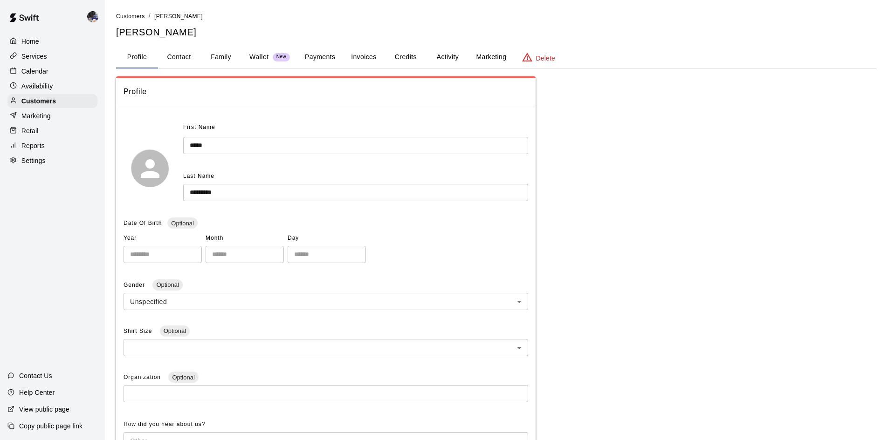
click at [211, 59] on button "Family" at bounding box center [221, 57] width 42 height 22
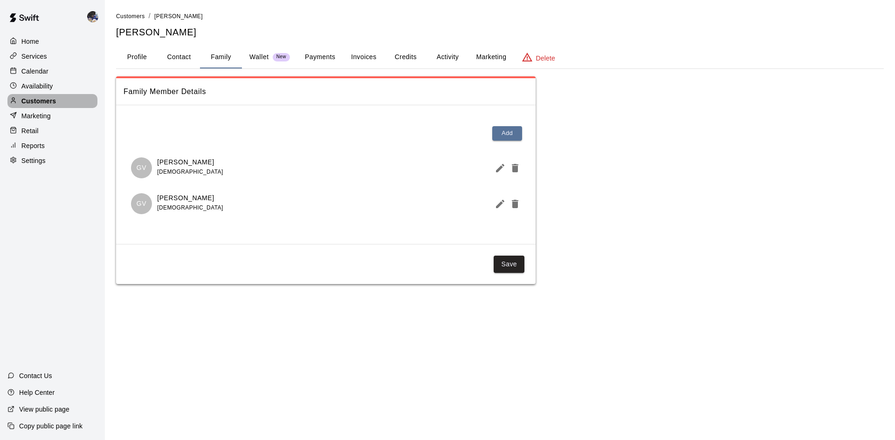
click at [41, 100] on p "Customers" at bounding box center [38, 100] width 34 height 9
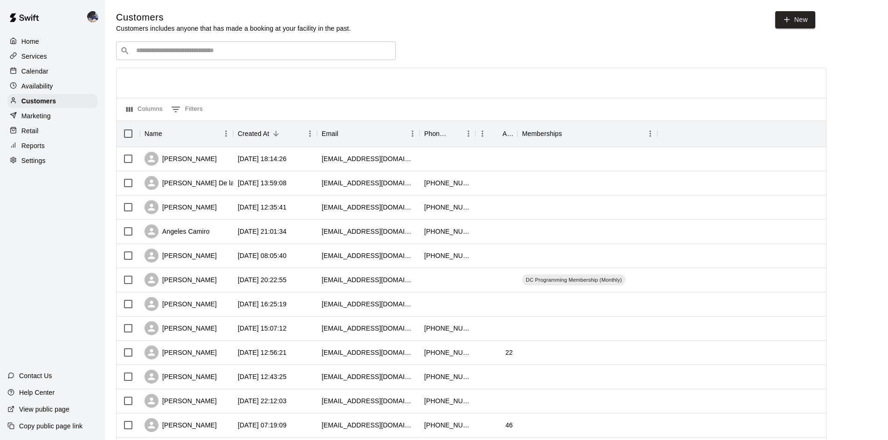
click at [174, 52] on input "Search customers by name or email" at bounding box center [262, 50] width 258 height 9
paste input "**********"
type input "**********"
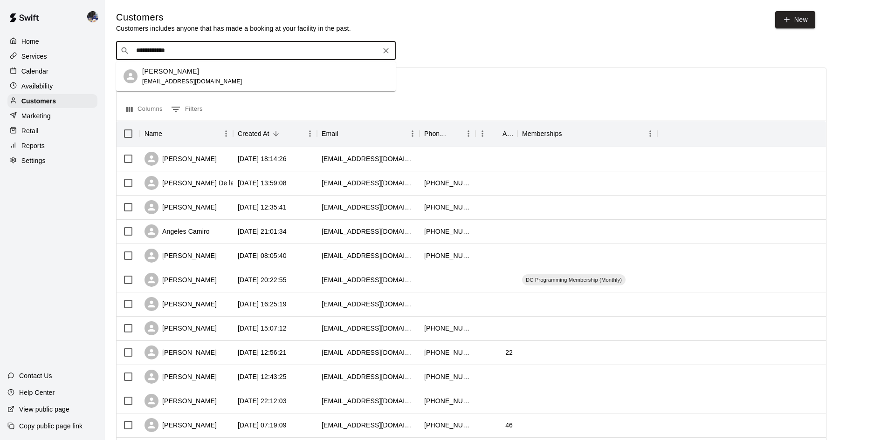
click at [188, 72] on div "[PERSON_NAME]" at bounding box center [192, 72] width 100 height 10
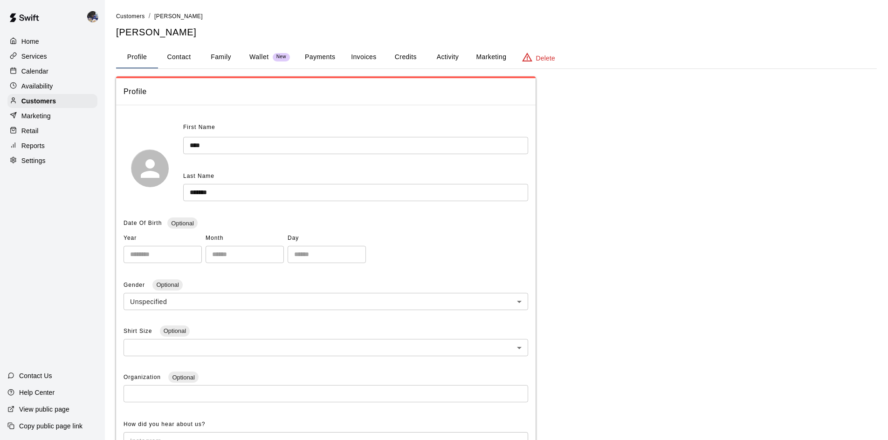
click at [191, 62] on button "Contact" at bounding box center [179, 57] width 42 height 22
select select "**"
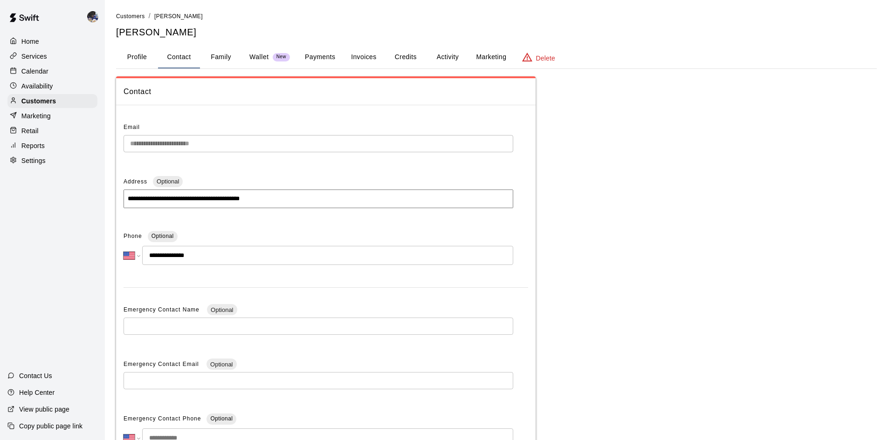
click at [208, 58] on button "Family" at bounding box center [221, 57] width 42 height 22
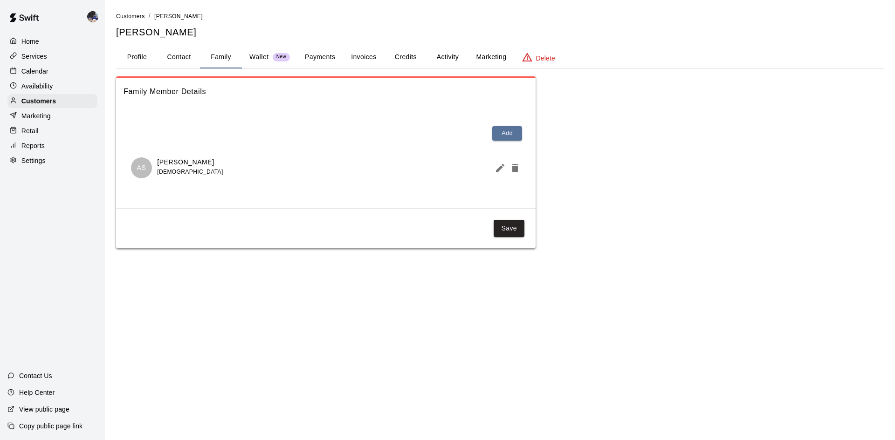
click at [450, 59] on button "Activity" at bounding box center [447, 57] width 42 height 22
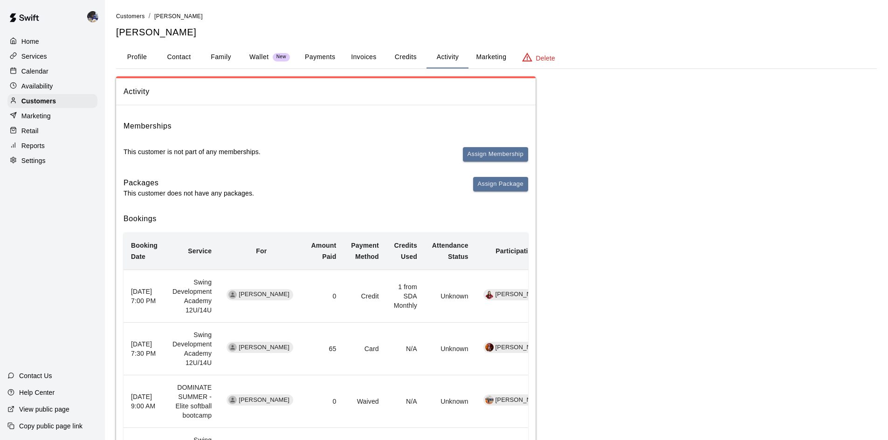
click at [207, 56] on button "Family" at bounding box center [221, 57] width 42 height 22
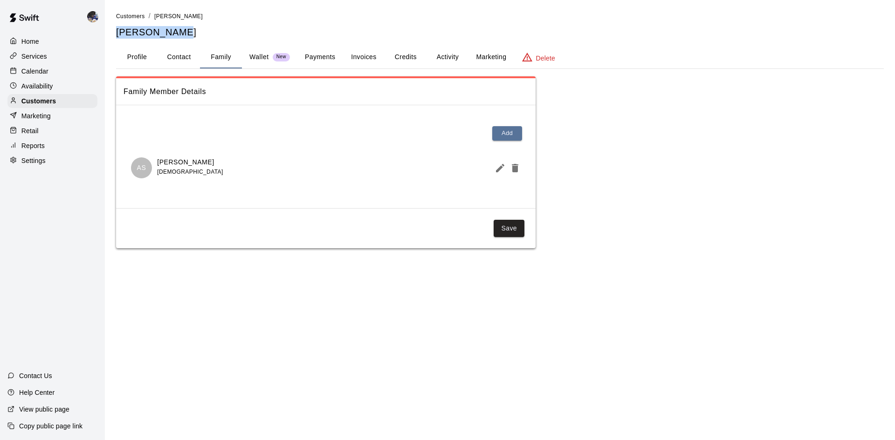
drag, startPoint x: 178, startPoint y: 32, endPoint x: 116, endPoint y: 37, distance: 62.2
click at [116, 37] on div "Customers / [PERSON_NAME] [PERSON_NAME] Profile Contact Family Wallet New Payme…" at bounding box center [500, 129] width 782 height 237
copy h5 "[PERSON_NAME]"
click at [41, 100] on p "Customers" at bounding box center [38, 100] width 34 height 9
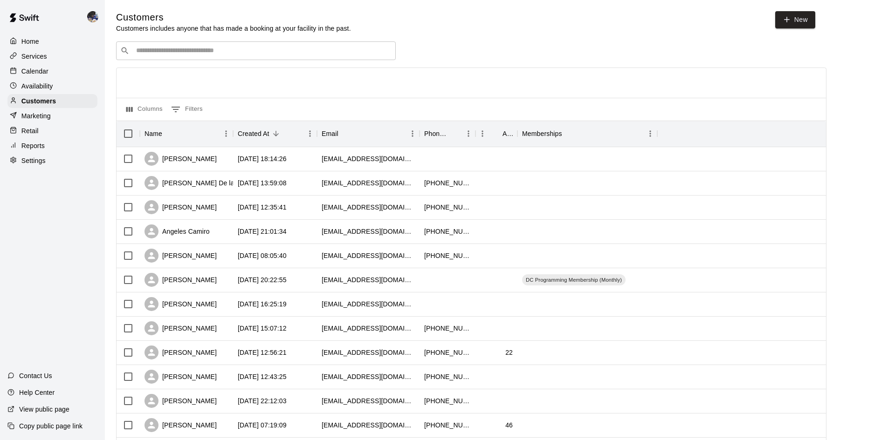
click at [162, 59] on div "​ ​" at bounding box center [256, 50] width 280 height 19
paste input "**********"
type input "**********"
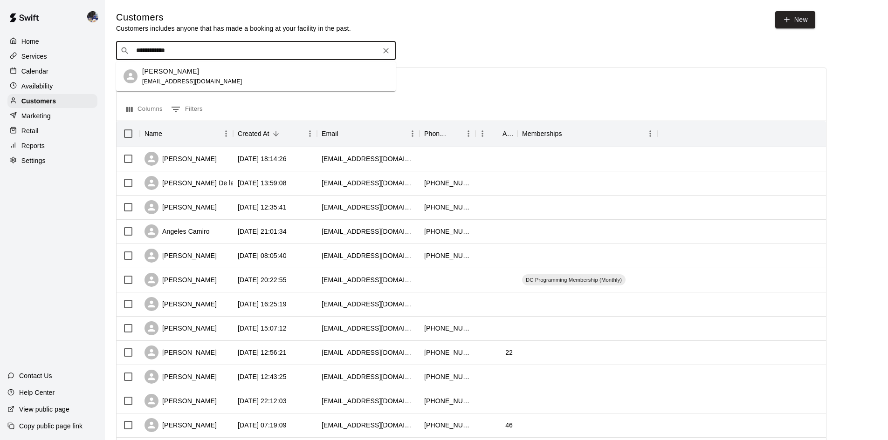
click at [157, 76] on div "[PERSON_NAME] [EMAIL_ADDRESS][DOMAIN_NAME]" at bounding box center [192, 77] width 100 height 20
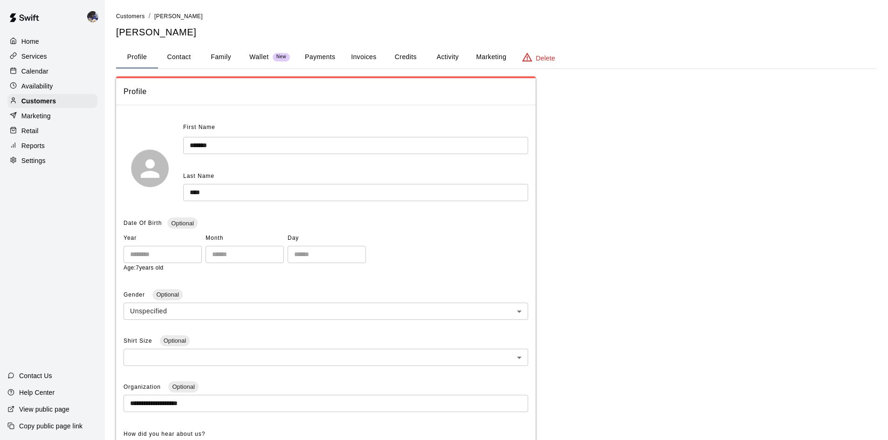
click at [212, 57] on button "Family" at bounding box center [221, 57] width 42 height 22
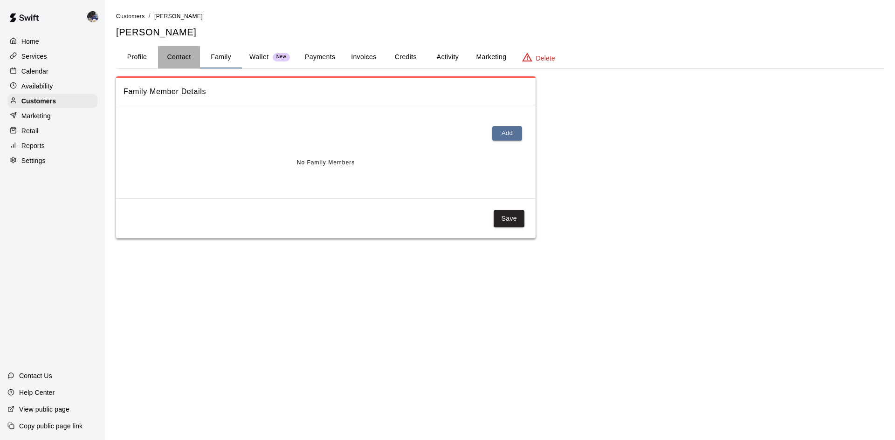
click at [180, 53] on button "Contact" at bounding box center [179, 57] width 42 height 22
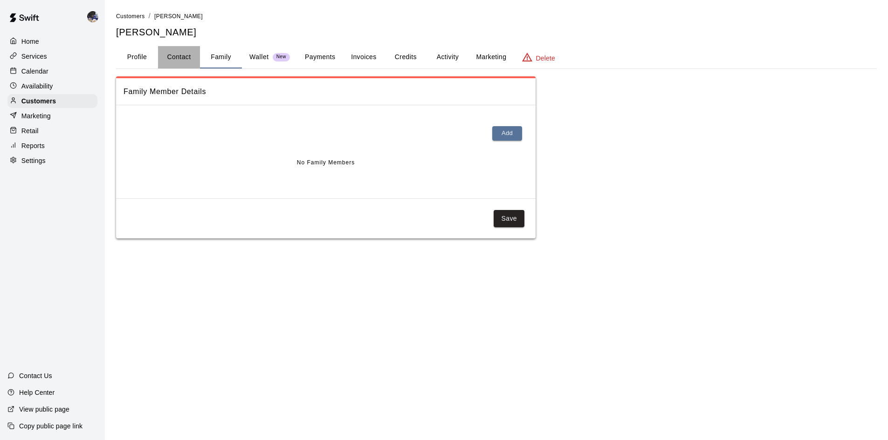
select select "**"
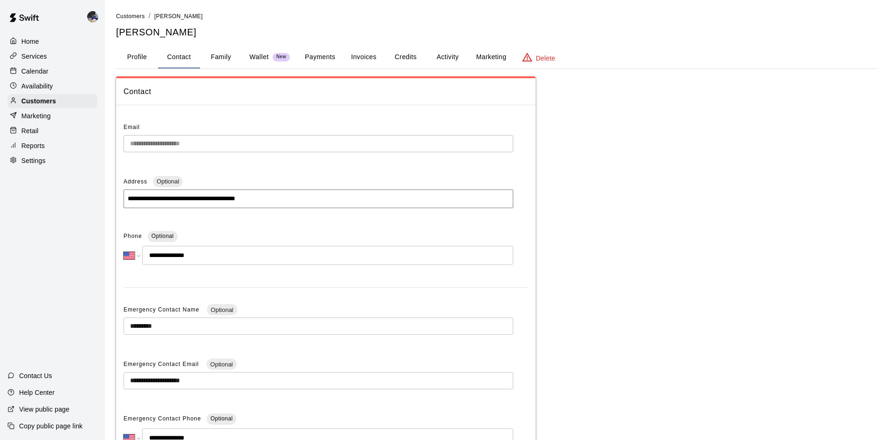
click at [228, 57] on button "Family" at bounding box center [221, 57] width 42 height 22
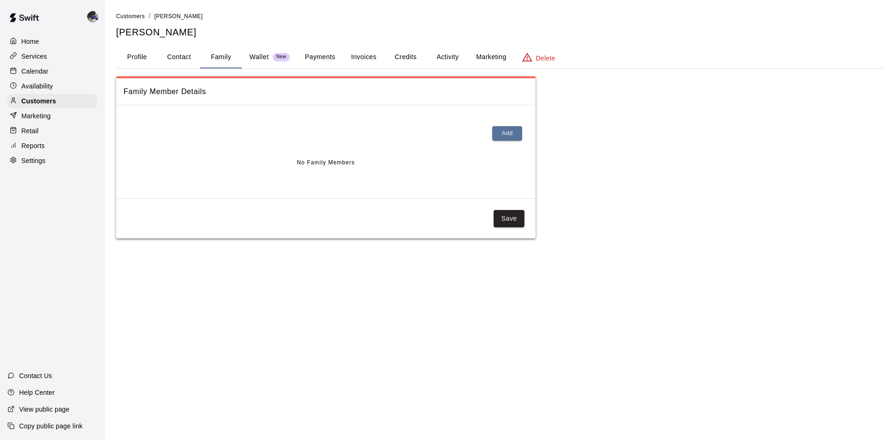
click at [258, 57] on p "Wallet" at bounding box center [259, 57] width 20 height 10
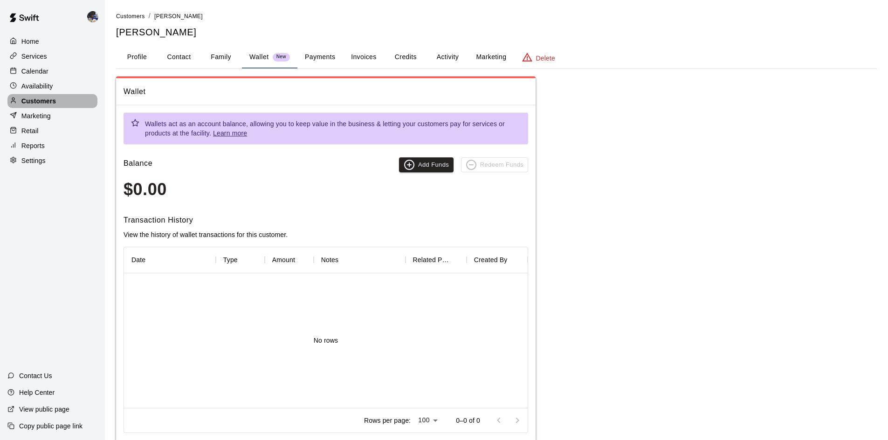
click at [26, 106] on p "Customers" at bounding box center [38, 100] width 34 height 9
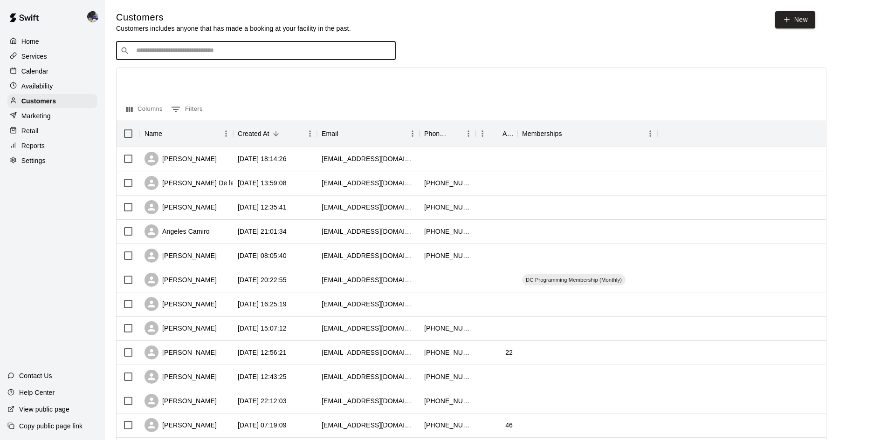
click at [171, 54] on input "Search customers by name or email" at bounding box center [262, 50] width 258 height 9
paste input "**********"
type input "**********"
click at [196, 74] on div "[PERSON_NAME]" at bounding box center [192, 72] width 100 height 10
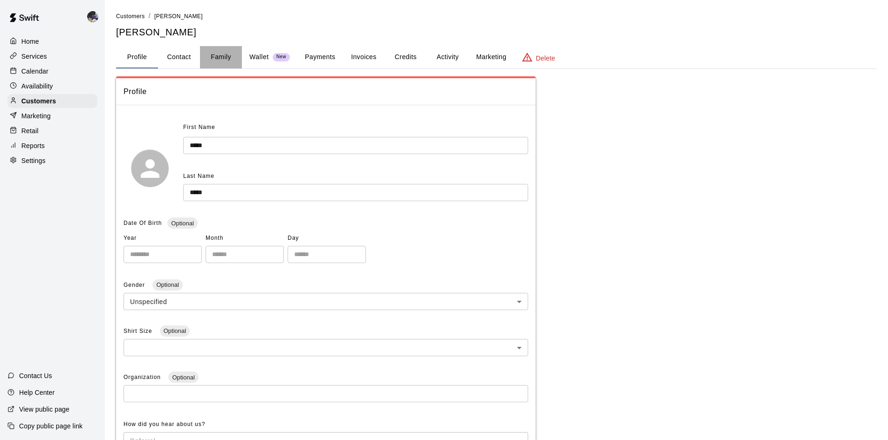
click at [222, 57] on button "Family" at bounding box center [221, 57] width 42 height 22
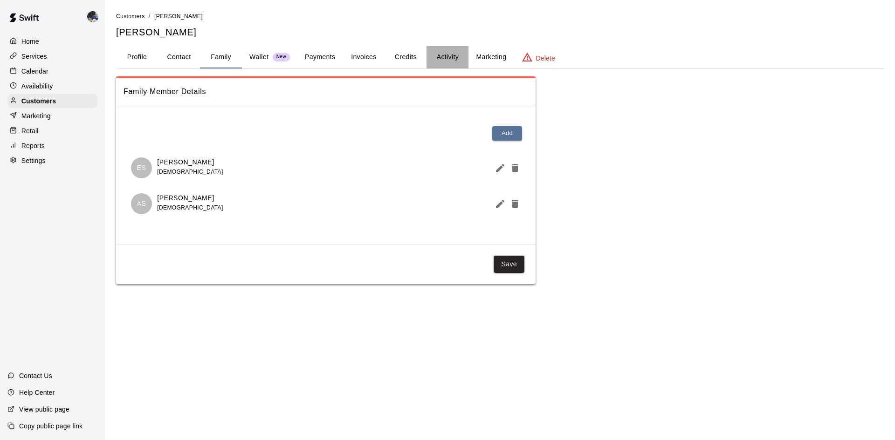
click at [455, 55] on button "Activity" at bounding box center [447, 57] width 42 height 22
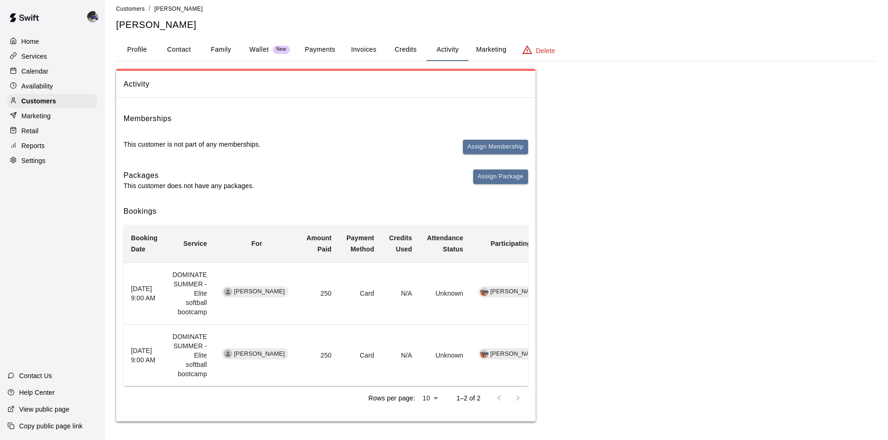
scroll to position [7, 0]
drag, startPoint x: 161, startPoint y: 26, endPoint x: 117, endPoint y: 26, distance: 43.3
click at [117, 26] on h5 "[PERSON_NAME]" at bounding box center [496, 25] width 760 height 13
copy h5 "[PERSON_NAME]"
drag, startPoint x: 54, startPoint y: 100, endPoint x: 61, endPoint y: 96, distance: 8.4
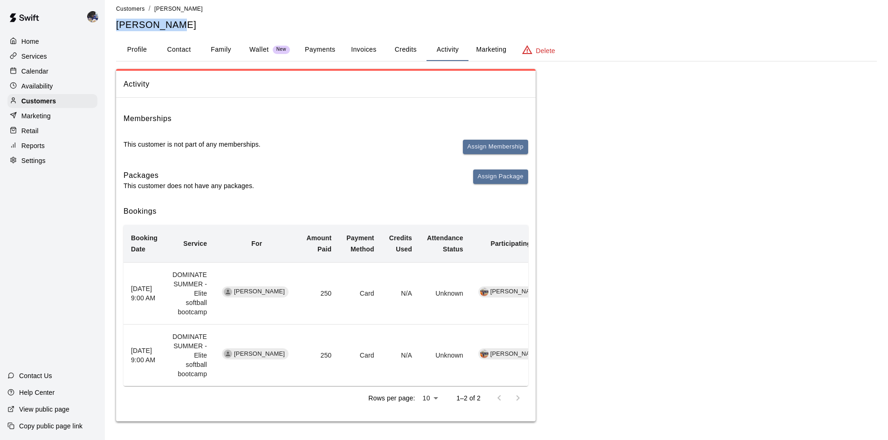
click at [54, 100] on p "Customers" at bounding box center [38, 100] width 34 height 9
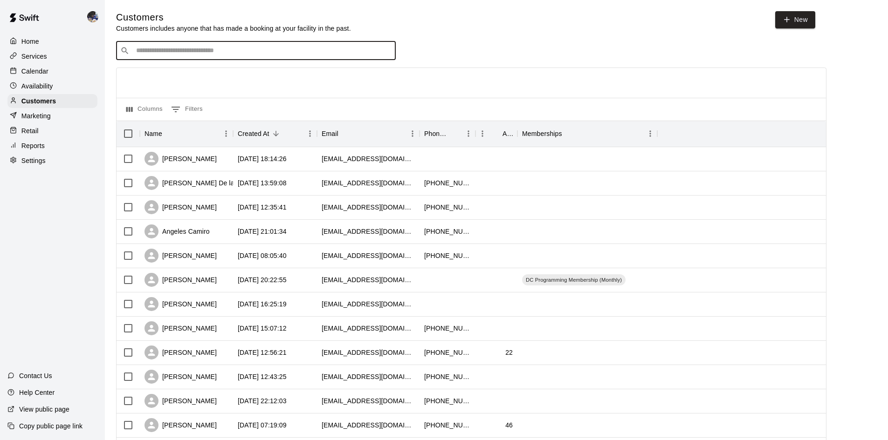
click at [164, 55] on input "Search customers by name or email" at bounding box center [262, 50] width 258 height 9
paste input "*********"
type input "*********"
click at [181, 80] on span "[EMAIL_ADDRESS][DOMAIN_NAME]" at bounding box center [192, 81] width 100 height 7
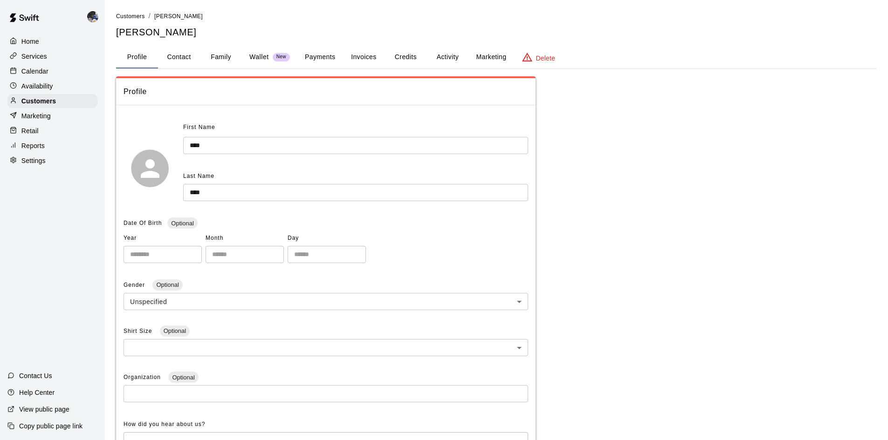
click at [214, 65] on button "Family" at bounding box center [221, 57] width 42 height 22
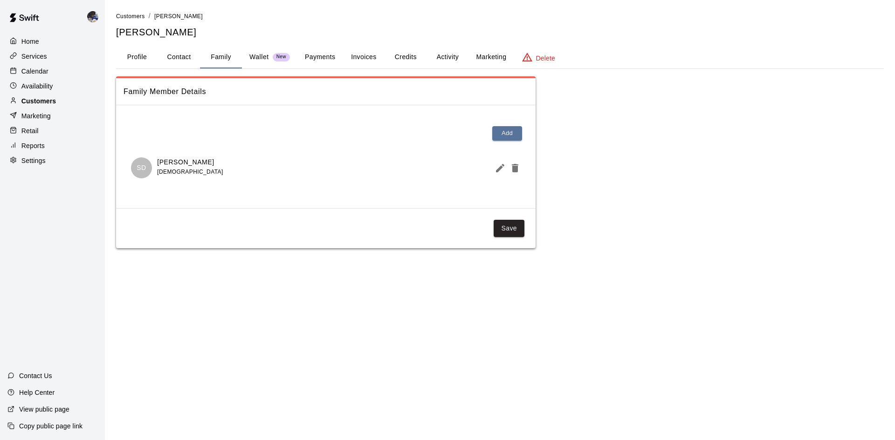
click at [59, 99] on div "Customers" at bounding box center [52, 101] width 90 height 14
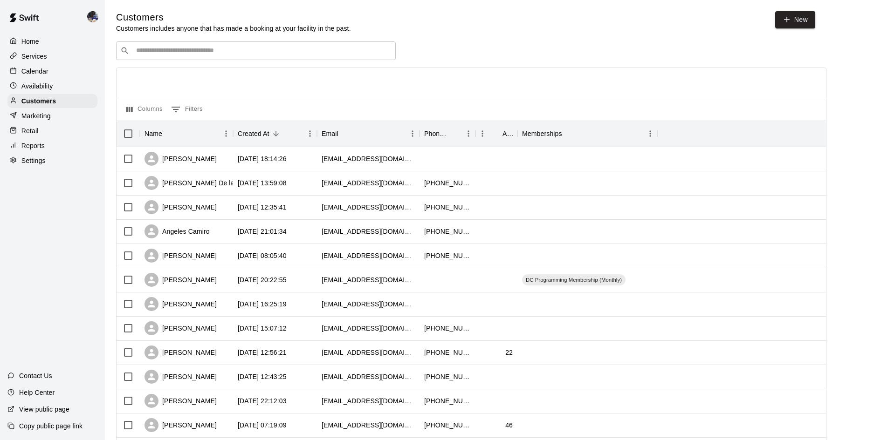
click at [194, 58] on div "​ ​" at bounding box center [256, 50] width 280 height 19
paste input "**********"
type input "**********"
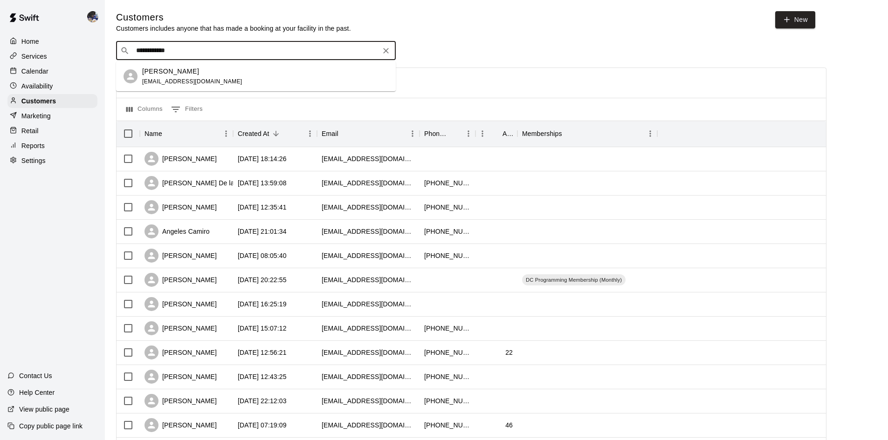
click at [181, 79] on span "[EMAIL_ADDRESS][DOMAIN_NAME]" at bounding box center [192, 81] width 100 height 7
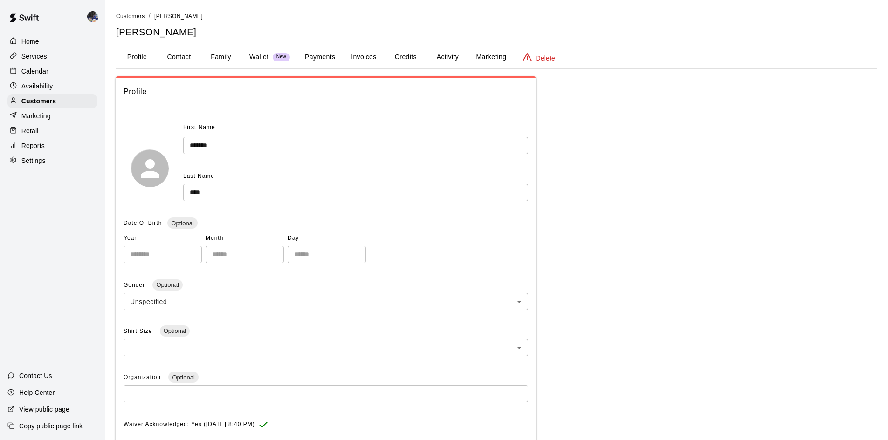
click at [227, 61] on button "Family" at bounding box center [221, 57] width 42 height 22
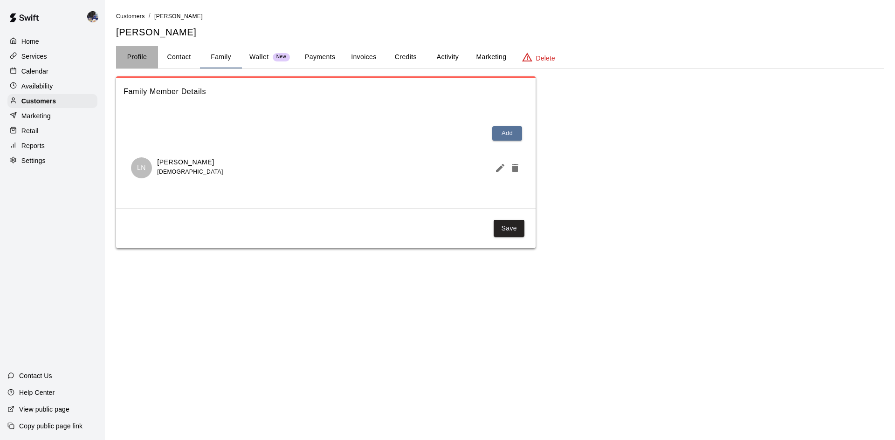
click at [140, 57] on button "Profile" at bounding box center [137, 57] width 42 height 22
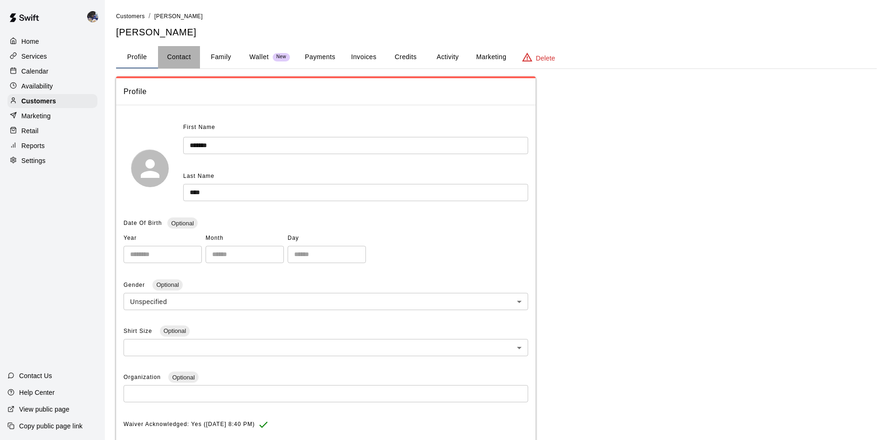
click at [184, 58] on button "Contact" at bounding box center [179, 57] width 42 height 22
select select "**"
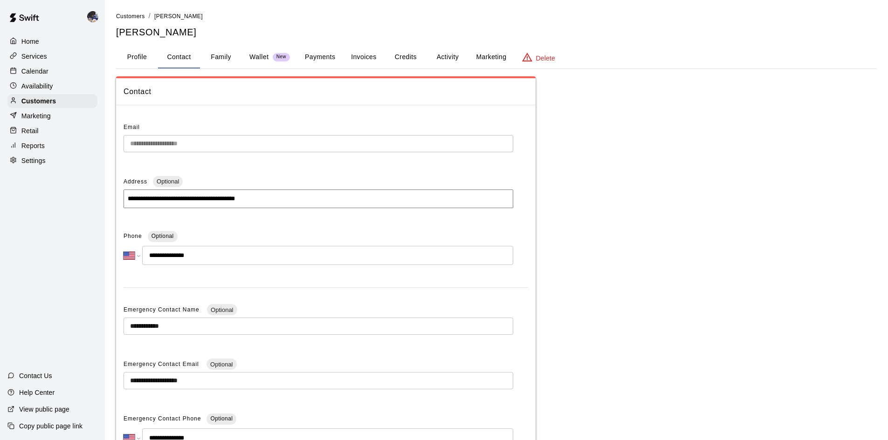
click at [220, 59] on button "Family" at bounding box center [221, 57] width 42 height 22
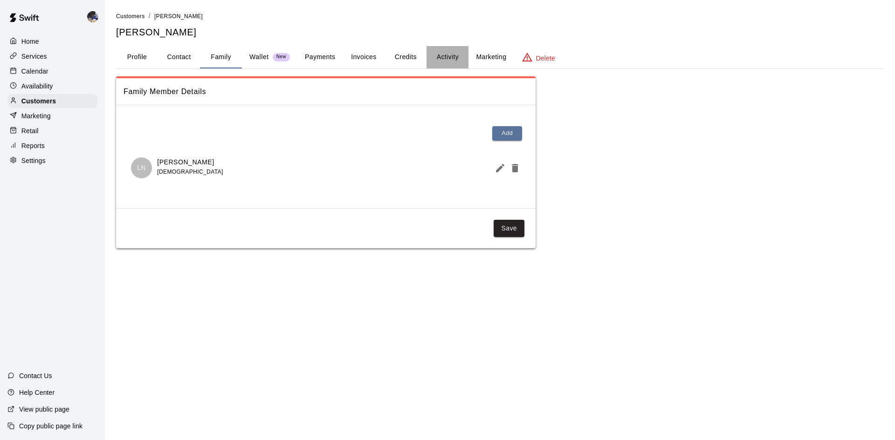
click at [433, 57] on button "Activity" at bounding box center [447, 57] width 42 height 22
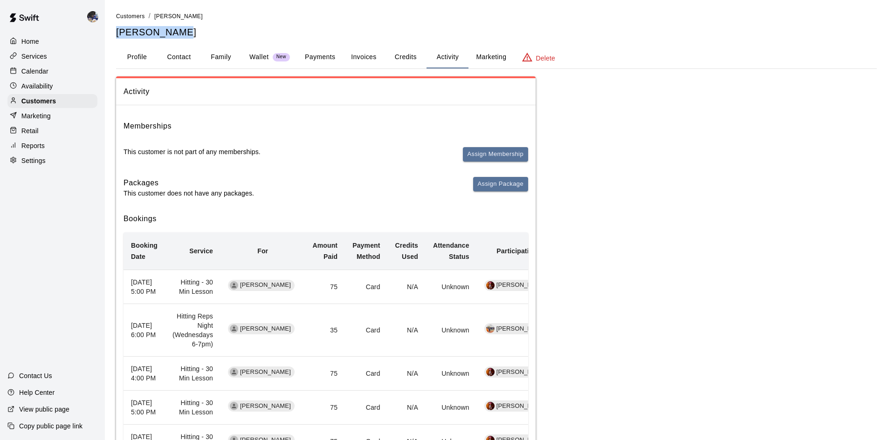
drag, startPoint x: 179, startPoint y: 34, endPoint x: 115, endPoint y: 38, distance: 64.5
click at [115, 38] on div "Customers / [PERSON_NAME] [PERSON_NAME] Profile Contact Family Wallet New Payme…" at bounding box center [496, 365] width 775 height 709
copy h5 "[PERSON_NAME]"
click at [185, 57] on button "Contact" at bounding box center [179, 57] width 42 height 22
select select "**"
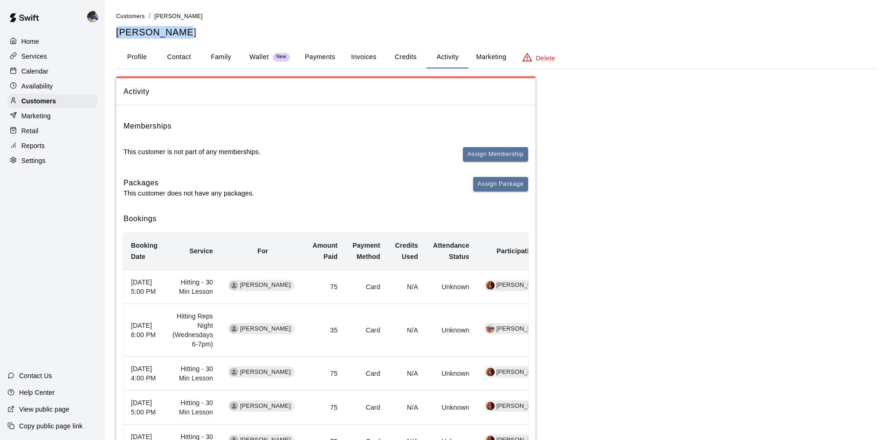
select select "**"
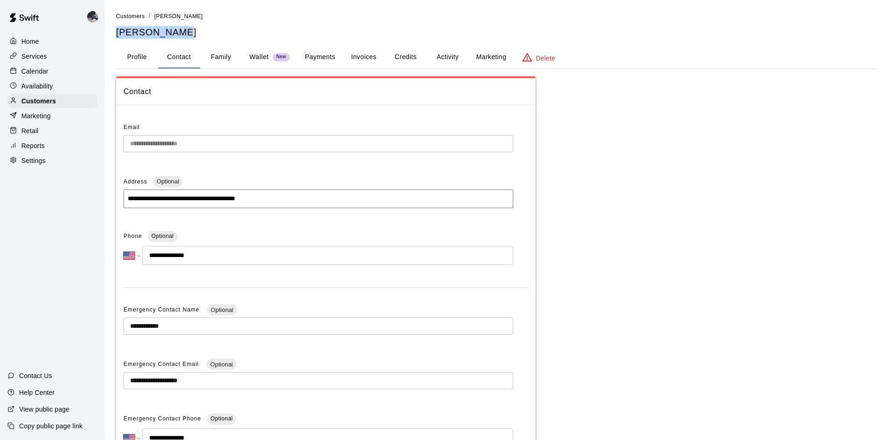
click at [213, 55] on button "Family" at bounding box center [221, 57] width 42 height 22
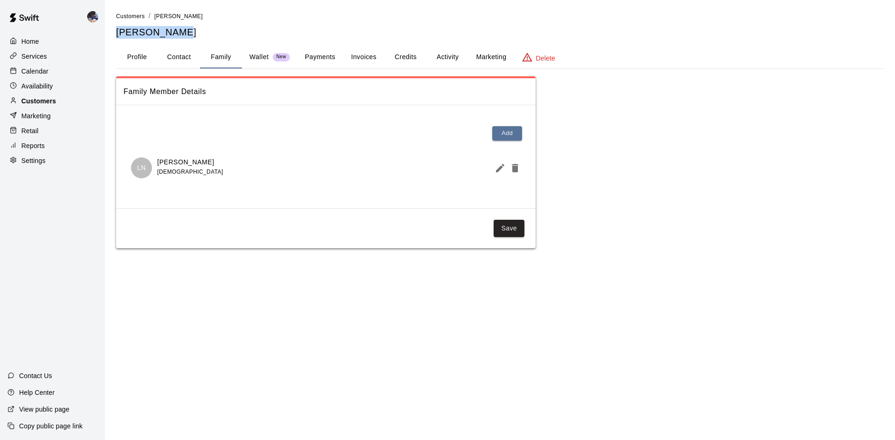
drag, startPoint x: 48, startPoint y: 103, endPoint x: 59, endPoint y: 99, distance: 12.1
click at [48, 103] on p "Customers" at bounding box center [38, 100] width 34 height 9
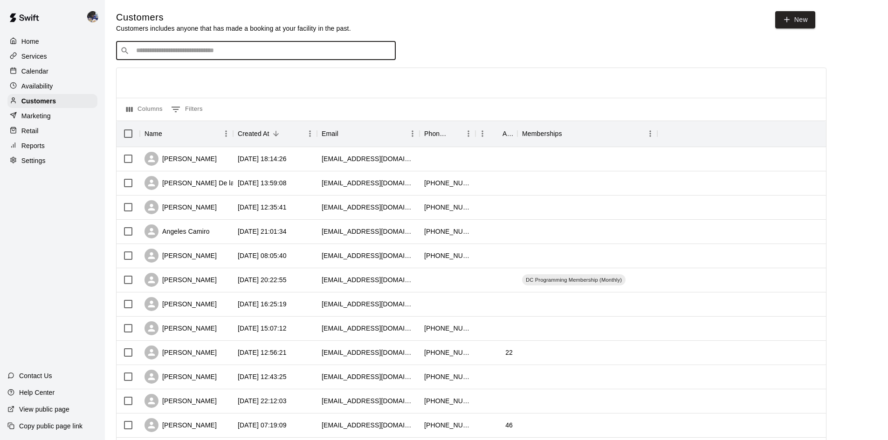
click at [242, 49] on input "Search customers by name or email" at bounding box center [262, 50] width 258 height 9
paste input "**********"
type input "**********"
click at [190, 77] on div "[PERSON_NAME] [EMAIL_ADDRESS][DOMAIN_NAME]" at bounding box center [192, 77] width 100 height 20
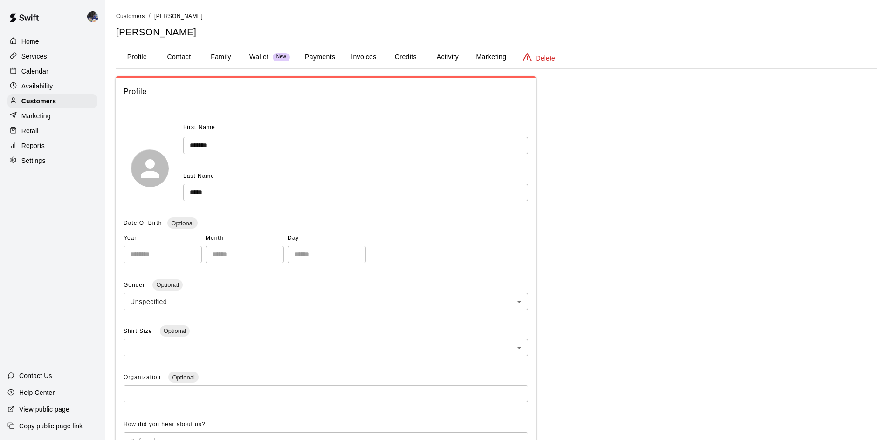
click at [211, 55] on button "Family" at bounding box center [221, 57] width 42 height 22
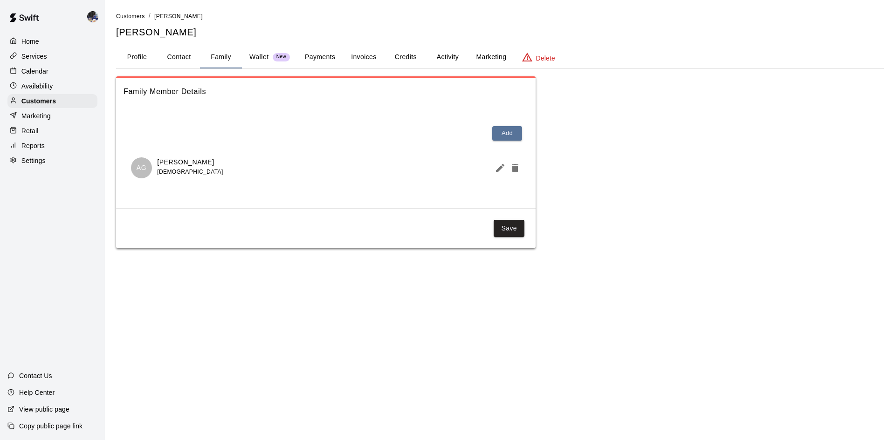
click at [438, 55] on button "Activity" at bounding box center [447, 57] width 42 height 22
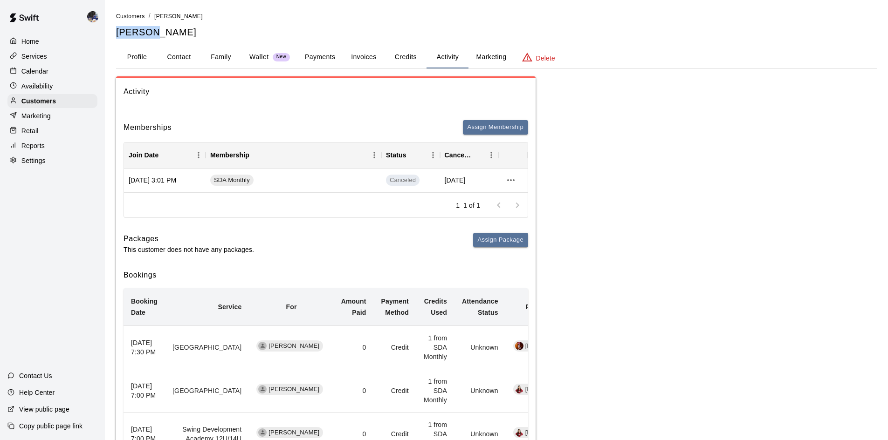
drag, startPoint x: 150, startPoint y: 32, endPoint x: 110, endPoint y: 33, distance: 39.6
click at [110, 33] on div "Customers / [PERSON_NAME] [PERSON_NAME] Profile Contact Family Wallet New Payme…" at bounding box center [496, 394] width 775 height 766
copy h5 "[PERSON_NAME]"
click at [42, 75] on p "Calendar" at bounding box center [34, 71] width 27 height 9
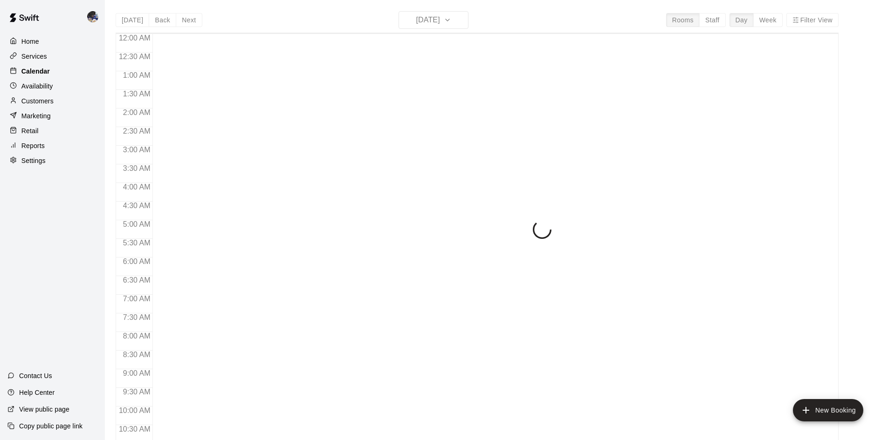
scroll to position [449, 0]
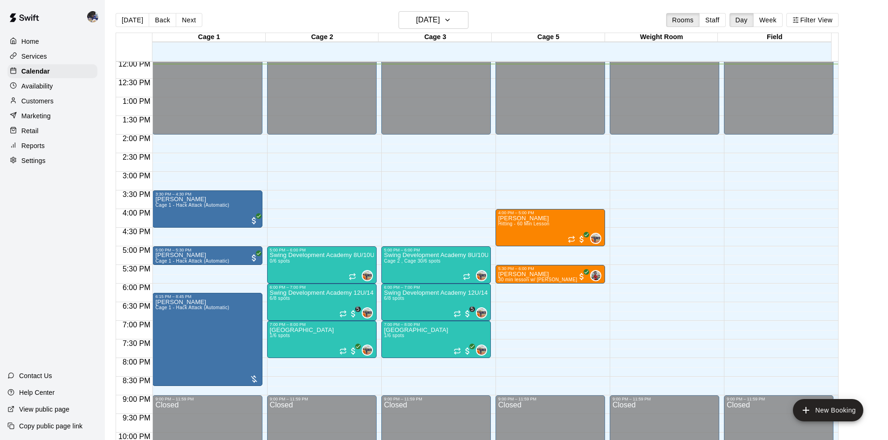
click at [39, 59] on p "Services" at bounding box center [34, 56] width 26 height 9
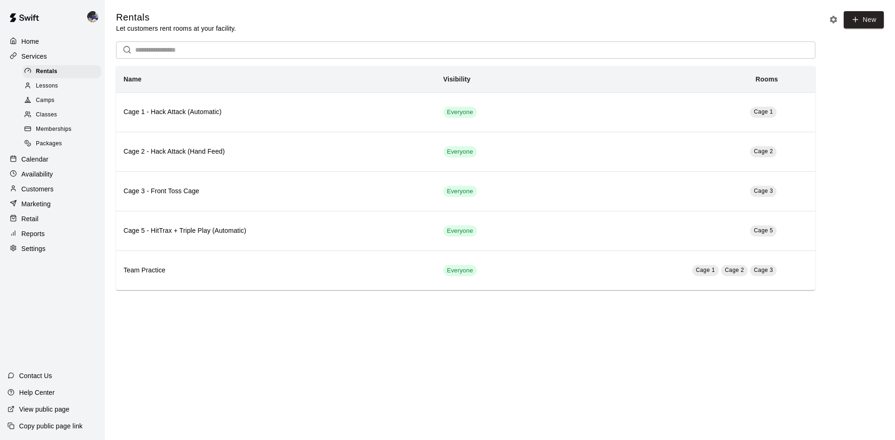
click at [60, 145] on span "Packages" at bounding box center [49, 143] width 26 height 9
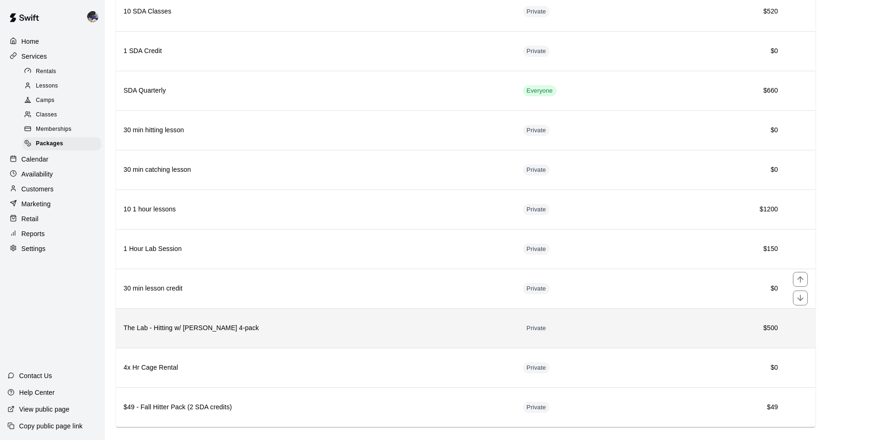
scroll to position [155, 0]
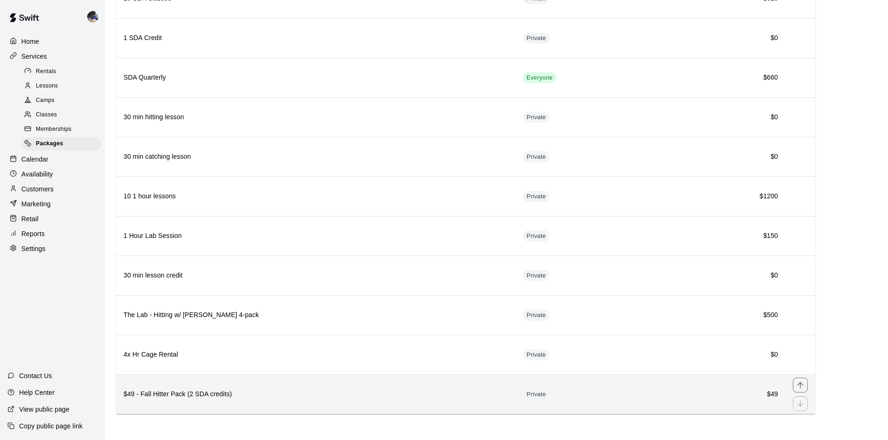
click at [229, 393] on h6 "$49 - Fall Hitter Pack (2 SDA credits)" at bounding box center [315, 395] width 384 height 10
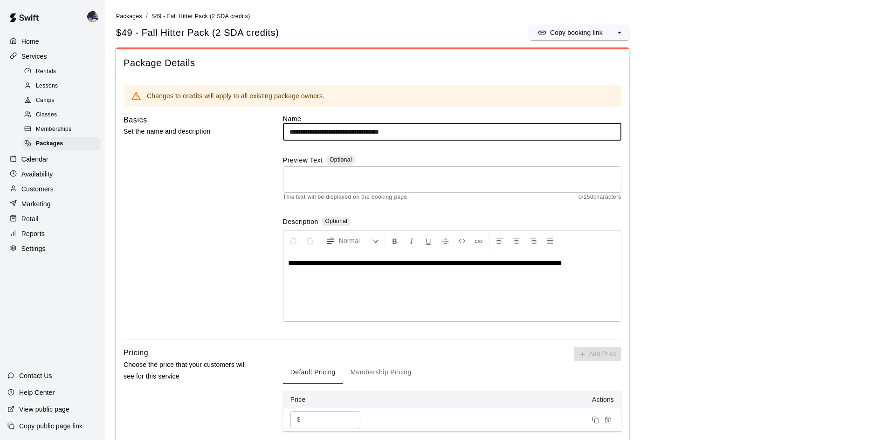
drag, startPoint x: 289, startPoint y: 130, endPoint x: 355, endPoint y: 132, distance: 66.2
click at [355, 132] on input "**********" at bounding box center [452, 131] width 338 height 17
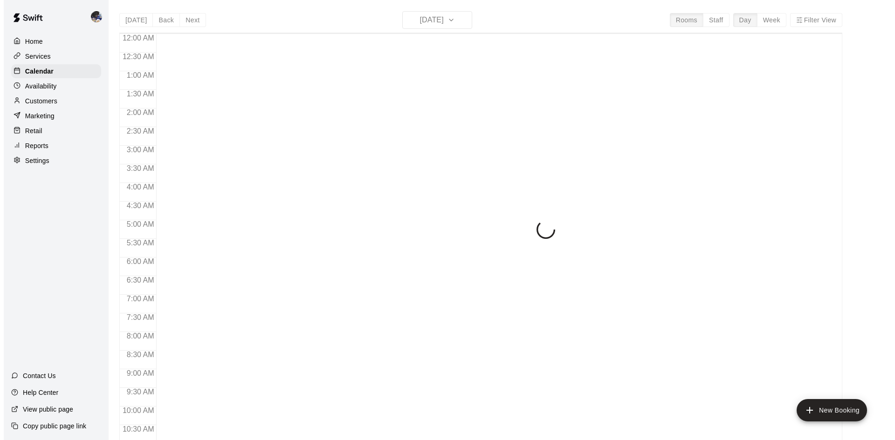
scroll to position [437, 0]
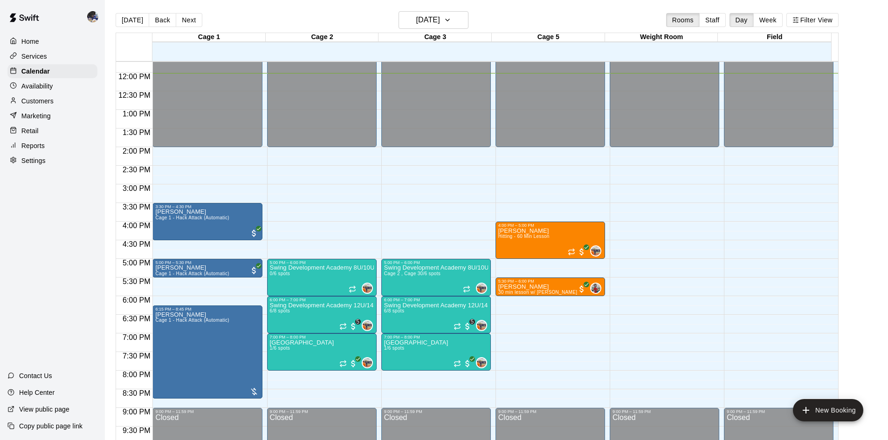
click at [42, 100] on p "Customers" at bounding box center [37, 100] width 32 height 9
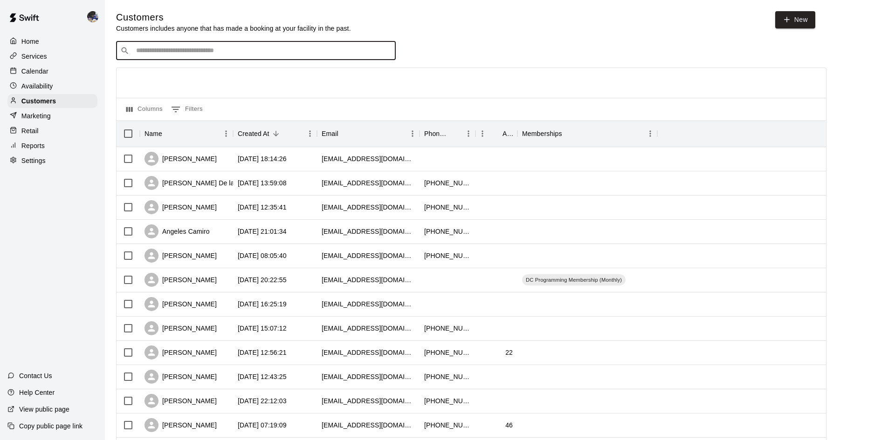
click at [189, 51] on input "Search customers by name or email" at bounding box center [262, 50] width 258 height 9
paste input "**********"
type input "**********"
click at [188, 79] on span "akim33@gmail.com" at bounding box center [192, 81] width 100 height 7
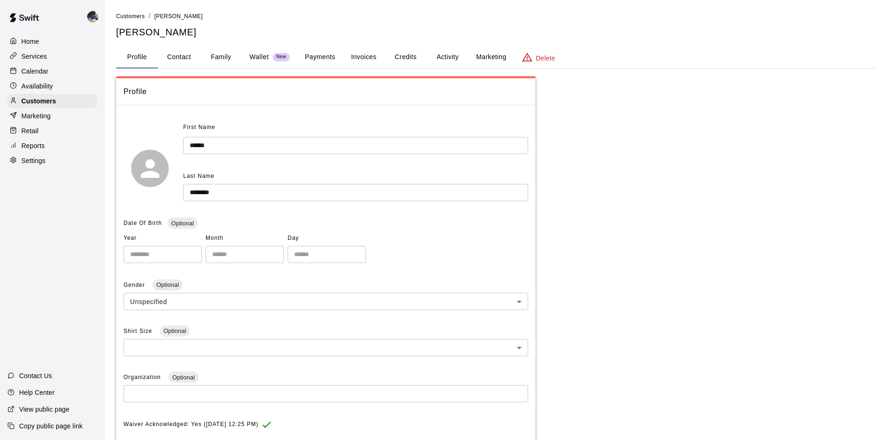
click at [219, 61] on button "Family" at bounding box center [221, 57] width 42 height 22
